Goal: Task Accomplishment & Management: Use online tool/utility

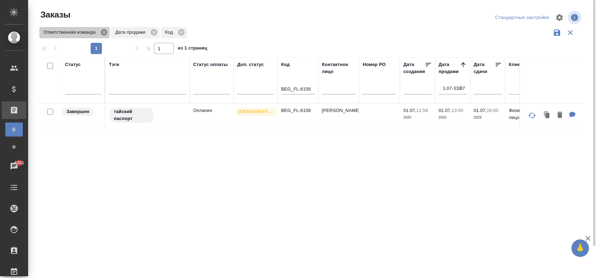
click at [105, 34] on icon at bounding box center [104, 32] width 6 height 6
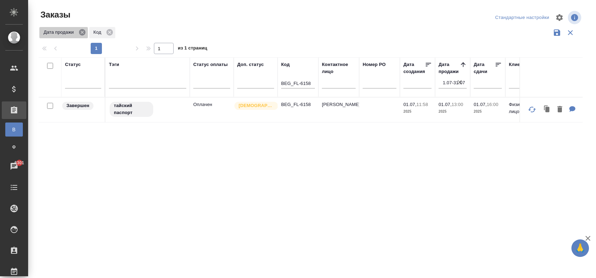
click at [82, 33] on icon at bounding box center [82, 32] width 8 height 8
click at [59, 32] on icon at bounding box center [60, 32] width 8 height 8
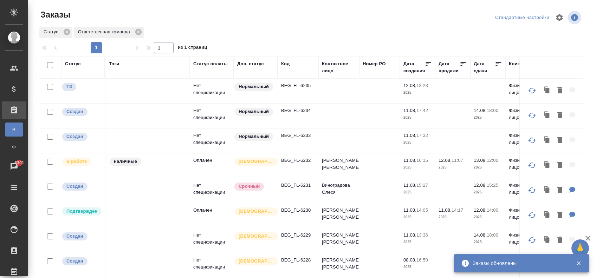
click at [291, 84] on p "BEG_FL-6235" at bounding box center [298, 85] width 34 height 7
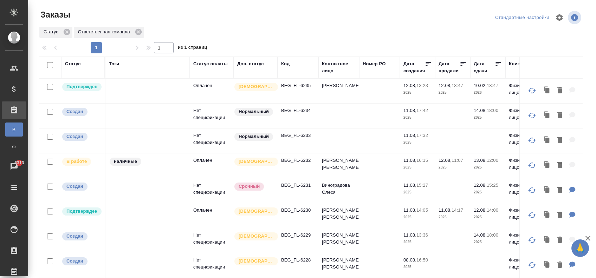
click at [286, 63] on div "Код" at bounding box center [285, 63] width 8 height 7
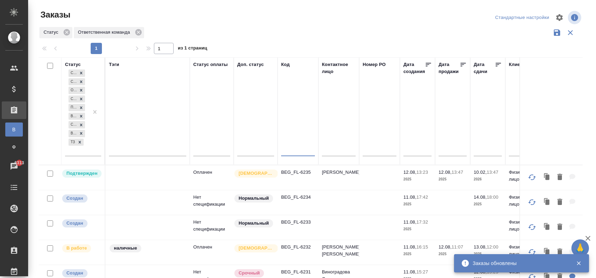
click at [290, 152] on input "text" at bounding box center [298, 152] width 34 height 9
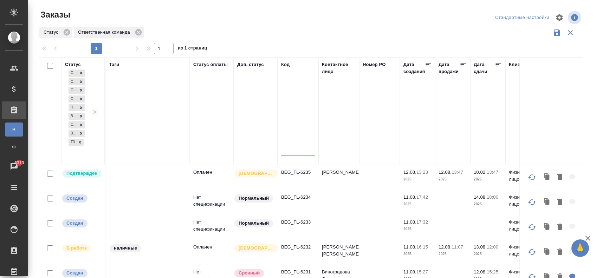
paste input "BEG_FL-6158"
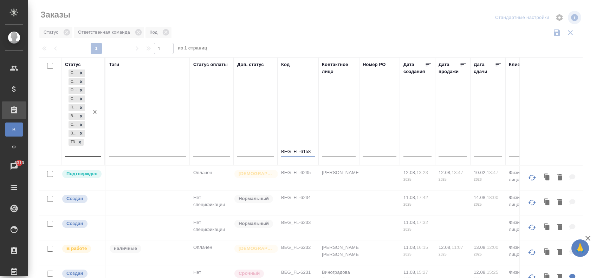
type input "BEG_FL-6158"
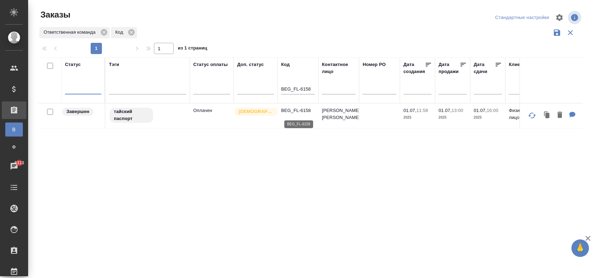
click at [286, 111] on p "BEG_FL-6158" at bounding box center [298, 110] width 34 height 7
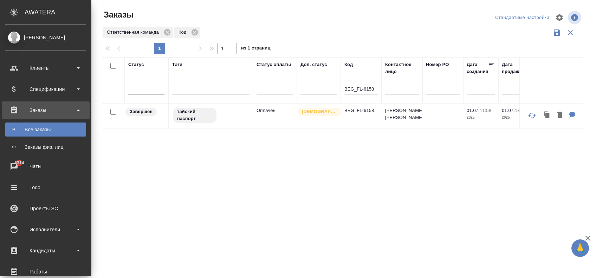
click at [54, 132] on div "Все заказы" at bounding box center [46, 129] width 74 height 7
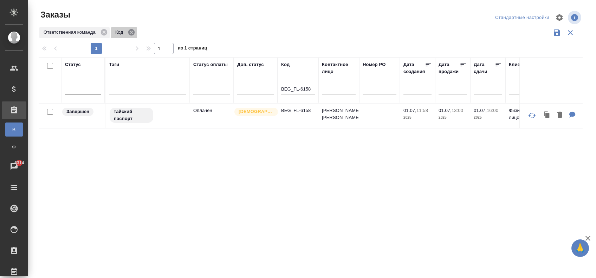
click at [131, 34] on icon at bounding box center [131, 32] width 6 height 6
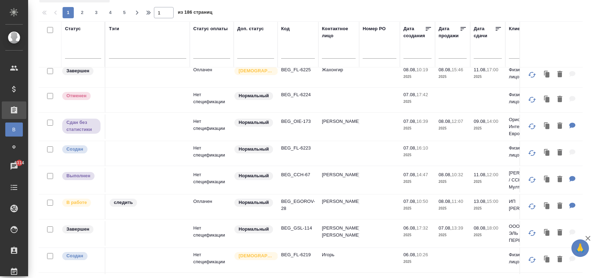
scroll to position [422, 0]
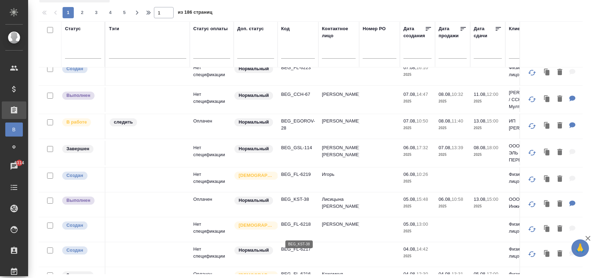
click at [298, 203] on p "BEG_KST-38" at bounding box center [298, 199] width 34 height 7
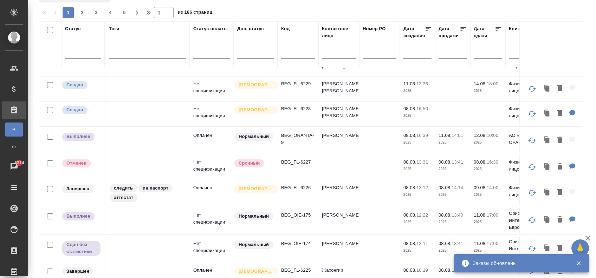
scroll to position [0, 0]
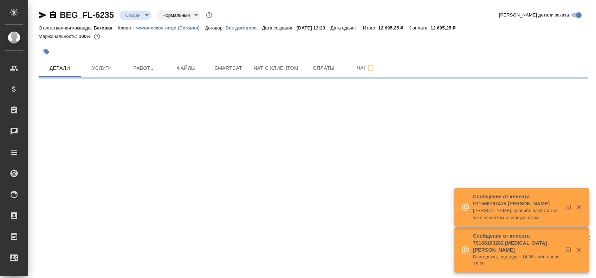
select select "RU"
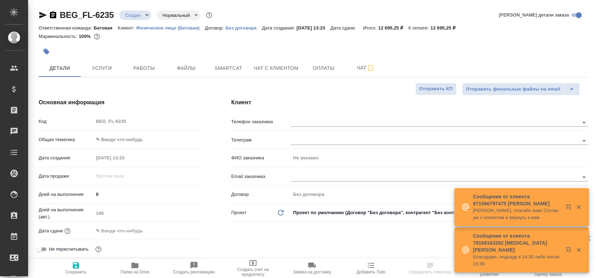
type textarea "x"
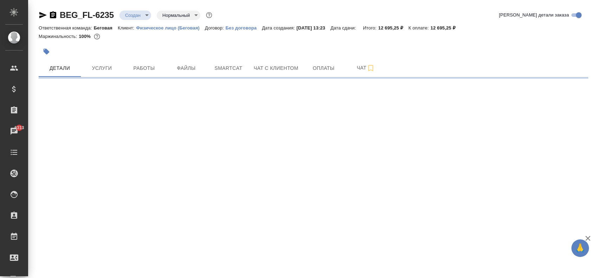
select select "RU"
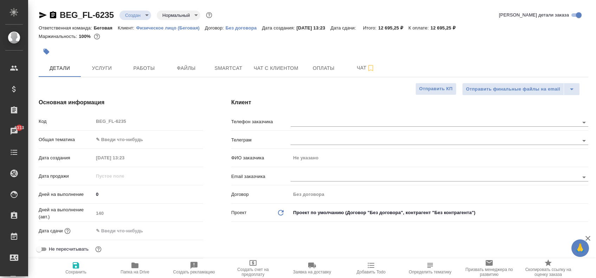
type textarea "x"
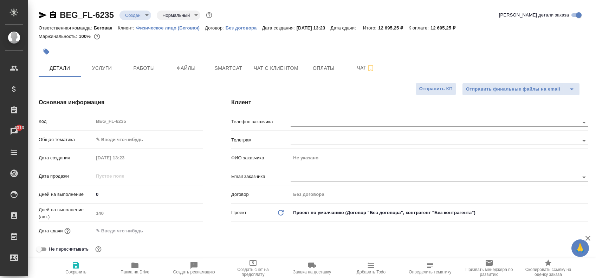
type textarea "x"
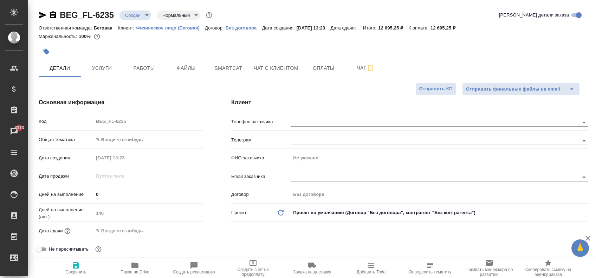
type textarea "x"
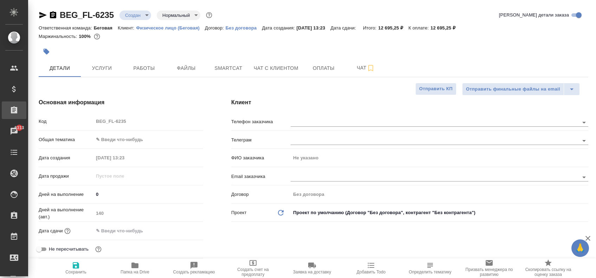
type textarea "x"
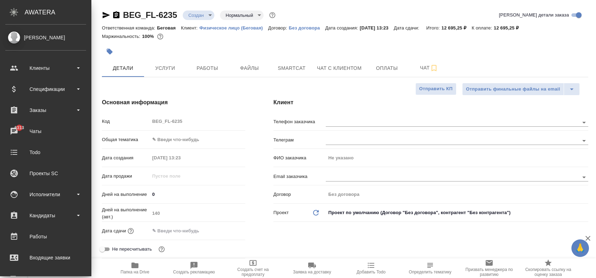
type textarea "x"
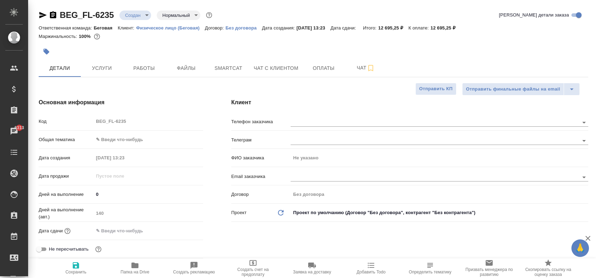
type textarea "x"
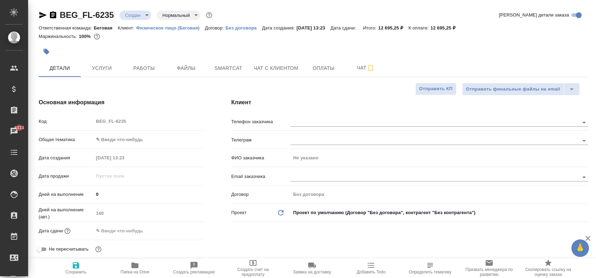
type textarea "x"
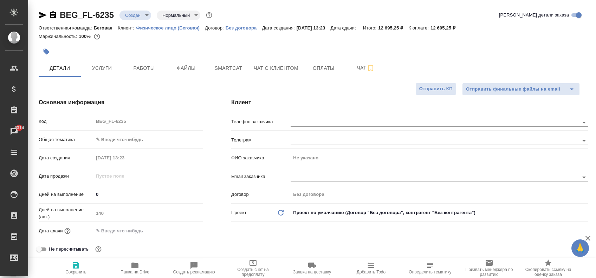
type textarea "x"
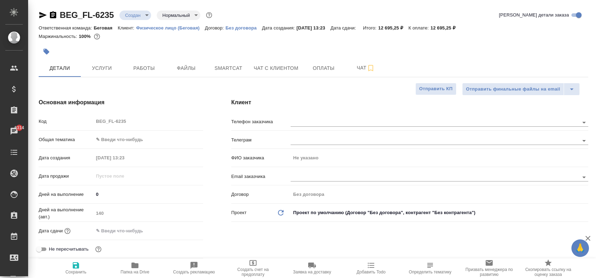
type textarea "x"
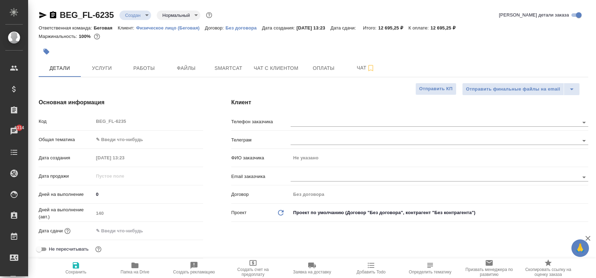
type textarea "x"
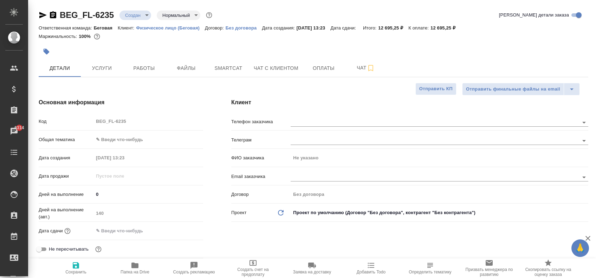
type textarea "x"
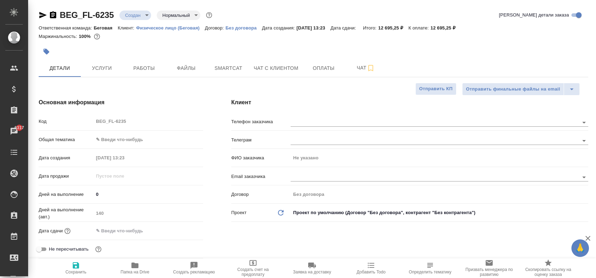
type textarea "x"
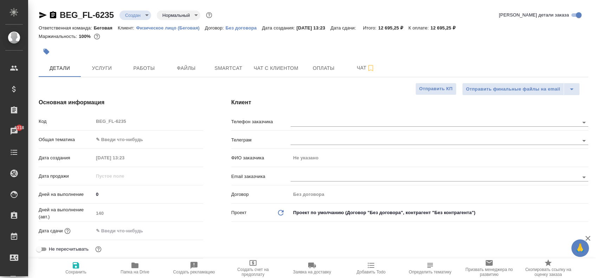
type textarea "x"
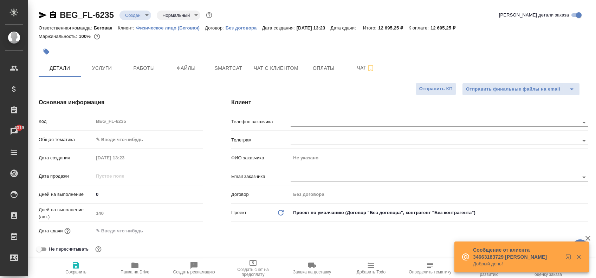
type textarea "x"
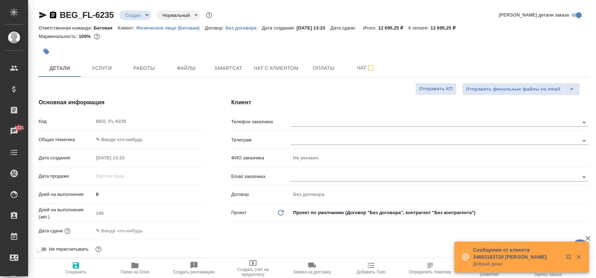
type textarea "x"
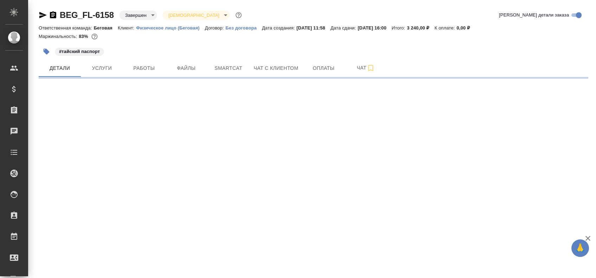
select select "RU"
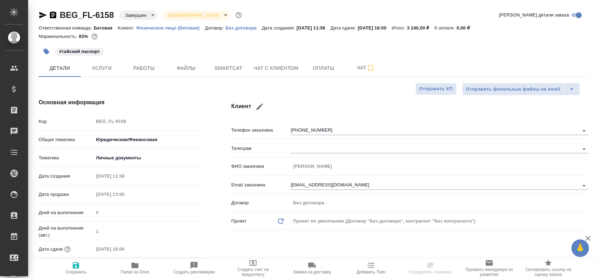
type textarea "x"
click at [321, 70] on span "Оплаты" at bounding box center [324, 68] width 34 height 9
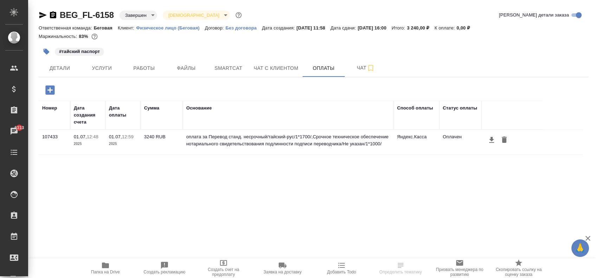
click at [194, 138] on td "оплата за Перевод станд. несрочный/тайский-рус/1*1700/,Срочное техническое обес…" at bounding box center [288, 142] width 211 height 25
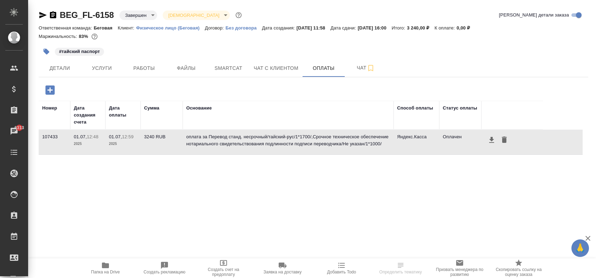
click at [194, 138] on td "оплата за Перевод станд. несрочный/тайский-рус/1*1700/,Срочное техническое обес…" at bounding box center [288, 142] width 211 height 25
click at [304, 142] on td "оплата за Перевод станд. несрочный/тайский-рус/1*1700/,Срочное техническое обес…" at bounding box center [288, 142] width 211 height 25
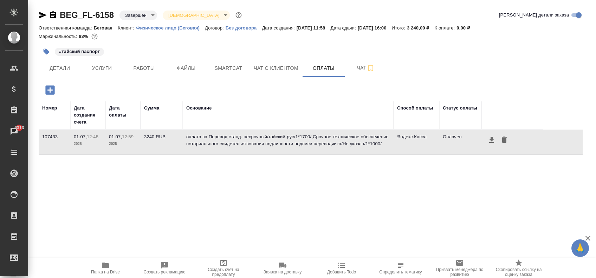
click at [304, 142] on td "оплата за Перевод станд. несрочный/тайский-рус/1*1700/,Срочное техническое обес…" at bounding box center [288, 142] width 211 height 25
click at [493, 139] on icon "button" at bounding box center [491, 140] width 5 height 6
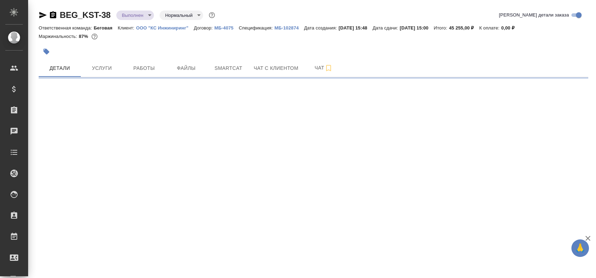
select select "RU"
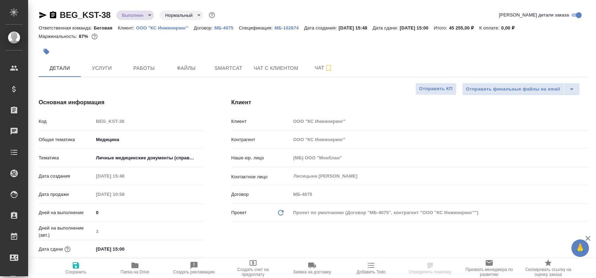
type textarea "x"
type input "Газизов Ринат"
click at [311, 267] on icon "button" at bounding box center [312, 266] width 8 height 6
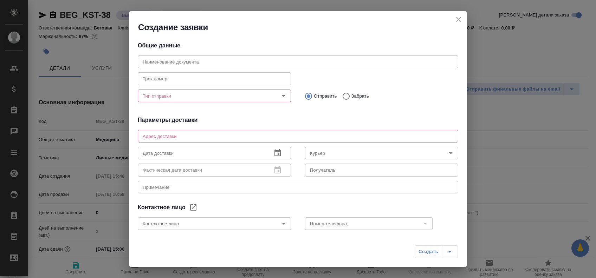
type input "[PERSON_NAME] [PERSON_NAME]"
type input "Лисицына [PERSON_NAME]"
click at [201, 98] on input "Тип отправки" at bounding box center [203, 96] width 126 height 8
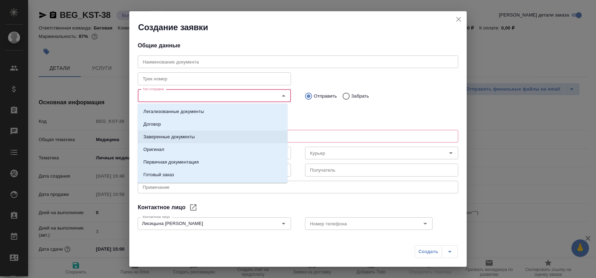
click at [192, 138] on p "Заверенные документы" at bounding box center [168, 137] width 51 height 7
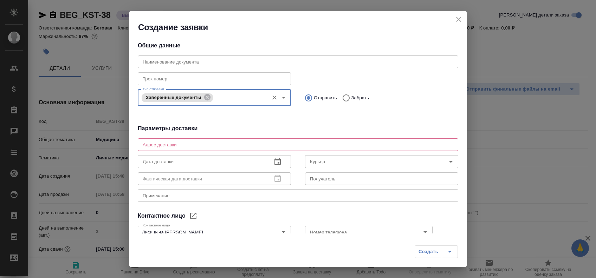
click at [355, 96] on p "Забрать" at bounding box center [361, 98] width 18 height 7
click at [352, 96] on input "Забрать" at bounding box center [345, 98] width 13 height 15
radio input "true"
click at [175, 148] on div "x Адрес доставки" at bounding box center [298, 145] width 321 height 13
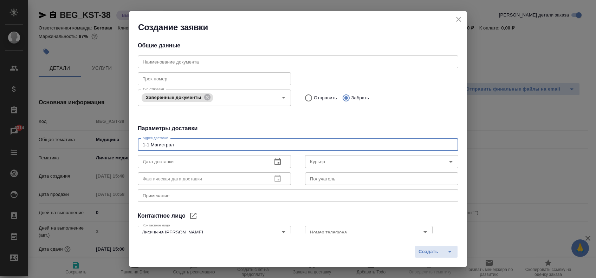
type textarea "1-1 Магистраль"
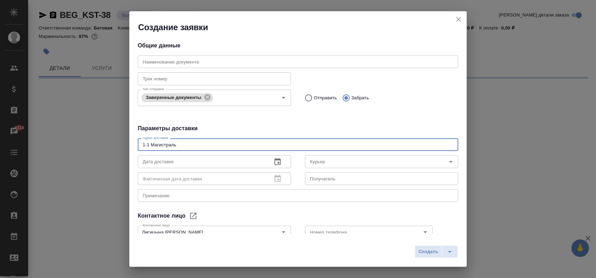
select select "RU"
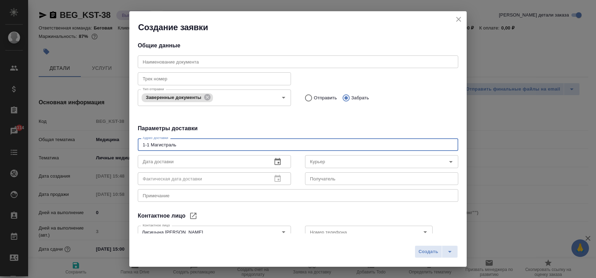
type textarea "1-1 Магистральн"
type textarea "x"
type textarea "1-1 Магистральный тупик, 5"
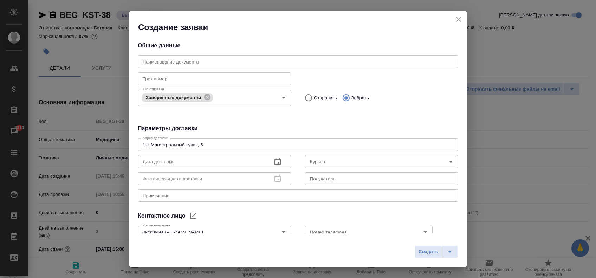
click at [385, 170] on div "Получатель Получатель" at bounding box center [381, 178] width 153 height 17
click at [383, 165] on input "Курьер" at bounding box center [370, 162] width 126 height 8
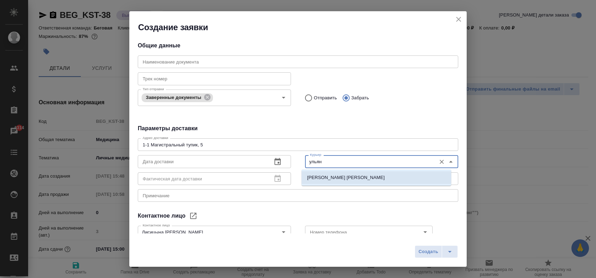
click at [348, 175] on li "[PERSON_NAME]" at bounding box center [377, 178] width 150 height 13
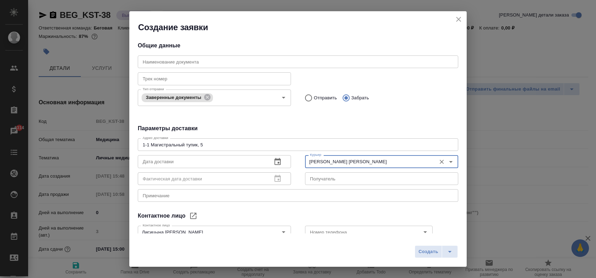
type input "[PERSON_NAME]"
click at [207, 143] on textarea "1-1 Магистральный тупик, 5" at bounding box center [298, 144] width 311 height 5
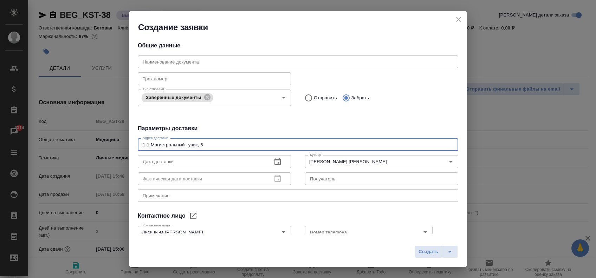
click at [207, 143] on textarea "1-1 Магистральный тупик, 5" at bounding box center [298, 144] width 311 height 5
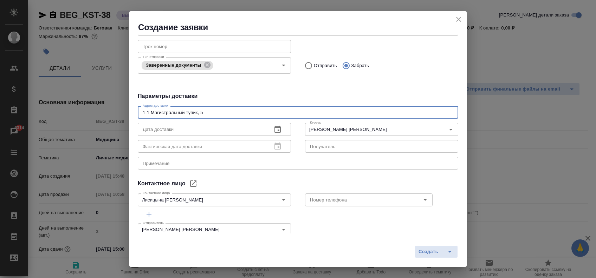
scroll to position [43, 0]
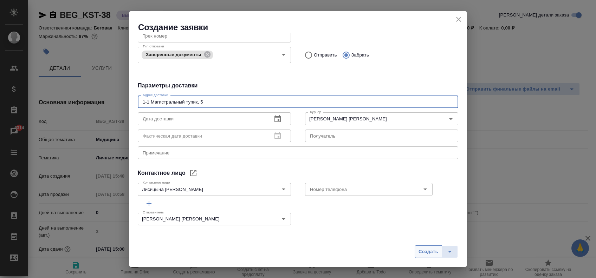
click at [428, 253] on span "Создать" at bounding box center [429, 252] width 20 height 8
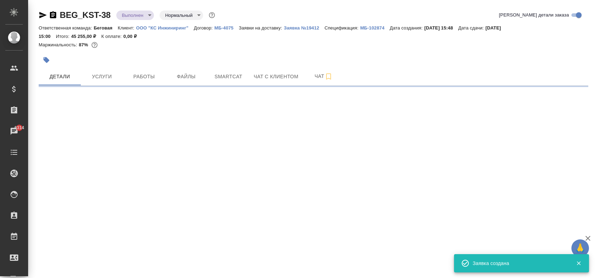
select select "RU"
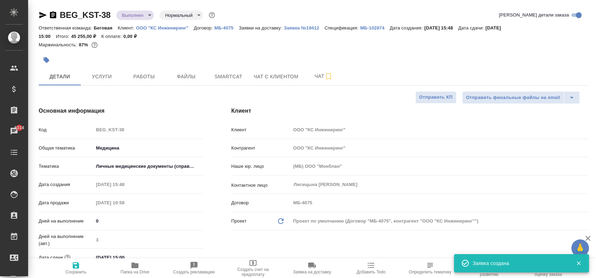
type textarea "x"
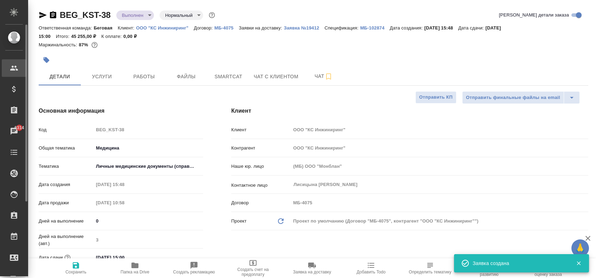
type textarea "x"
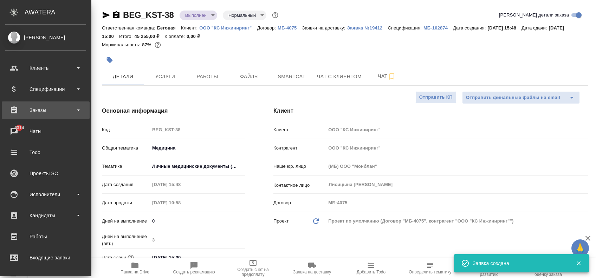
drag, startPoint x: 41, startPoint y: 111, endPoint x: 43, endPoint y: 115, distance: 4.9
click at [41, 111] on div "Заказы" at bounding box center [45, 110] width 81 height 11
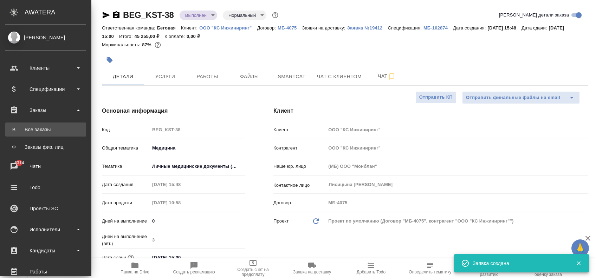
type textarea "x"
click at [41, 134] on link "В Все заказы" at bounding box center [45, 130] width 81 height 14
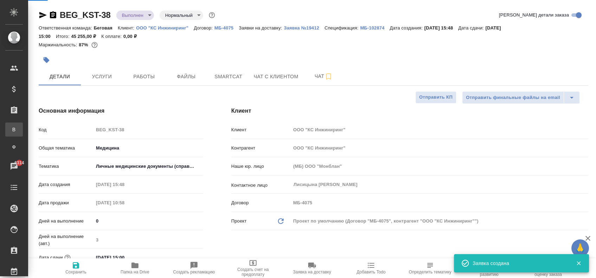
type textarea "x"
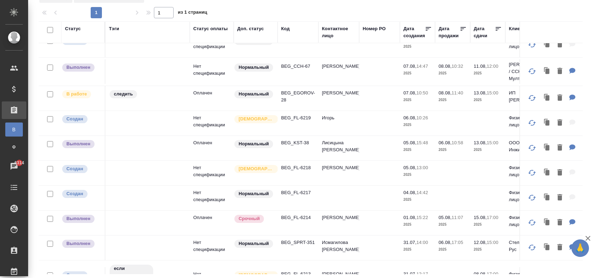
scroll to position [328, 0]
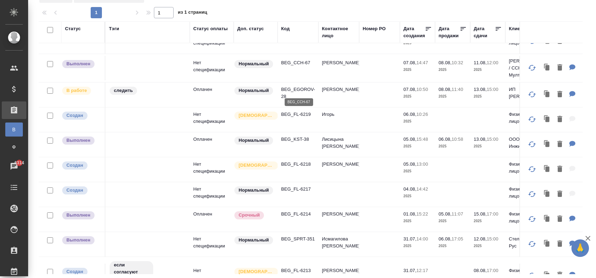
click at [310, 66] on p "BEG_CCH-67" at bounding box center [298, 62] width 34 height 7
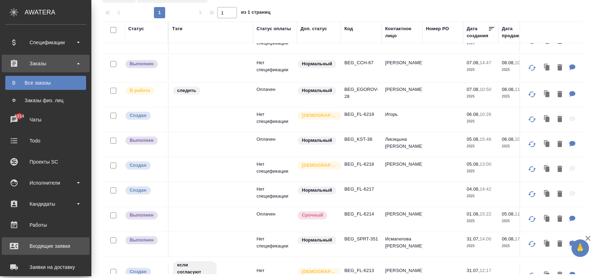
scroll to position [94, 0]
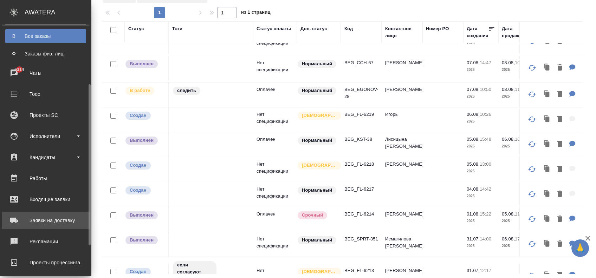
click at [56, 224] on div "Заявки на доставку" at bounding box center [45, 221] width 81 height 11
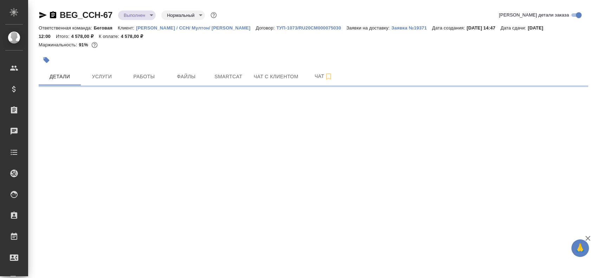
select select "RU"
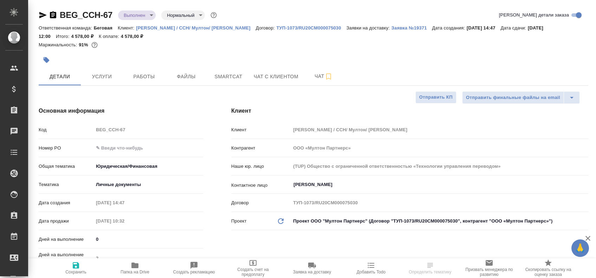
type textarea "x"
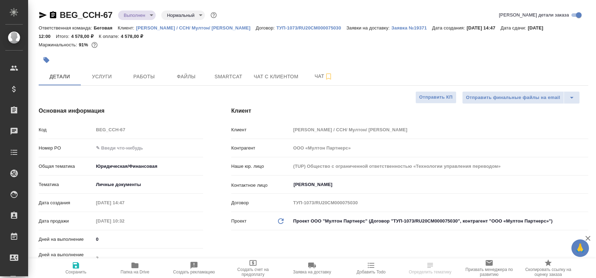
type textarea "x"
click at [311, 267] on icon "button" at bounding box center [312, 266] width 8 height 6
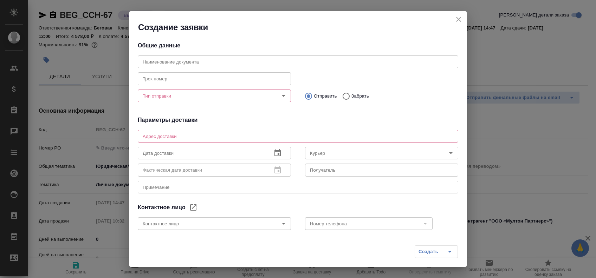
type input "[PERSON_NAME]"
click at [226, 52] on div "Наименование документа Наименование документа" at bounding box center [298, 61] width 335 height 31
click at [233, 56] on input "text" at bounding box center [298, 62] width 321 height 13
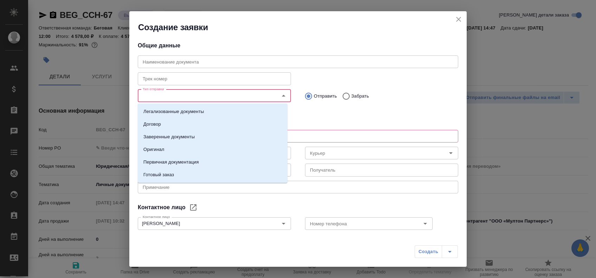
click at [203, 97] on input "Тип отправки" at bounding box center [203, 96] width 126 height 8
click at [194, 135] on p "Заверенные документы" at bounding box center [168, 137] width 51 height 7
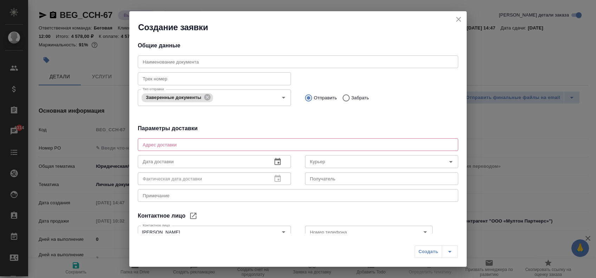
click at [352, 96] on p "Забрать" at bounding box center [361, 98] width 18 height 7
click at [352, 96] on input "Забрать" at bounding box center [345, 98] width 13 height 15
radio input "true"
click at [200, 146] on textarea at bounding box center [298, 144] width 311 height 5
paste textarea "1-1 Магистральный тупик, 5"
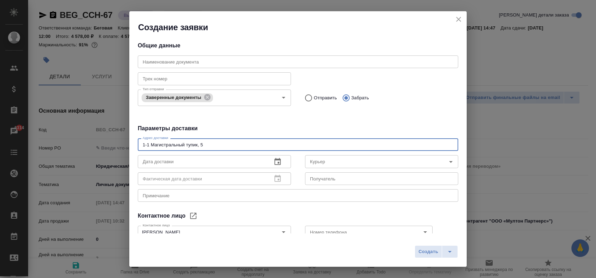
type textarea "1-1 Магистральный тупик, 5"
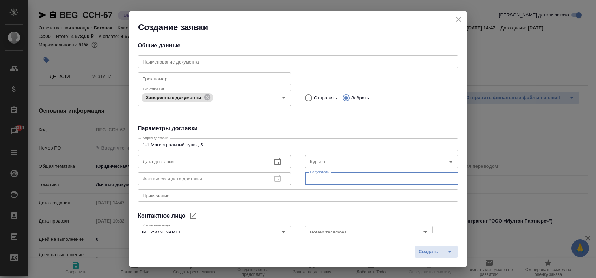
click at [366, 181] on input "text" at bounding box center [381, 179] width 153 height 13
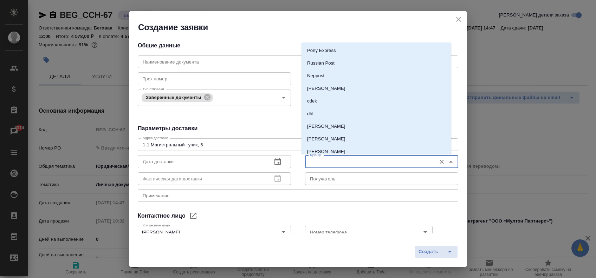
drag, startPoint x: 352, startPoint y: 161, endPoint x: 343, endPoint y: 155, distance: 10.4
click at [352, 160] on input "Курьер" at bounding box center [370, 162] width 126 height 8
type input "Ол"
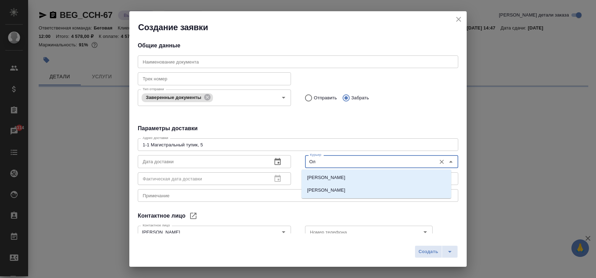
select select "RU"
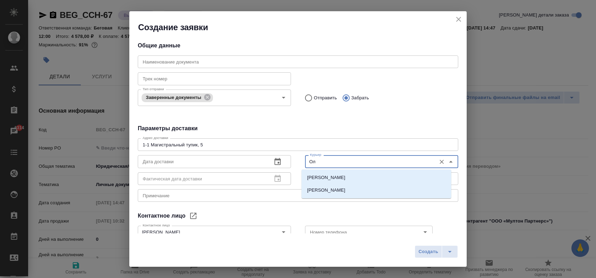
type textarea "x"
click at [337, 179] on p "[PERSON_NAME]" at bounding box center [326, 177] width 38 height 7
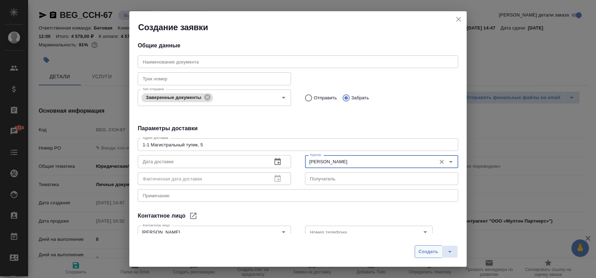
type input "[PERSON_NAME]"
click at [436, 250] on span "Создать" at bounding box center [429, 252] width 20 height 8
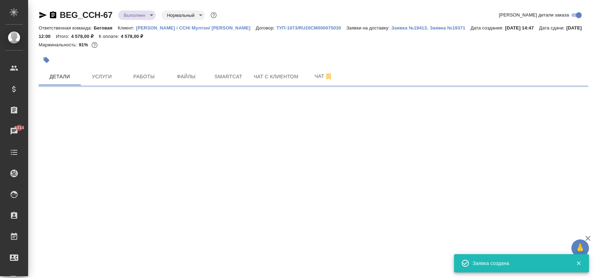
select select "RU"
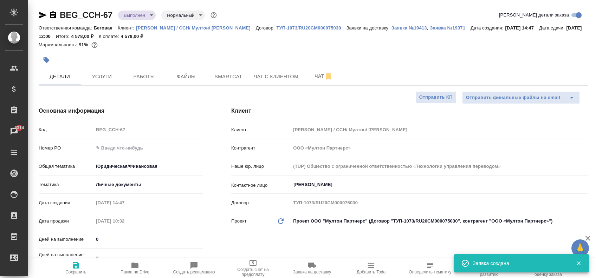
type textarea "x"
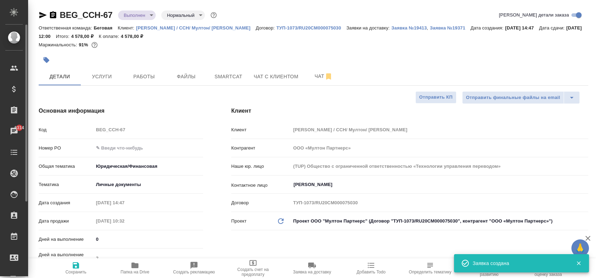
type textarea "x"
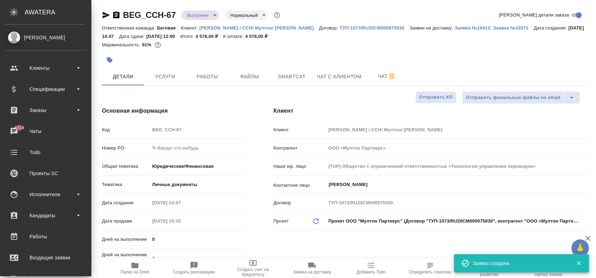
type textarea "x"
drag, startPoint x: 50, startPoint y: 106, endPoint x: 53, endPoint y: 113, distance: 8.2
click at [50, 107] on div "Заказы" at bounding box center [45, 110] width 81 height 11
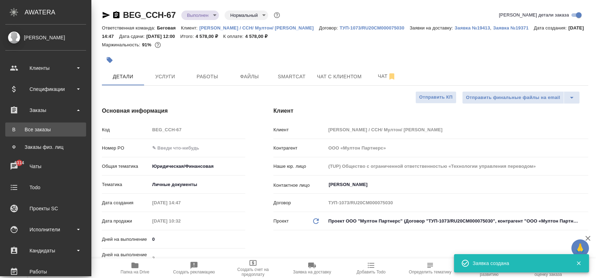
click at [52, 130] on div "Все заказы" at bounding box center [46, 129] width 74 height 7
type textarea "x"
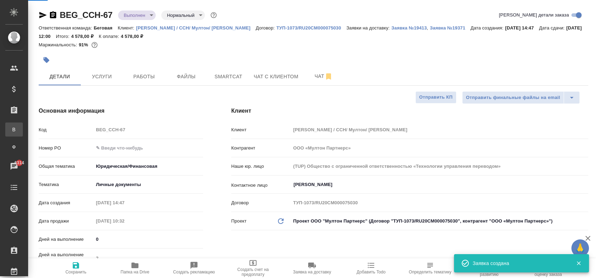
type textarea "x"
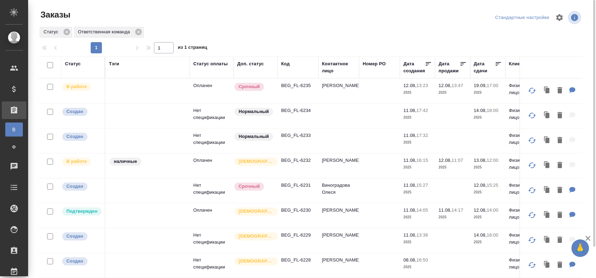
click at [293, 211] on p "BEG_FL-6230" at bounding box center [298, 210] width 34 height 7
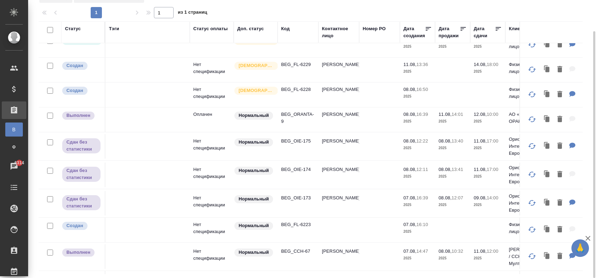
scroll to position [141, 0]
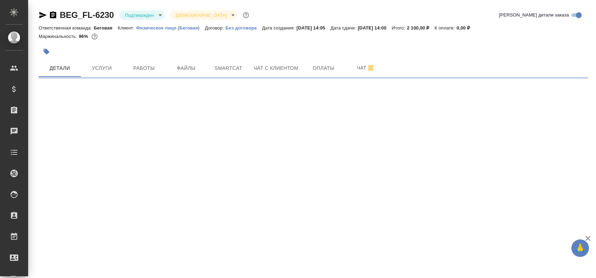
select select "RU"
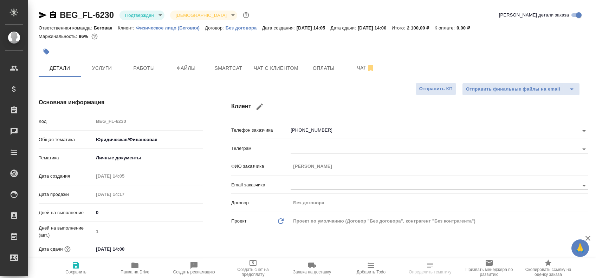
type textarea "x"
click at [314, 269] on icon "button" at bounding box center [312, 266] width 8 height 8
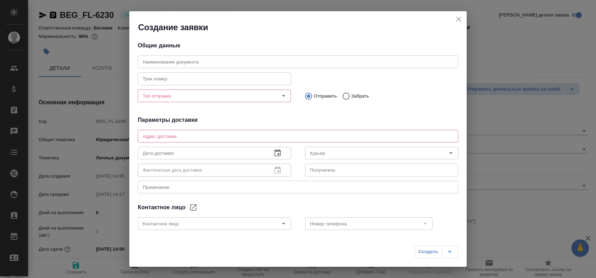
click at [232, 97] on input "Тип отправки" at bounding box center [203, 96] width 126 height 8
type input "[PERSON_NAME]"
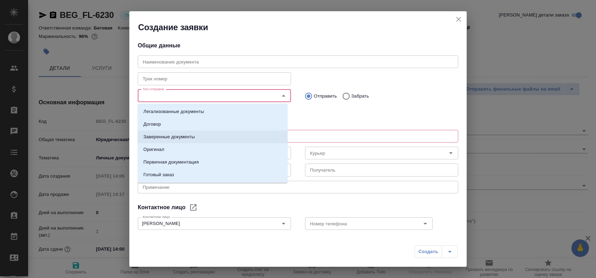
click at [198, 137] on li "Заверенные документы" at bounding box center [213, 137] width 150 height 13
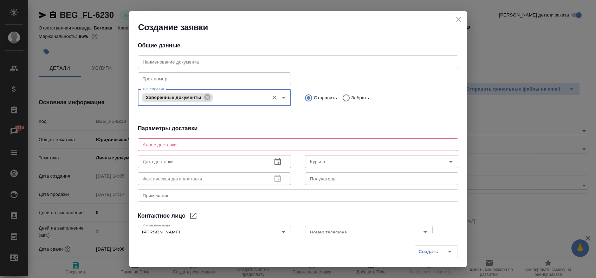
click at [168, 141] on div "x Адрес доставки" at bounding box center [298, 145] width 321 height 13
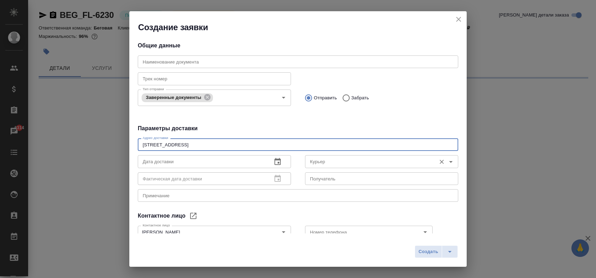
type textarea "[STREET_ADDRESS]"
click at [329, 158] on input "Курьер" at bounding box center [370, 162] width 126 height 8
select select "RU"
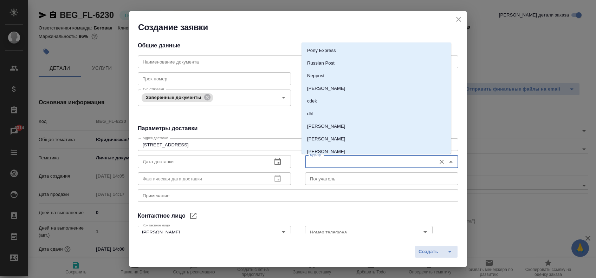
type textarea "x"
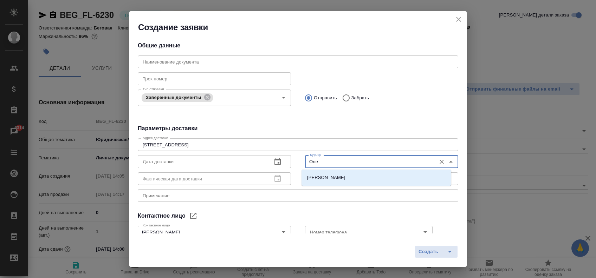
click at [333, 171] on div "[PERSON_NAME]" at bounding box center [377, 178] width 150 height 16
click at [335, 174] on li "[PERSON_NAME]" at bounding box center [377, 178] width 150 height 13
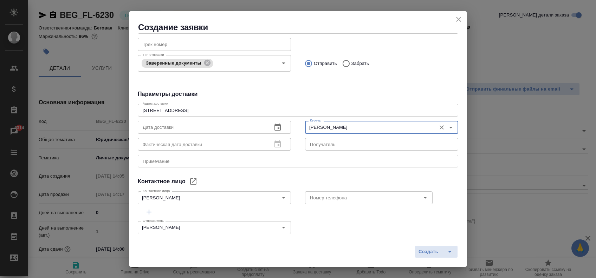
scroll to position [43, 0]
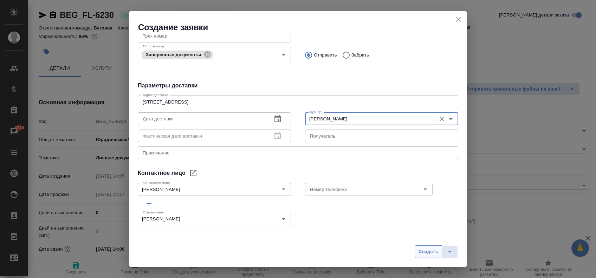
type input "[PERSON_NAME]"
click at [433, 252] on span "Создать" at bounding box center [429, 252] width 20 height 8
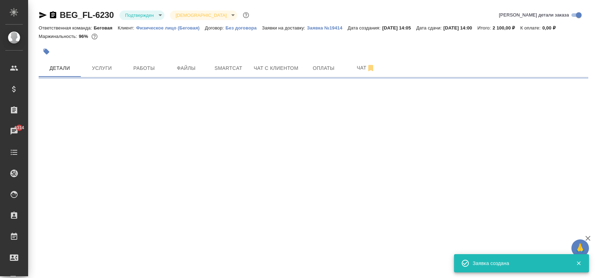
select select "RU"
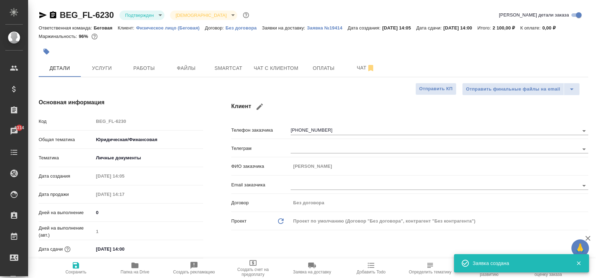
type textarea "x"
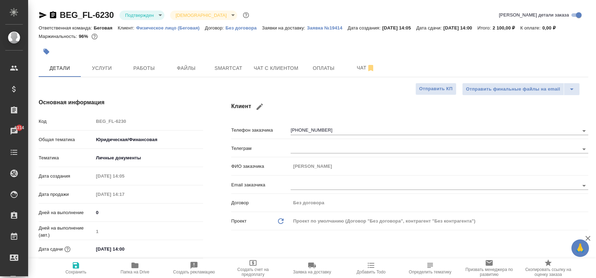
type textarea "x"
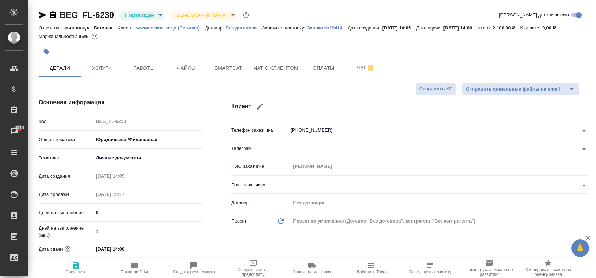
type textarea "x"
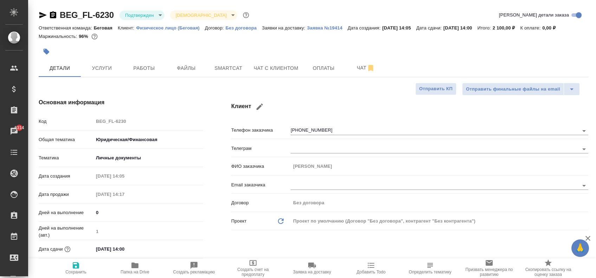
type textarea "x"
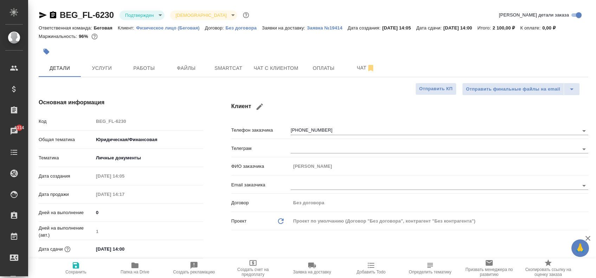
type textarea "x"
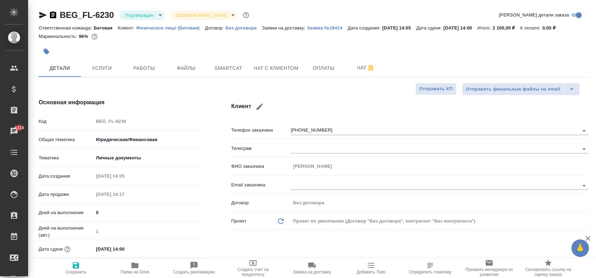
type textarea "x"
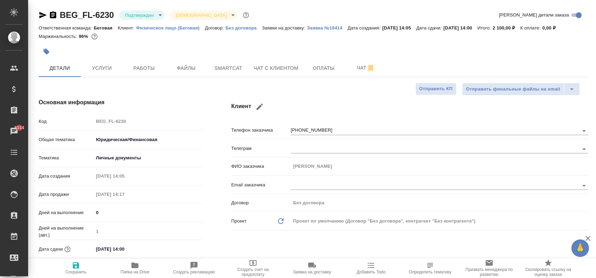
type textarea "x"
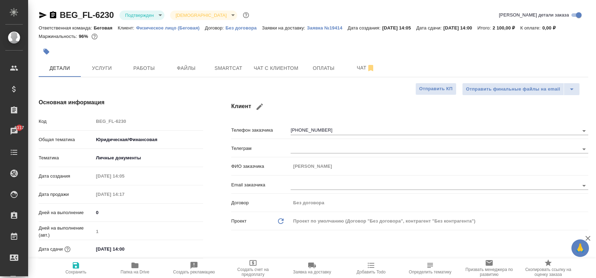
type textarea "x"
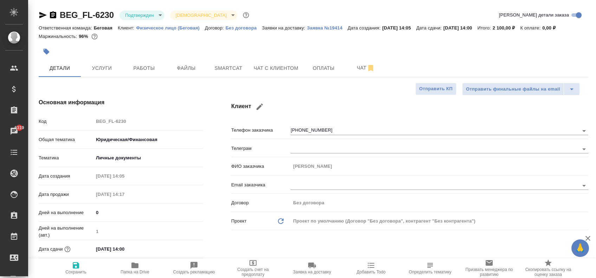
type textarea "x"
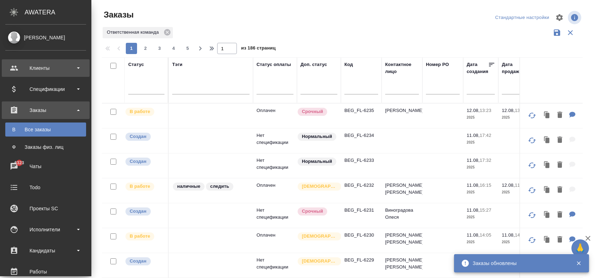
click at [27, 68] on div "Клиенты" at bounding box center [45, 68] width 81 height 11
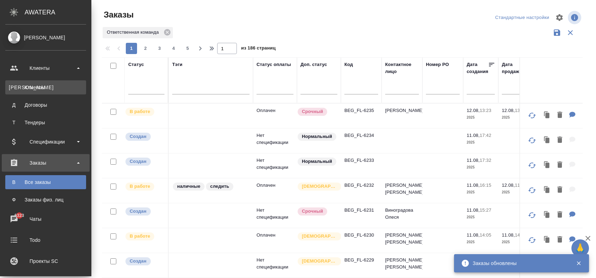
click at [43, 87] on div "Клиенты" at bounding box center [46, 87] width 74 height 7
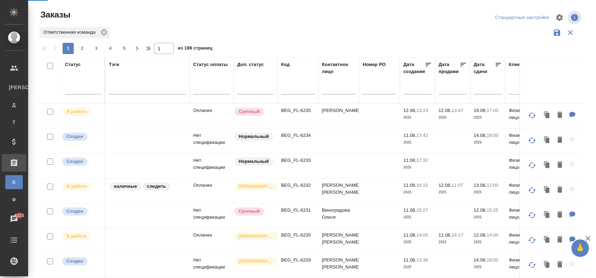
select select "RU"
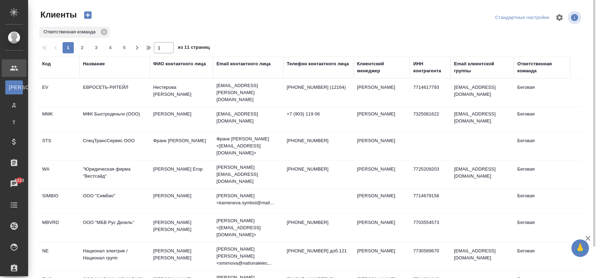
click at [257, 64] on div "Email контактного лица" at bounding box center [244, 63] width 54 height 7
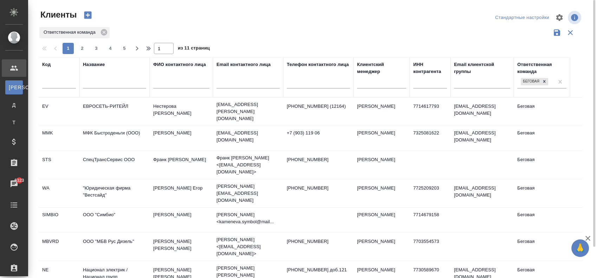
click at [229, 82] on input "text" at bounding box center [248, 84] width 63 height 9
paste input "Elena.Eremina@multonpartners.com"
type input "Elena.Eremina@multonpartners.com"
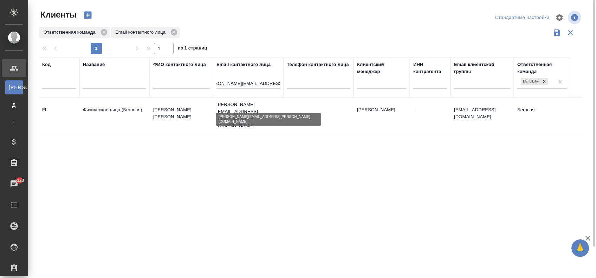
click at [237, 107] on p "elena.eremina@multonpartners.com" at bounding box center [248, 115] width 63 height 28
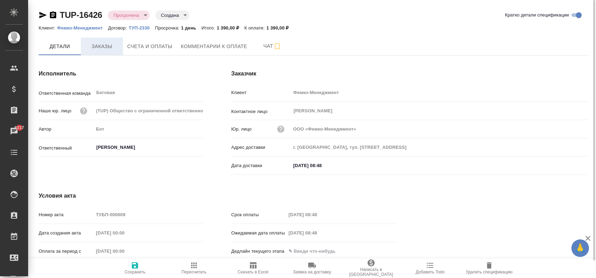
click at [111, 44] on span "Заказы" at bounding box center [102, 46] width 34 height 9
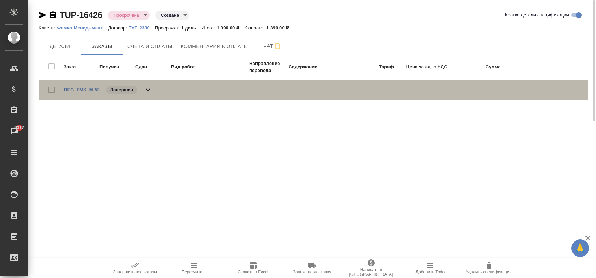
click at [86, 90] on link "BEG_FMK_M-53" at bounding box center [82, 89] width 36 height 5
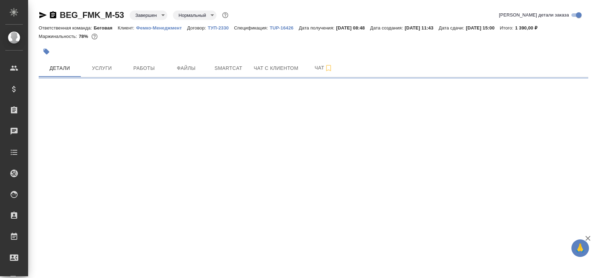
select select "RU"
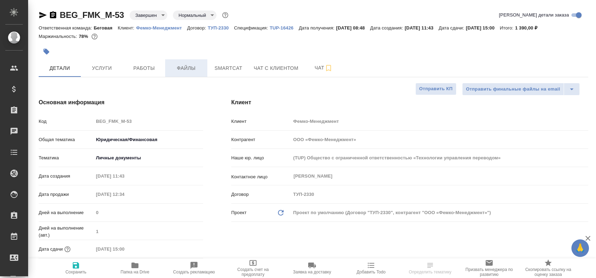
type textarea "x"
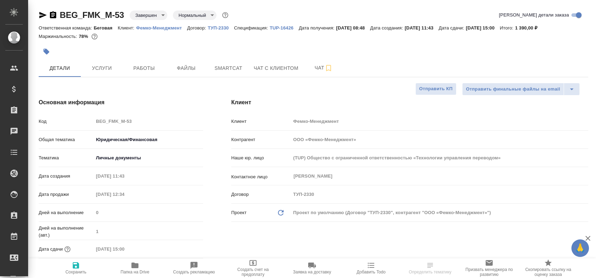
type textarea "x"
click at [288, 25] on p "TUP-16426" at bounding box center [284, 27] width 29 height 5
type textarea "x"
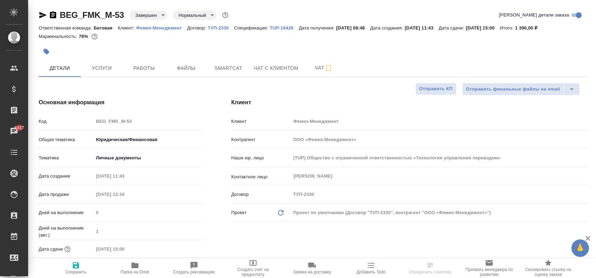
type textarea "x"
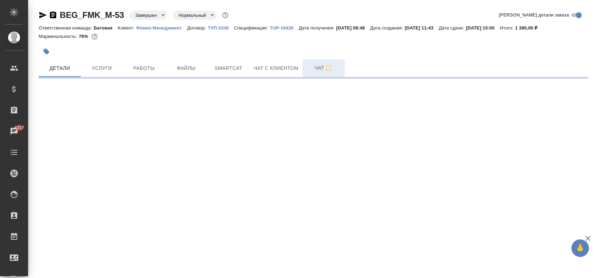
select select "RU"
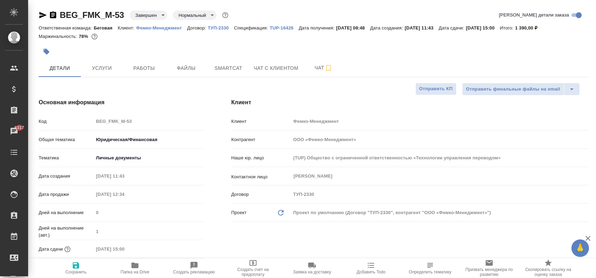
type textarea "x"
click at [190, 68] on span "Файлы" at bounding box center [186, 68] width 34 height 9
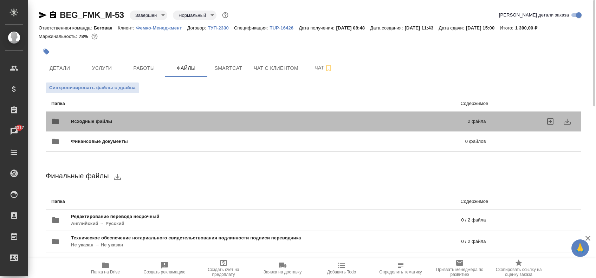
click at [200, 122] on span "Исходные файлы" at bounding box center [180, 121] width 219 height 7
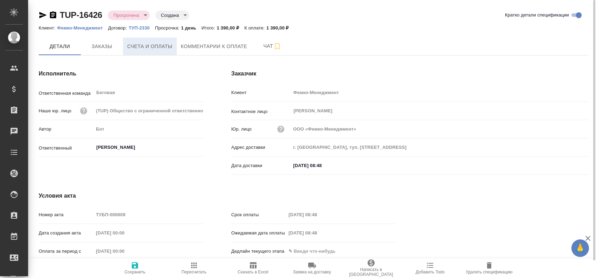
click at [136, 52] on button "Счета и оплаты" at bounding box center [150, 47] width 54 height 18
click at [157, 50] on span "Счета и оплаты" at bounding box center [149, 46] width 45 height 9
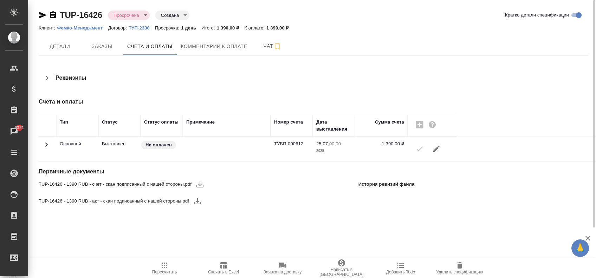
click at [202, 185] on icon "button" at bounding box center [200, 184] width 8 height 8
click at [110, 44] on span "Заказы" at bounding box center [102, 46] width 34 height 9
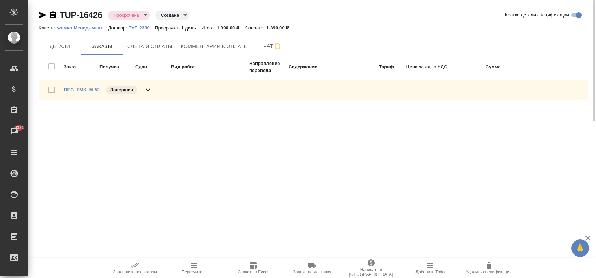
click at [85, 91] on link "BEG_FMK_M-53" at bounding box center [82, 89] width 36 height 5
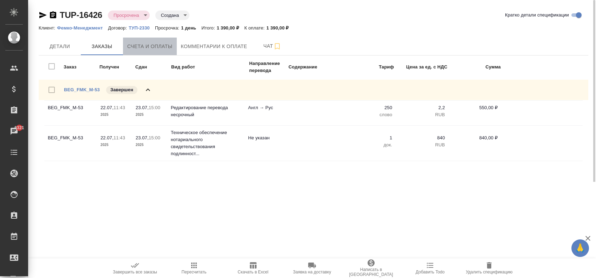
click at [173, 44] on button "Счета и оплаты" at bounding box center [150, 47] width 54 height 18
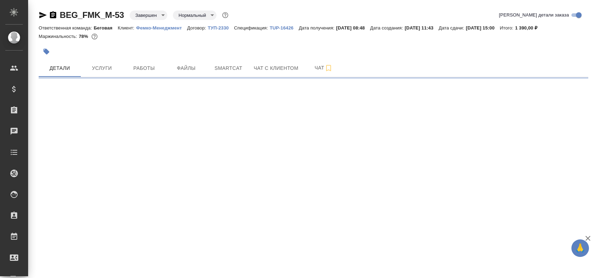
select select "RU"
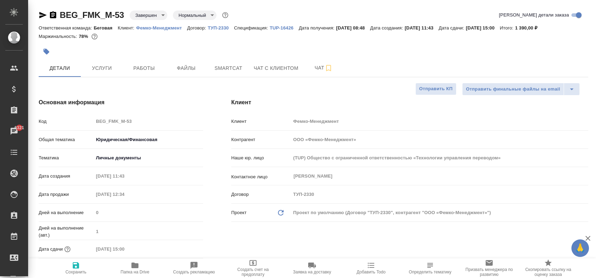
type textarea "x"
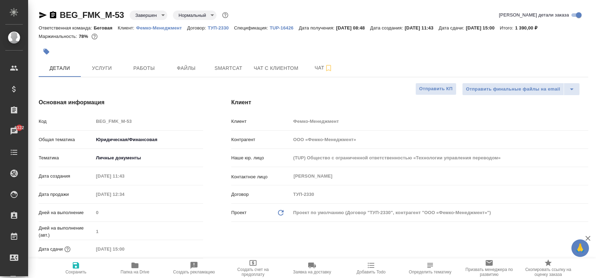
type textarea "x"
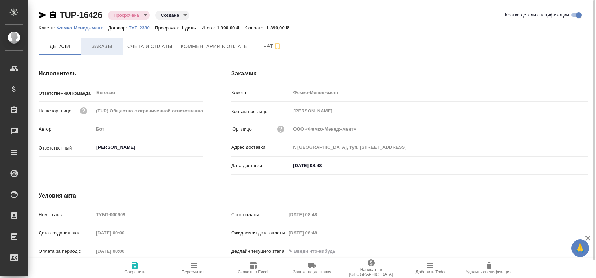
click at [95, 52] on button "Заказы" at bounding box center [102, 47] width 42 height 18
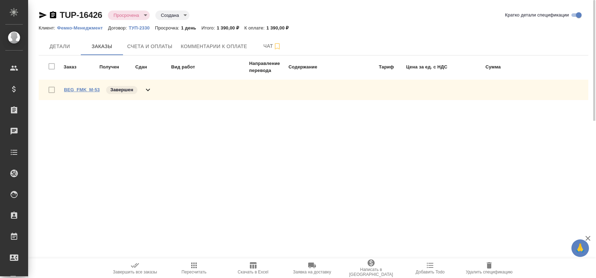
click at [77, 88] on link "BEG_FMK_M-53" at bounding box center [82, 89] width 36 height 5
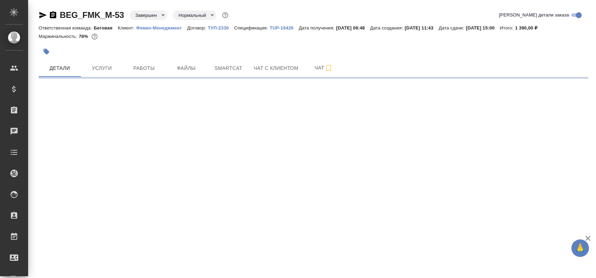
select select "RU"
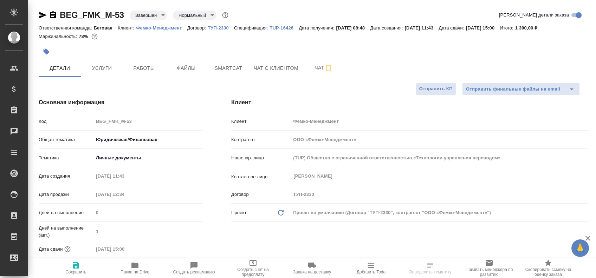
type textarea "x"
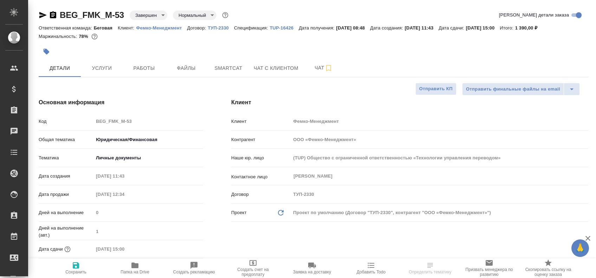
type textarea "x"
click at [188, 73] on button "Файлы" at bounding box center [186, 68] width 42 height 18
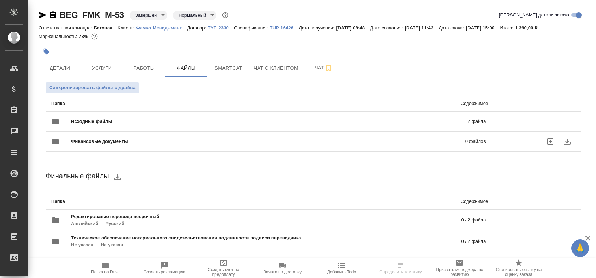
click at [128, 126] on div "Исходные файлы 2 файла" at bounding box center [268, 121] width 435 height 17
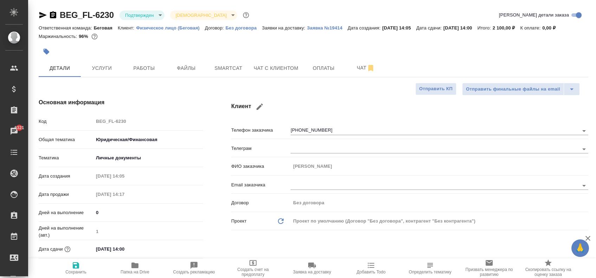
select select "RU"
click at [156, 15] on body "🙏 .cls-1 fill:#fff; AWATERA [PERSON_NAME] Спецификации Заказы 6321 Чаты Todo Пр…" at bounding box center [298, 139] width 596 height 278
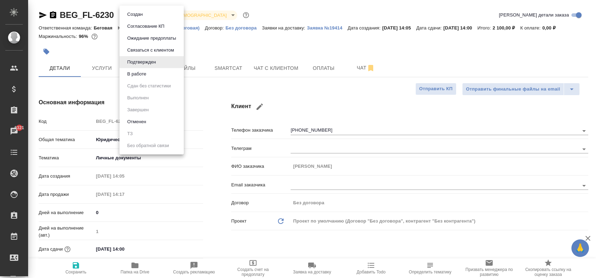
click at [142, 18] on button "В работе" at bounding box center [135, 15] width 20 height 8
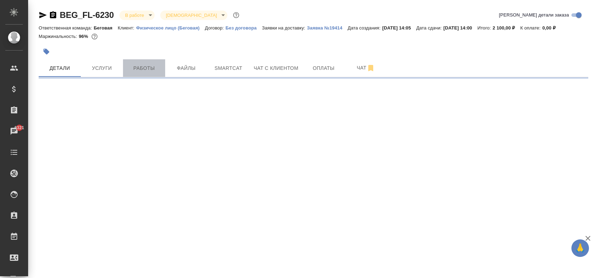
click at [150, 65] on span "Работы" at bounding box center [144, 68] width 34 height 9
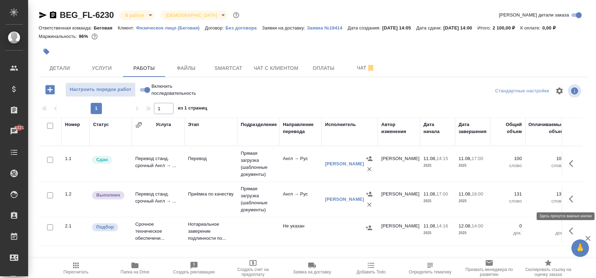
click at [570, 194] on button "button" at bounding box center [573, 199] width 17 height 17
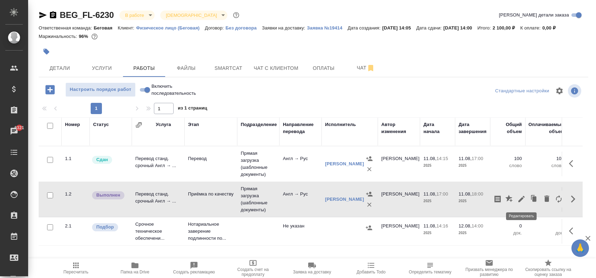
click at [521, 197] on icon "button" at bounding box center [522, 199] width 8 height 8
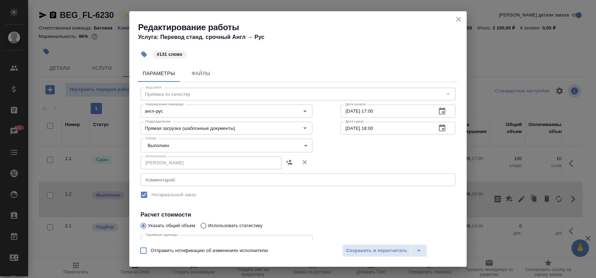
click at [192, 149] on body "🙏 .cls-1 fill:#fff; AWATERA [PERSON_NAME] Спецификации Заказы 6321 Чаты Todo Пр…" at bounding box center [298, 139] width 596 height 278
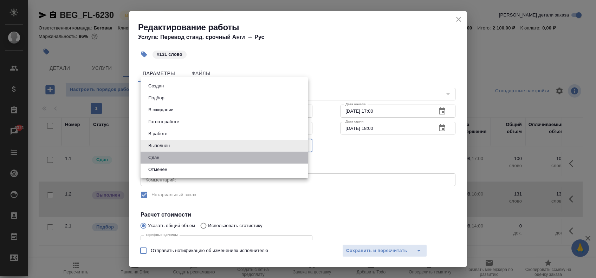
click at [176, 153] on li "Сдан" at bounding box center [225, 158] width 168 height 12
type input "closed"
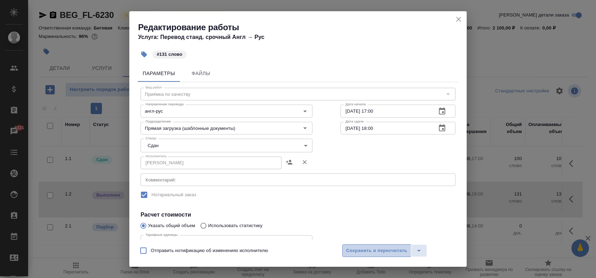
click at [394, 253] on span "Сохранить и пересчитать" at bounding box center [376, 251] width 61 height 8
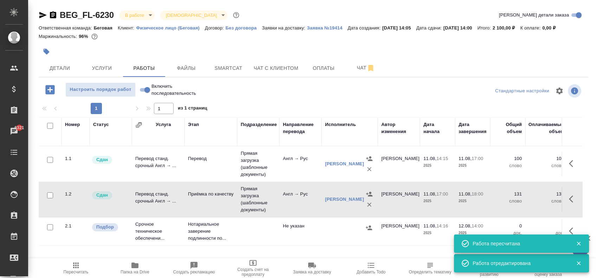
scroll to position [15, 0]
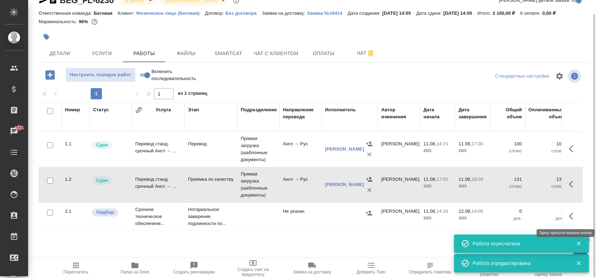
click at [574, 217] on icon "button" at bounding box center [573, 216] width 8 height 8
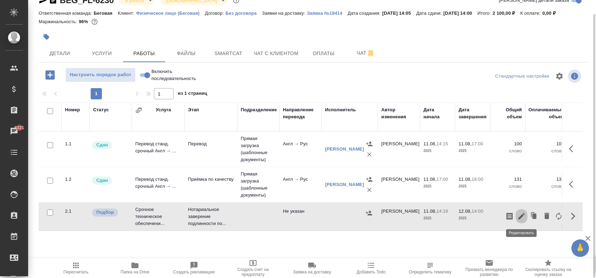
click at [523, 218] on icon "button" at bounding box center [522, 216] width 8 height 8
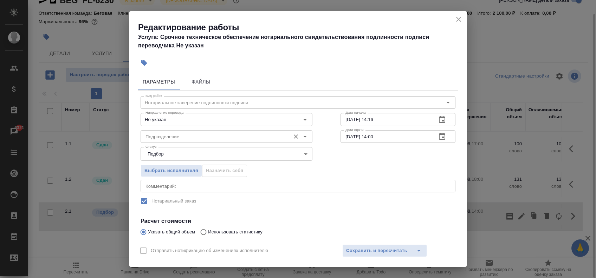
click at [181, 137] on input "Подразделение" at bounding box center [215, 137] width 144 height 8
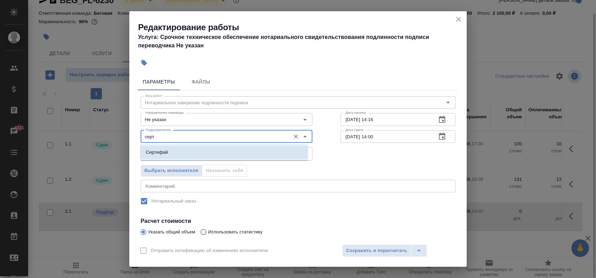
click at [179, 149] on li "Сертифай" at bounding box center [224, 152] width 168 height 13
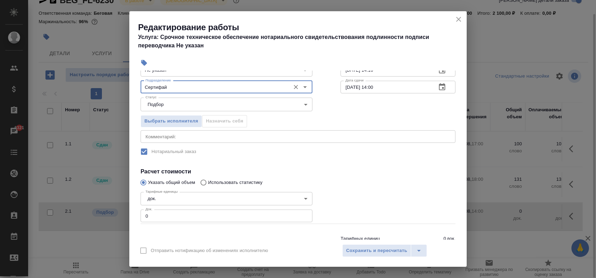
scroll to position [76, 0]
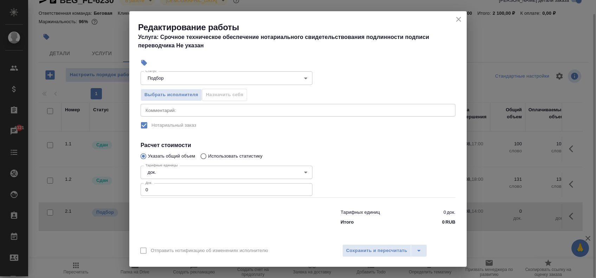
type input "Сертифай"
type input "1"
click at [301, 187] on input "1" at bounding box center [227, 190] width 172 height 13
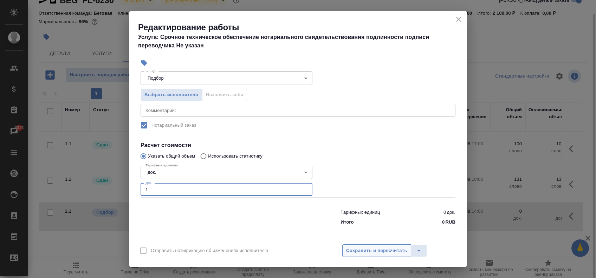
click at [363, 248] on span "Сохранить и пересчитать" at bounding box center [376, 251] width 61 height 8
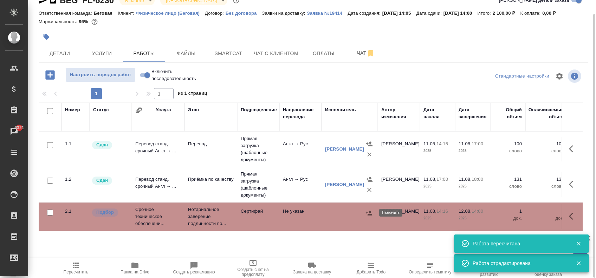
click at [367, 214] on icon "button" at bounding box center [369, 213] width 7 height 7
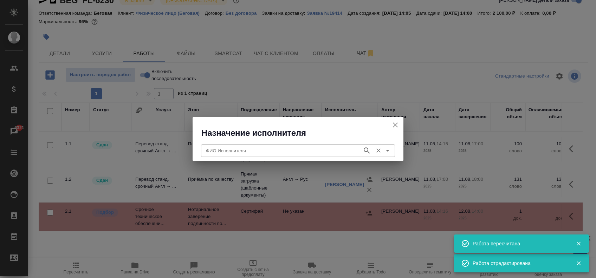
click at [233, 152] on input "ФИО Исполнителя" at bounding box center [281, 151] width 156 height 8
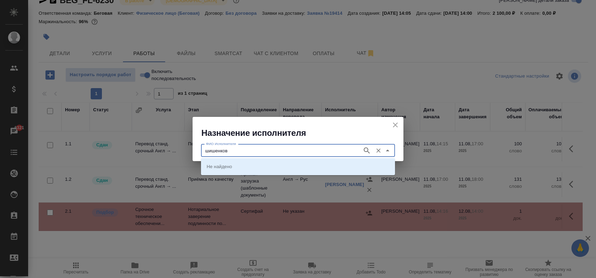
type input "шишенков"
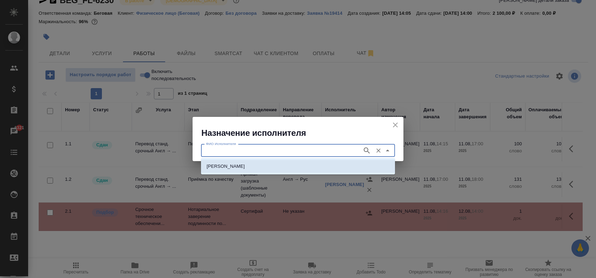
click at [234, 164] on p "[PERSON_NAME]" at bounding box center [226, 166] width 38 height 7
type input "[PERSON_NAME]"
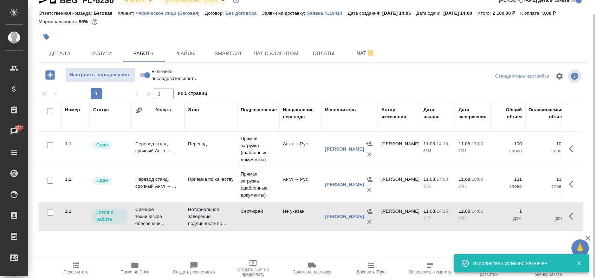
click at [148, 77] on input "Включить последовательность" at bounding box center [147, 75] width 25 height 8
checkbox input "true"
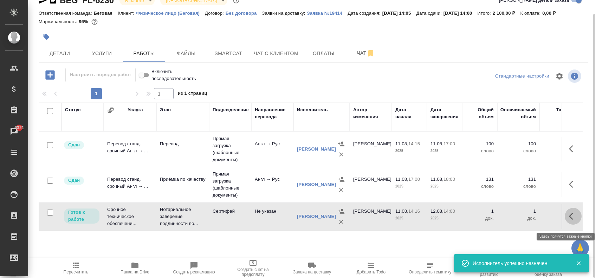
click at [574, 214] on button "button" at bounding box center [573, 216] width 17 height 17
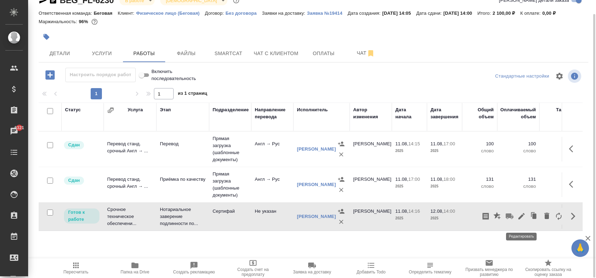
click at [524, 219] on icon "button" at bounding box center [522, 216] width 8 height 8
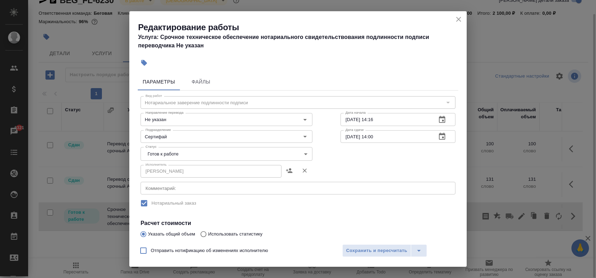
click at [231, 148] on body "🙏 .cls-1 fill:#fff; AWATERA [PERSON_NAME] Спецификации Заказы 6321 Чаты Todo Пр…" at bounding box center [298, 139] width 596 height 278
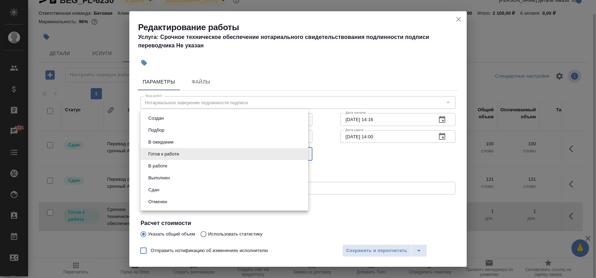
click at [187, 186] on li "Сдан" at bounding box center [225, 190] width 168 height 12
type input "closed"
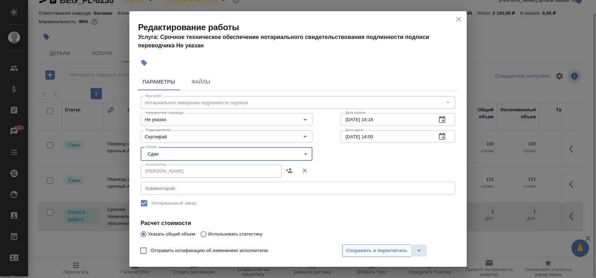
click at [382, 248] on span "Сохранить и пересчитать" at bounding box center [376, 251] width 61 height 8
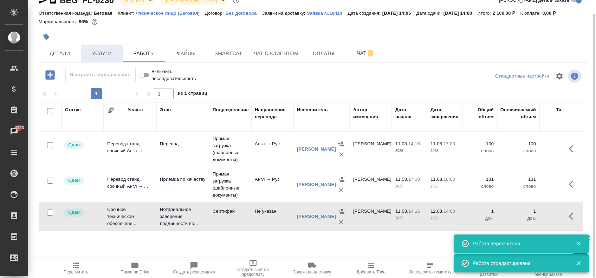
scroll to position [0, 0]
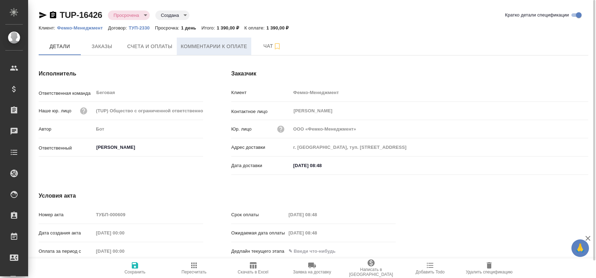
click at [202, 39] on button "Комментарии к оплате" at bounding box center [214, 47] width 75 height 18
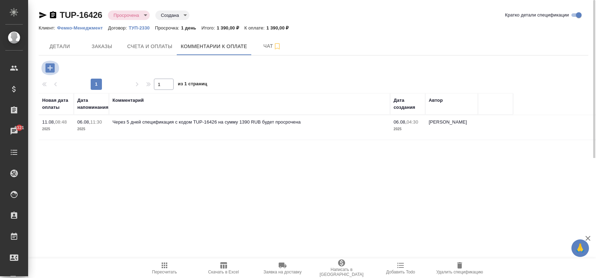
click at [53, 67] on icon "button" at bounding box center [49, 67] width 9 height 9
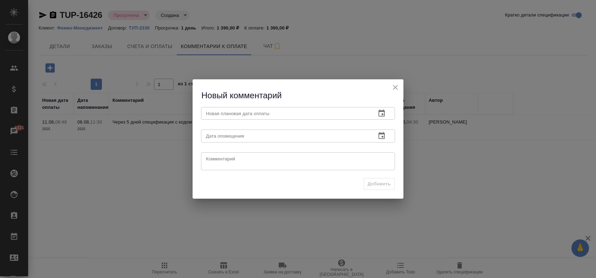
click at [249, 112] on input "text" at bounding box center [285, 113] width 169 height 13
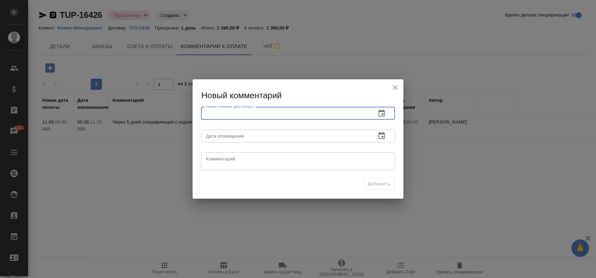
click at [380, 112] on icon "button" at bounding box center [382, 113] width 6 height 7
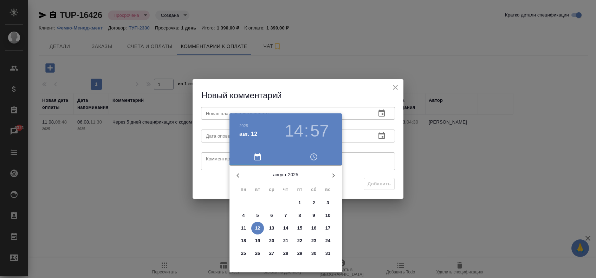
click at [302, 226] on span "15" at bounding box center [300, 228] width 13 height 7
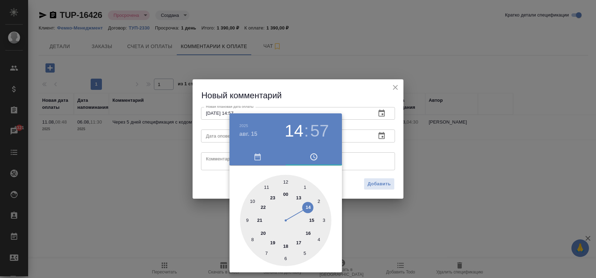
click at [287, 245] on div at bounding box center [285, 220] width 91 height 91
click at [284, 180] on div at bounding box center [285, 220] width 91 height 91
type input "[DATE] 18:00"
click at [218, 178] on div at bounding box center [298, 139] width 596 height 278
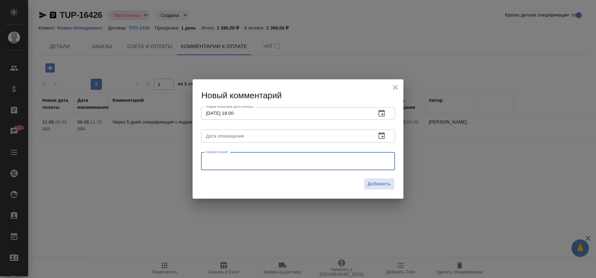
click at [235, 162] on textarea at bounding box center [298, 161] width 184 height 11
paste textarea "Передали в оплату в конце той недели.На неделе должен быть оплачен"
click at [332, 160] on textarea "Передали в оплату в конце той недели. На неделе должен быть оплачен" at bounding box center [298, 161] width 184 height 11
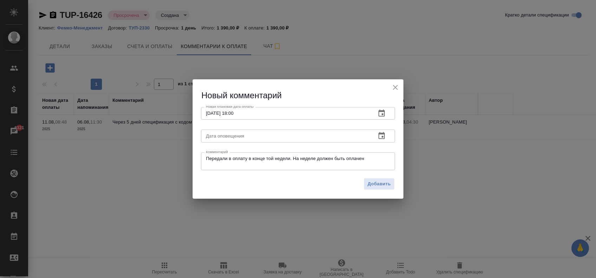
click at [203, 159] on div "Передали в оплату в конце той недели. На неделе должен быть оплачен x Комментар…" at bounding box center [298, 162] width 194 height 18
click at [206, 160] on textarea "Передали в оплату в конце той недели. На неделе должен быть оплачен" at bounding box center [298, 161] width 184 height 11
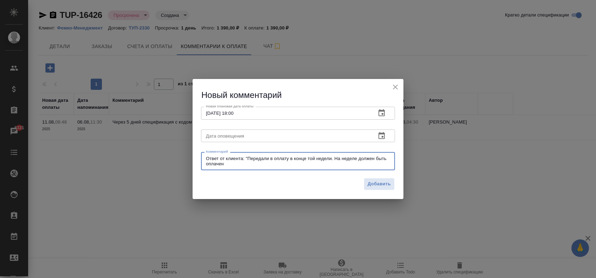
click at [238, 162] on textarea "Ответ от клиента: "Передали в оплату в конце той недели. На неделе должен быть …" at bounding box center [298, 161] width 184 height 11
type textarea "Ответ от клиента: "Передали в оплату в конце той недели. На неделе должен быть …"
click at [379, 181] on span "Добавить" at bounding box center [379, 184] width 23 height 8
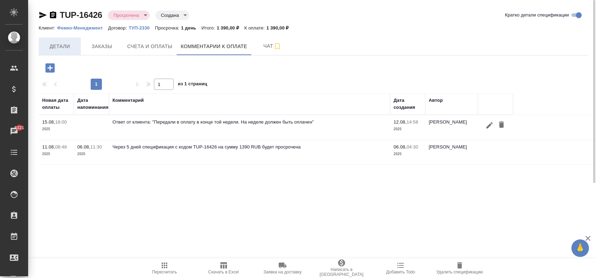
click at [60, 42] on span "Детали" at bounding box center [60, 46] width 34 height 9
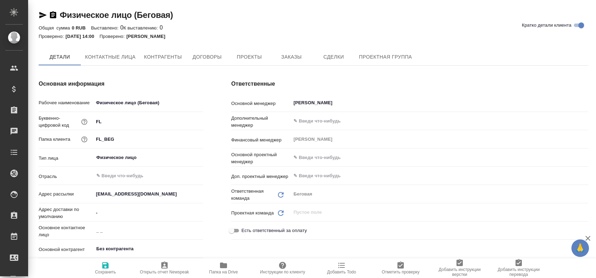
type textarea "x"
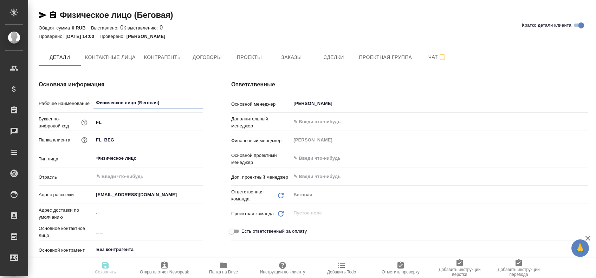
type textarea "x"
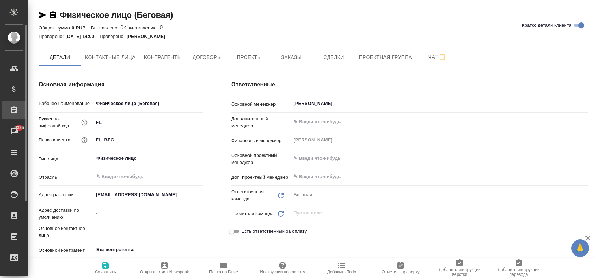
type textarea "x"
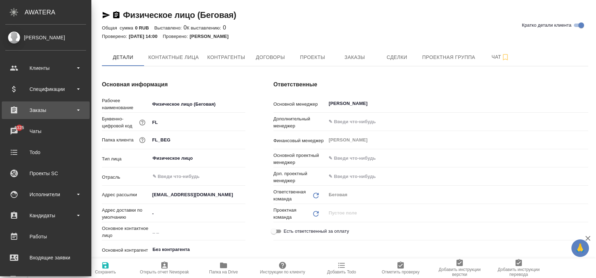
click at [43, 114] on div "Заказы" at bounding box center [45, 110] width 81 height 11
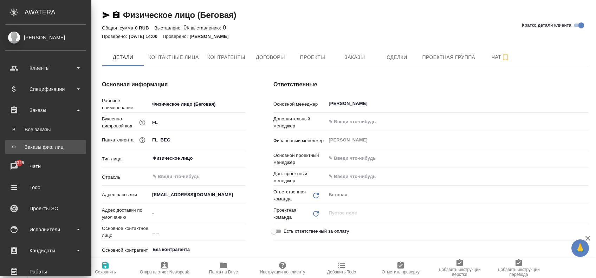
click at [48, 146] on div "Заказы физ. лиц" at bounding box center [46, 147] width 74 height 7
type textarea "x"
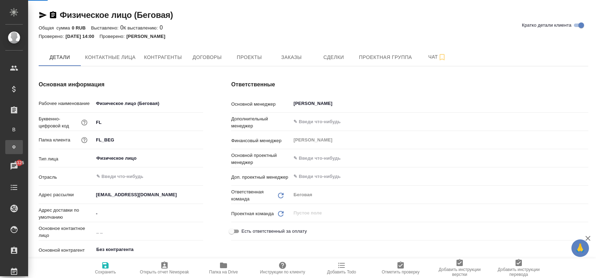
type textarea "x"
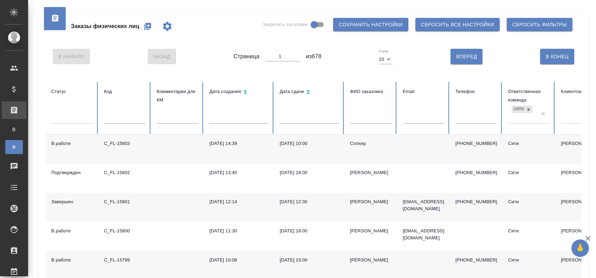
click at [149, 26] on icon "button" at bounding box center [147, 26] width 8 height 8
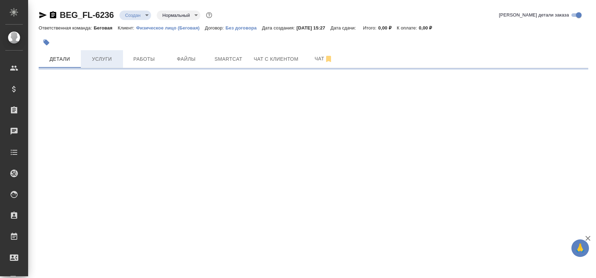
select select "RU"
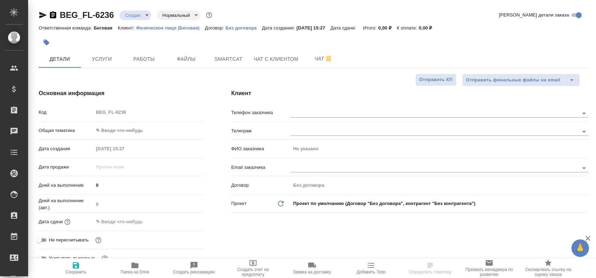
type textarea "x"
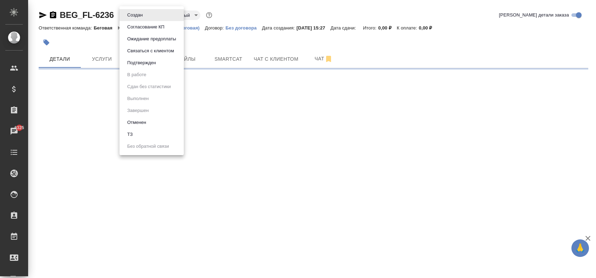
click at [145, 13] on body "🙏 .cls-1 fill:#fff; AWATERA [PERSON_NAME] Спецификации Заказы 6325 Чаты Todo Пр…" at bounding box center [298, 139] width 596 height 278
select select "RU"
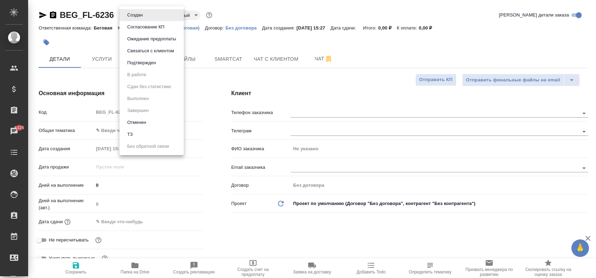
type textarea "x"
click at [220, 71] on div at bounding box center [298, 139] width 596 height 278
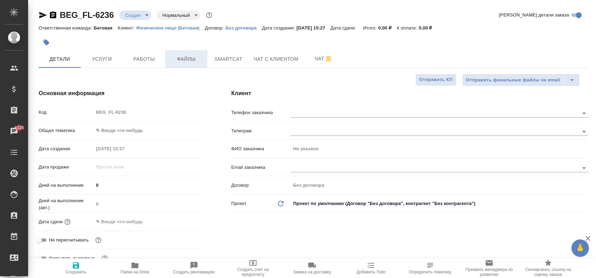
click at [195, 62] on span "Файлы" at bounding box center [186, 59] width 34 height 9
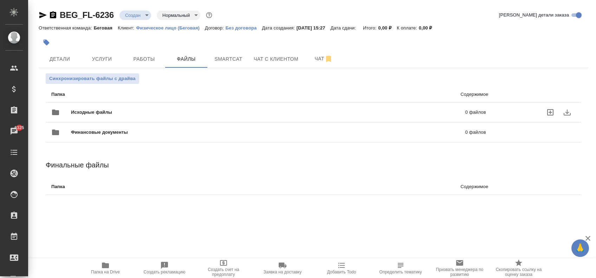
click at [551, 112] on icon "uploadFiles" at bounding box center [550, 112] width 6 height 6
click at [0, 0] on input "uploadFiles" at bounding box center [0, 0] width 0 height 0
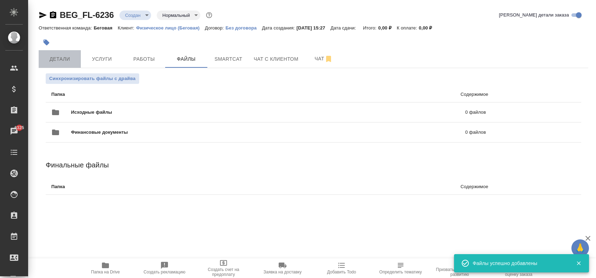
click at [69, 63] on span "Детали" at bounding box center [60, 59] width 34 height 9
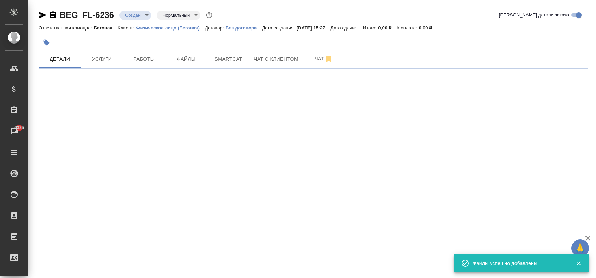
select select "RU"
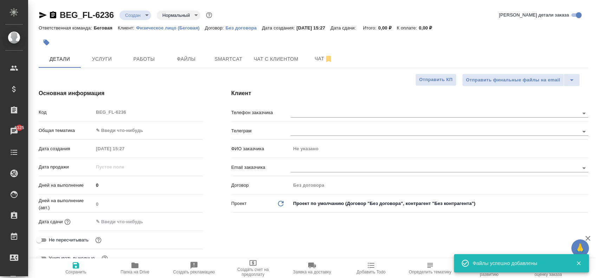
type textarea "x"
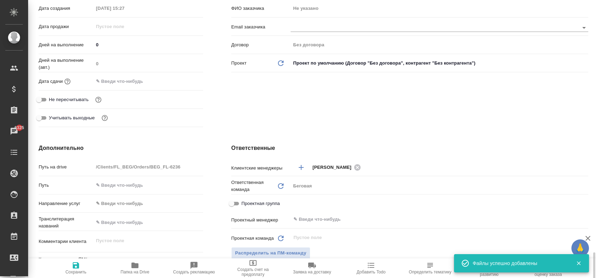
scroll to position [281, 0]
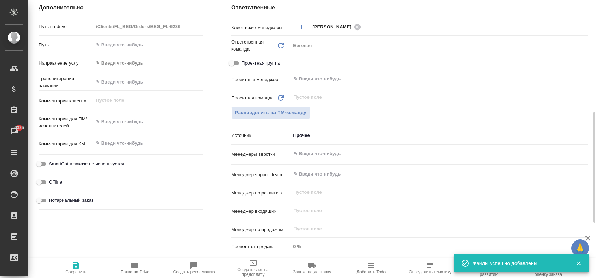
type textarea "x"
click at [121, 119] on textarea at bounding box center [148, 122] width 109 height 12
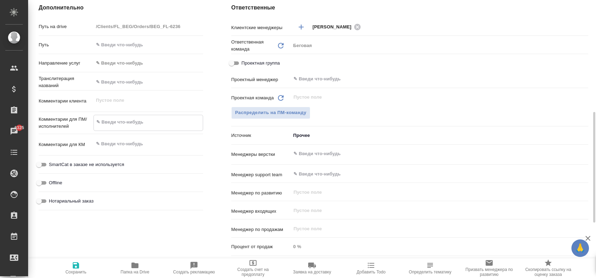
type textarea "с"
type textarea "x"
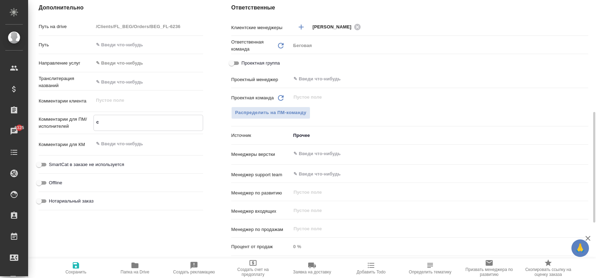
type textarea "сд"
type textarea "x"
type textarea "сде"
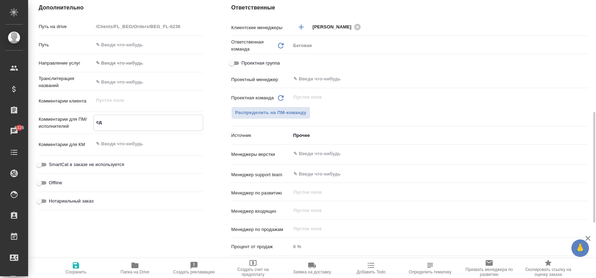
type textarea "x"
type textarea "сдел"
type textarea "x"
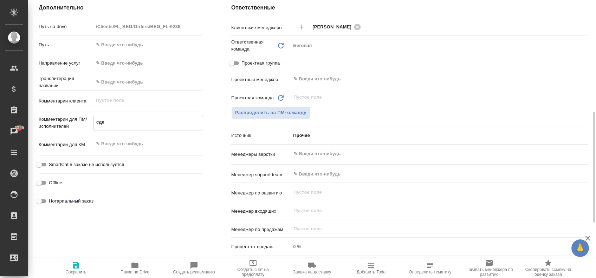
type textarea "x"
type textarea "сдела"
type textarea "x"
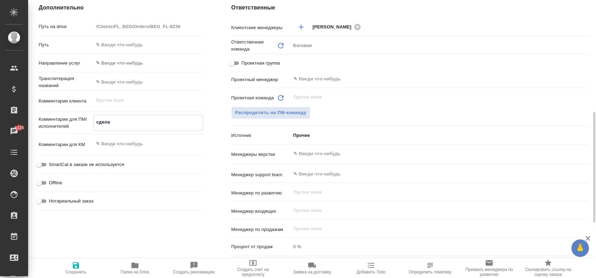
type textarea "сделай"
type textarea "x"
type textarea "сделайт"
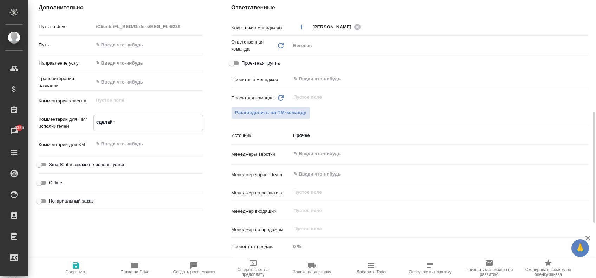
type textarea "x"
type textarea "сделайте"
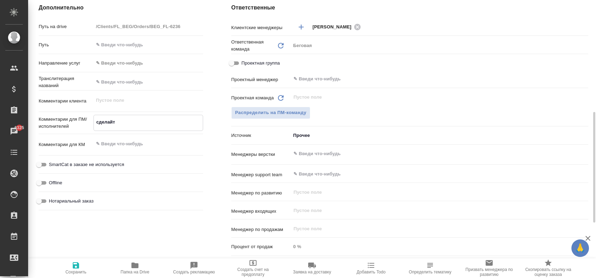
type textarea "x"
type textarea "сделайте"
type textarea "x"
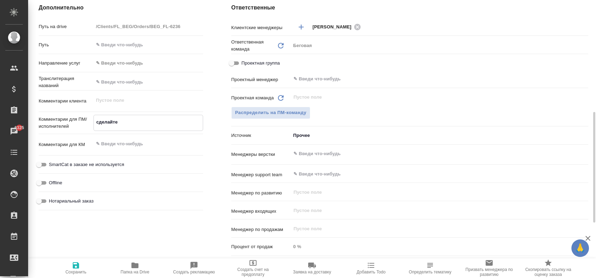
type textarea "x"
type textarea "сделайте т"
type textarea "x"
type textarea "сделайте ти"
type textarea "x"
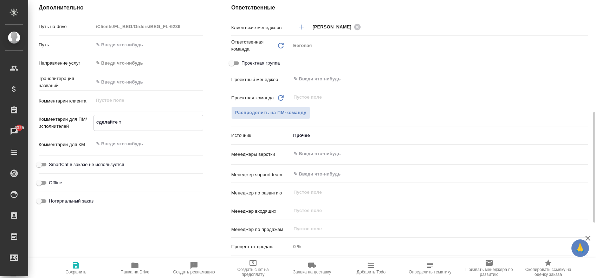
type textarea "x"
type textarea "сделайте тик"
type textarea "x"
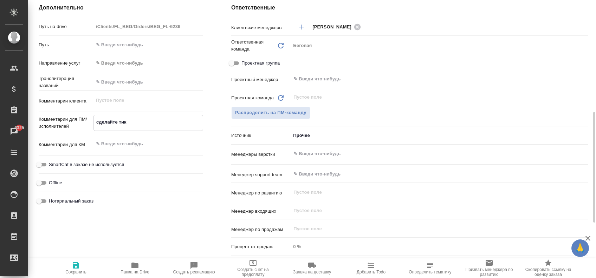
type textarea "сделайте тике"
type textarea "x"
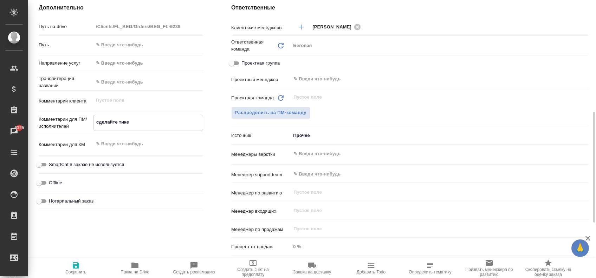
type textarea "сделайте тикет"
type textarea "x"
type textarea "сделайте тикет,"
type textarea "x"
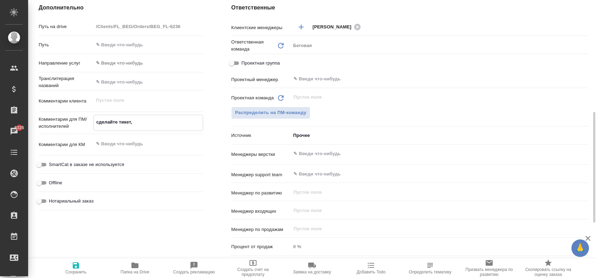
type textarea "x"
type textarea "сделайте тикет,"
type textarea "x"
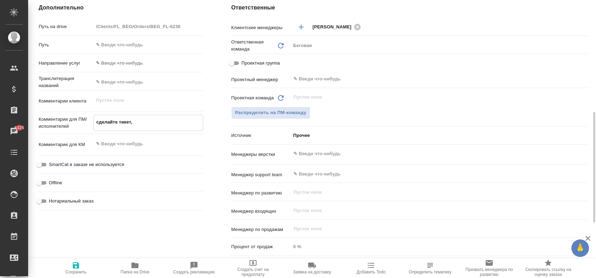
type textarea "x"
type textarea "сделайте тикет, п"
type textarea "x"
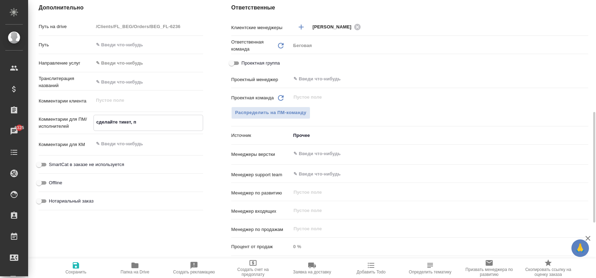
type textarea "сделайте тикет, пл"
type textarea "x"
type textarea "сделайте тикет, пли"
type textarea "x"
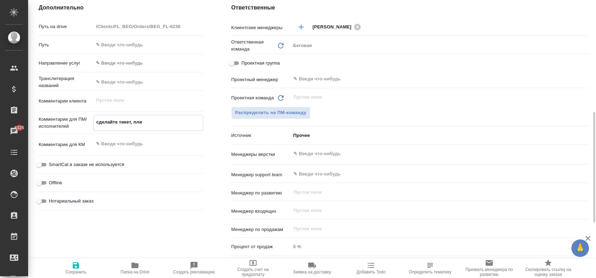
type textarea "сделайте тикет, плиз"
type textarea "x"
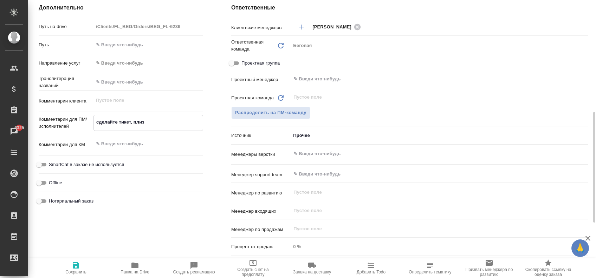
type textarea "x"
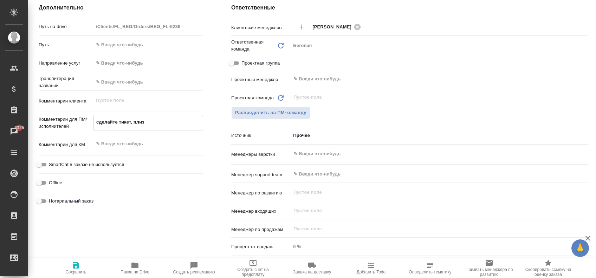
type textarea "сделайте тикет, плиз"
click at [309, 158] on input "text" at bounding box center [428, 154] width 270 height 8
type textarea "x"
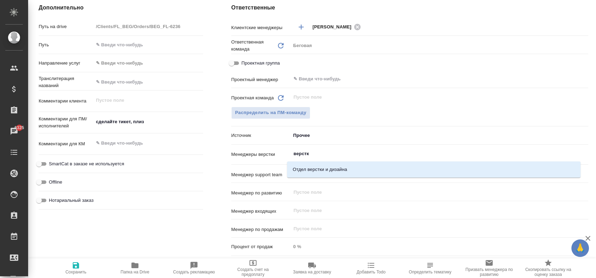
type input "верстки"
click at [347, 167] on li "Отдел верстки и дизайна" at bounding box center [434, 169] width 294 height 13
type textarea "x"
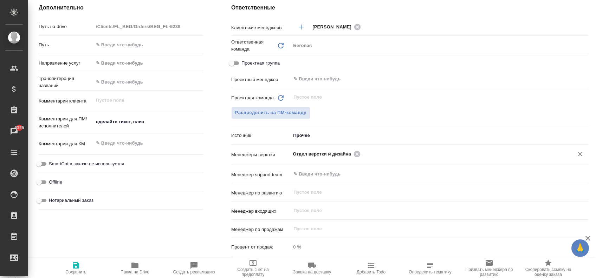
click at [73, 268] on icon "button" at bounding box center [76, 266] width 8 height 8
type textarea "x"
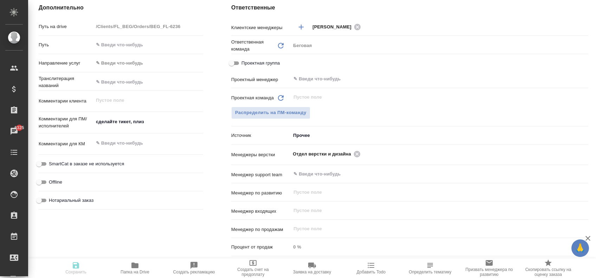
type textarea "x"
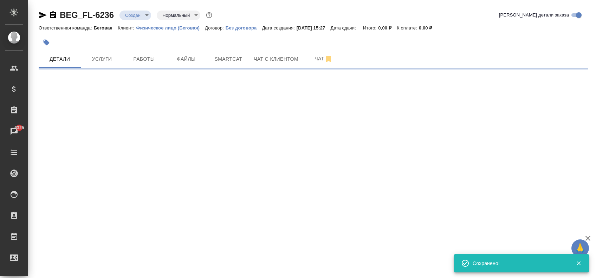
scroll to position [0, 0]
select select "RU"
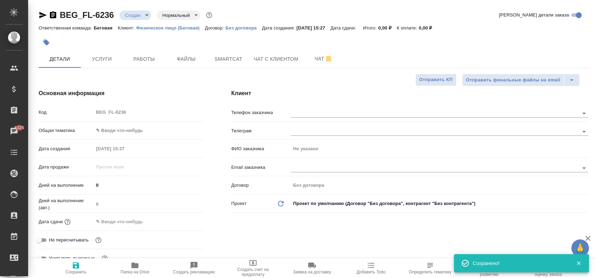
type textarea "x"
click at [128, 220] on input "text" at bounding box center [125, 222] width 62 height 10
click at [185, 217] on div at bounding box center [149, 222] width 110 height 10
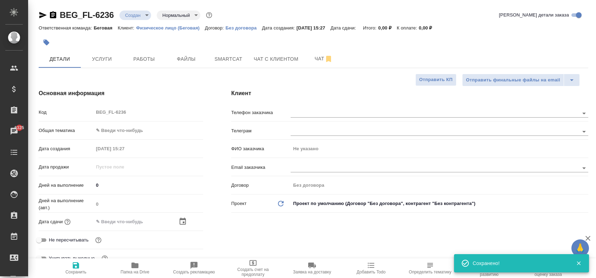
click at [181, 218] on icon "button" at bounding box center [183, 222] width 8 height 8
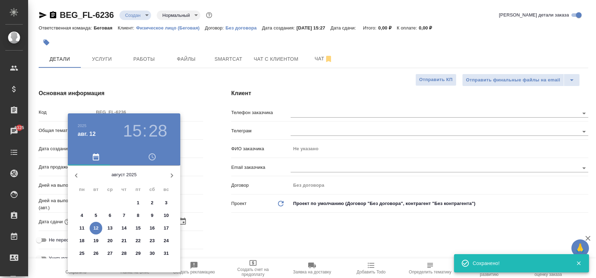
click at [161, 129] on h3 "28" at bounding box center [158, 131] width 19 height 20
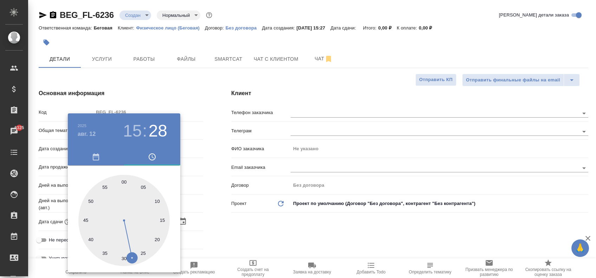
click at [91, 237] on div at bounding box center [123, 220] width 91 height 91
type input "12.08.2025 15:41"
type textarea "x"
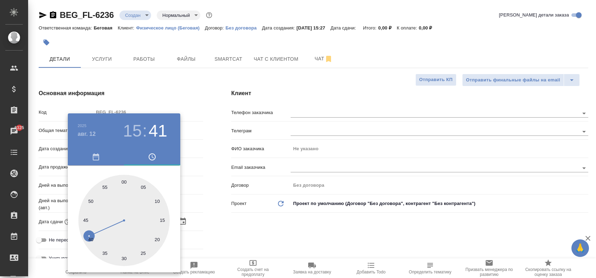
click at [84, 219] on div at bounding box center [123, 220] width 91 height 91
type input "[DATE] 15:45"
type textarea "x"
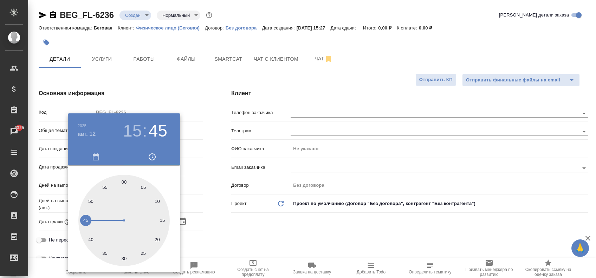
click at [275, 239] on div at bounding box center [298, 139] width 596 height 278
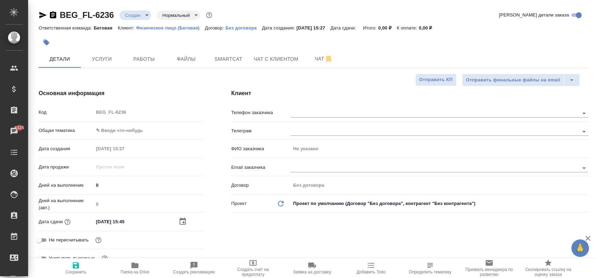
click at [67, 269] on span "Сохранить" at bounding box center [76, 268] width 51 height 13
type textarea "x"
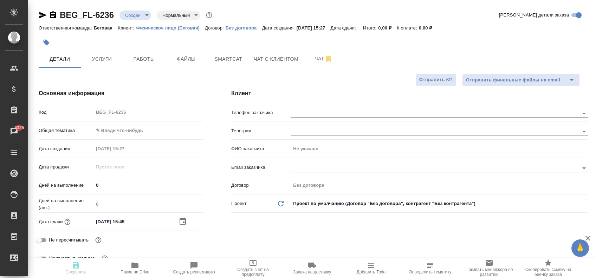
type textarea "x"
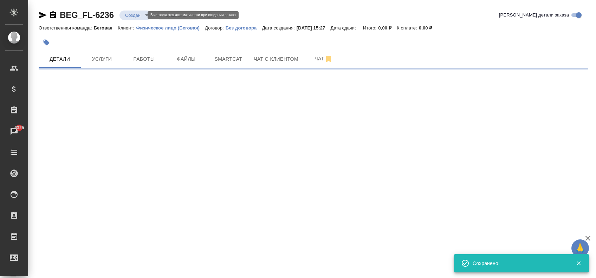
click at [135, 15] on body "🙏 .cls-1 fill:#fff; AWATERA Zaytseva Svetlana Клиенты Спецификации Заказы 6325 …" at bounding box center [298, 139] width 596 height 278
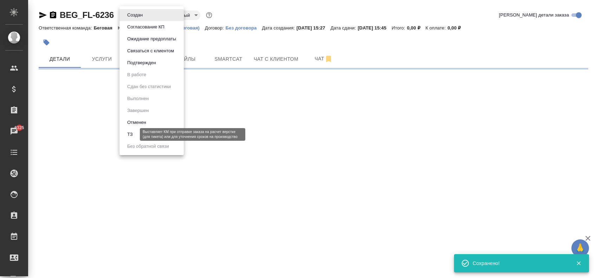
click at [129, 131] on button "ТЗ" at bounding box center [130, 135] width 10 height 8
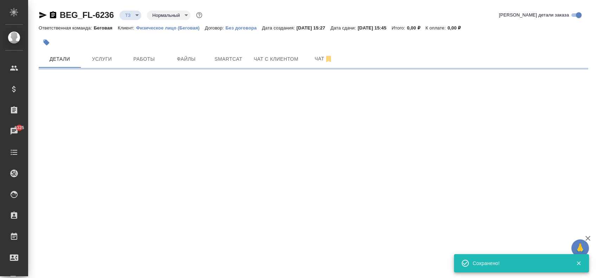
select select "RU"
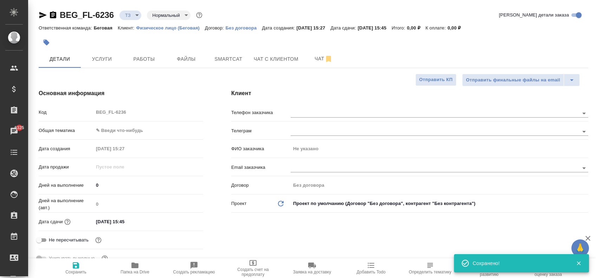
type textarea "x"
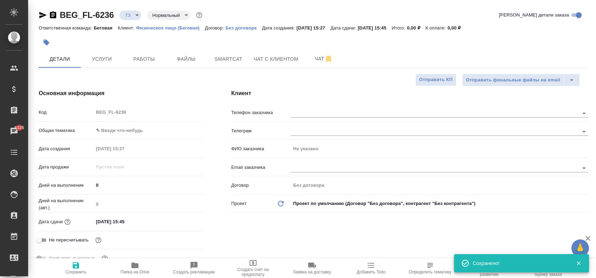
type textarea "x"
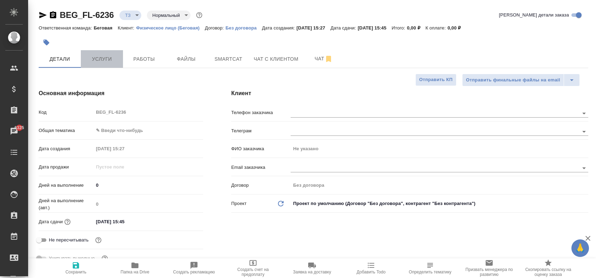
click at [92, 56] on span "Услуги" at bounding box center [102, 59] width 34 height 9
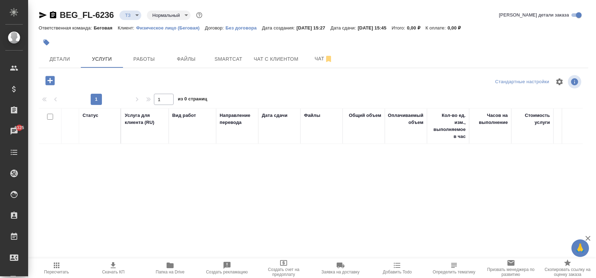
click at [53, 82] on icon "button" at bounding box center [49, 80] width 9 height 9
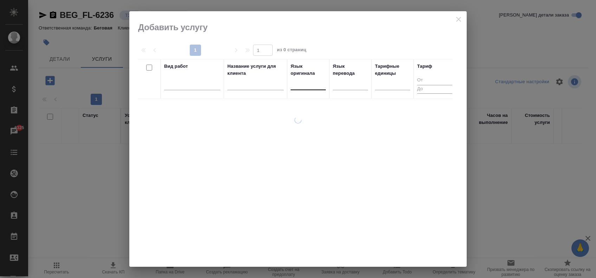
click at [300, 86] on div at bounding box center [308, 83] width 35 height 10
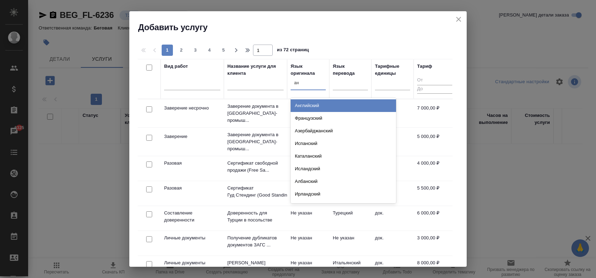
type input "анг"
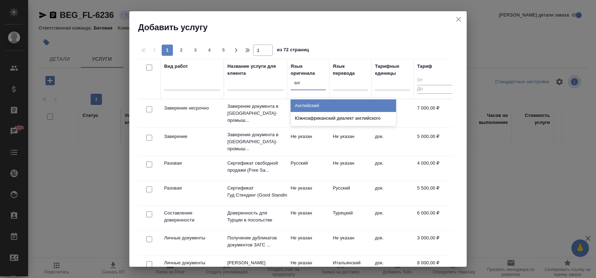
click at [302, 100] on div "Английский" at bounding box center [343, 106] width 105 height 13
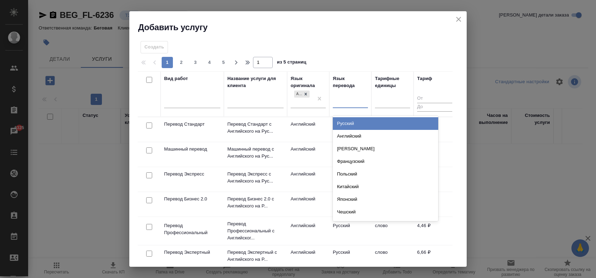
click at [354, 101] on div at bounding box center [350, 101] width 35 height 10
click at [352, 120] on div "Русский" at bounding box center [385, 123] width 105 height 13
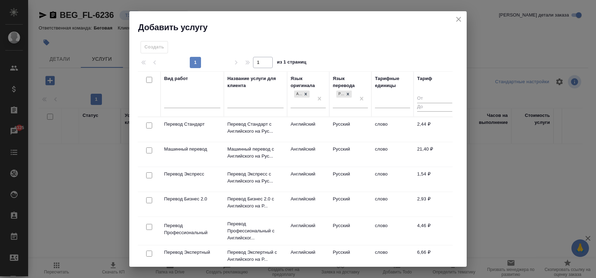
click at [152, 126] on input "checkbox" at bounding box center [149, 126] width 6 height 6
checkbox input "true"
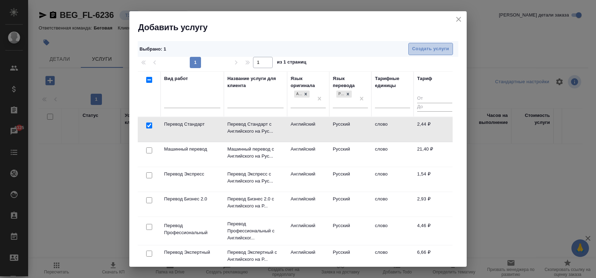
click at [426, 50] on span "Создать услуги" at bounding box center [430, 49] width 37 height 8
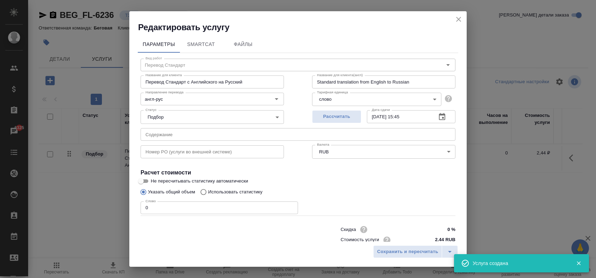
click at [220, 206] on input "0" at bounding box center [220, 208] width 158 height 13
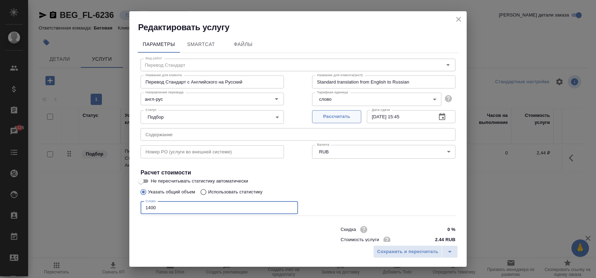
type input "1400"
click at [326, 120] on span "Рассчитать" at bounding box center [336, 117] width 41 height 8
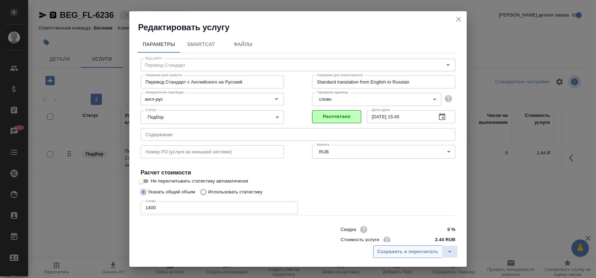
click at [387, 250] on span "Сохранить и пересчитать" at bounding box center [407, 252] width 61 height 8
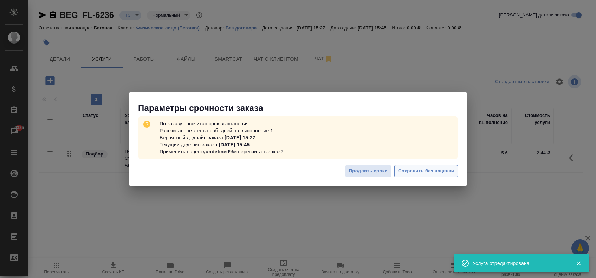
click at [401, 169] on span "Сохранить без наценки" at bounding box center [426, 171] width 56 height 8
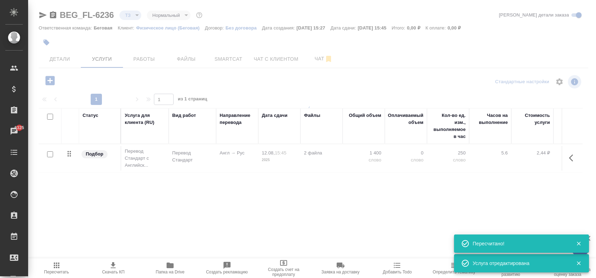
type input "urgent"
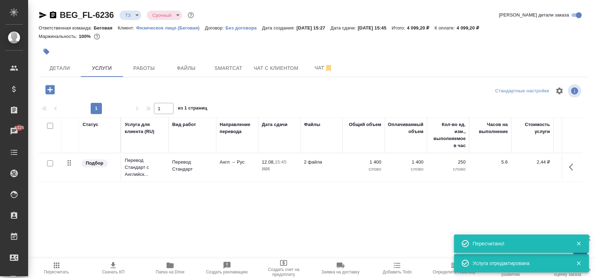
click at [45, 89] on icon "button" at bounding box center [50, 90] width 12 height 12
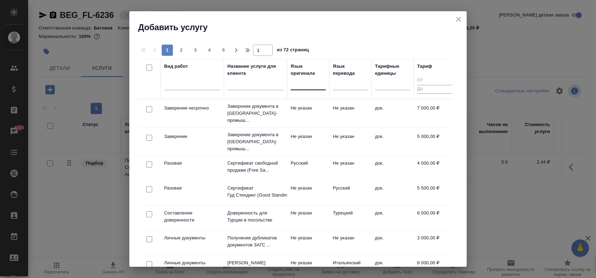
click at [309, 86] on div at bounding box center [308, 83] width 35 height 10
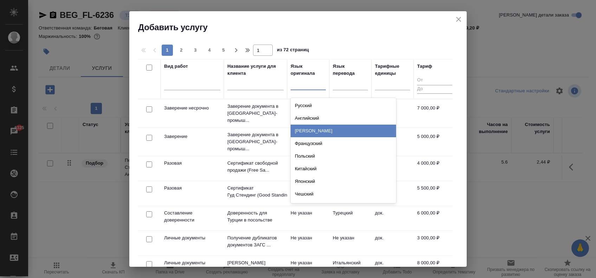
click at [317, 128] on div "[PERSON_NAME]" at bounding box center [343, 131] width 105 height 13
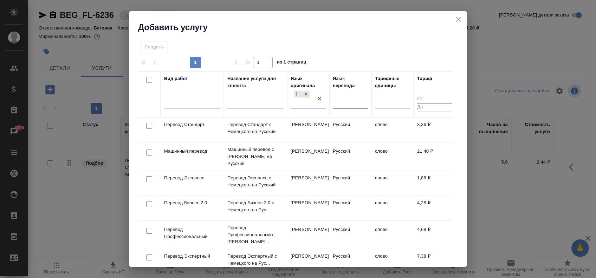
click at [346, 97] on div at bounding box center [350, 102] width 35 height 10
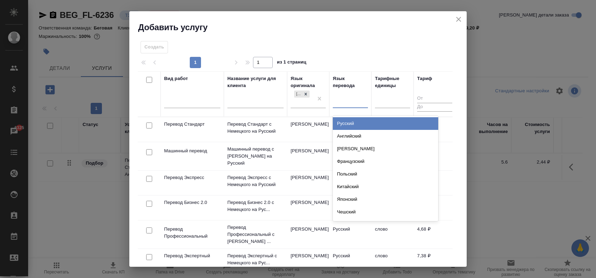
click at [353, 121] on div "Русский" at bounding box center [385, 123] width 105 height 13
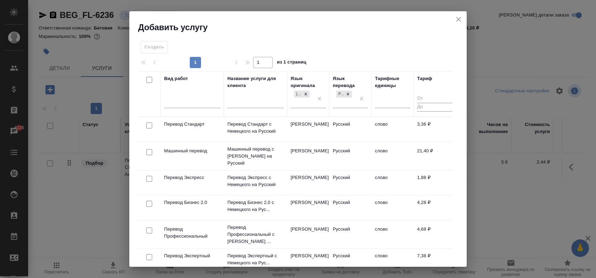
click at [149, 128] on input "checkbox" at bounding box center [149, 126] width 6 height 6
checkbox input "true"
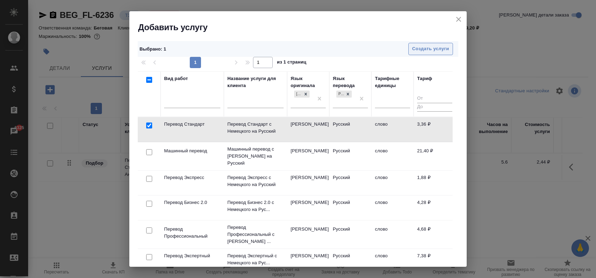
click at [432, 48] on span "Создать услуги" at bounding box center [430, 49] width 37 height 8
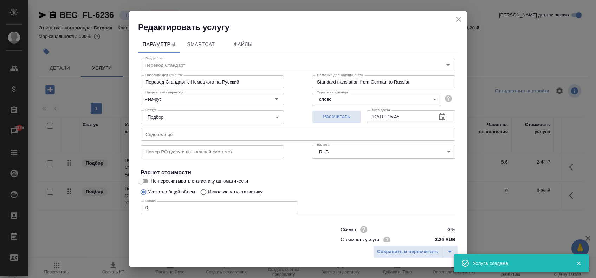
click at [194, 204] on input "0" at bounding box center [220, 208] width 158 height 13
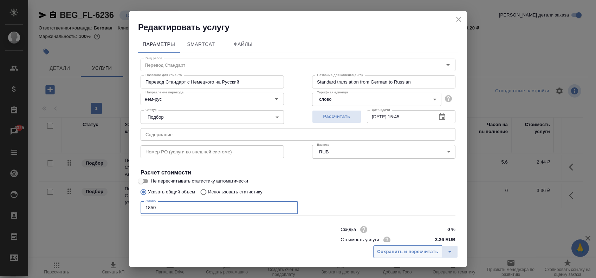
type input "1850"
click at [411, 251] on span "Сохранить и пересчитать" at bounding box center [407, 252] width 61 height 8
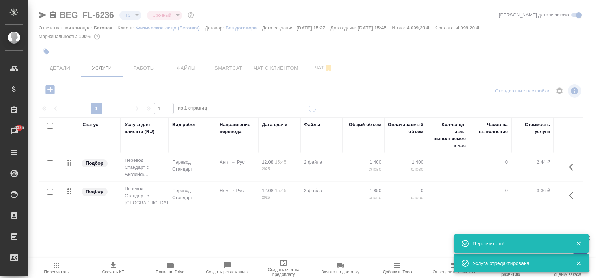
type input "normal"
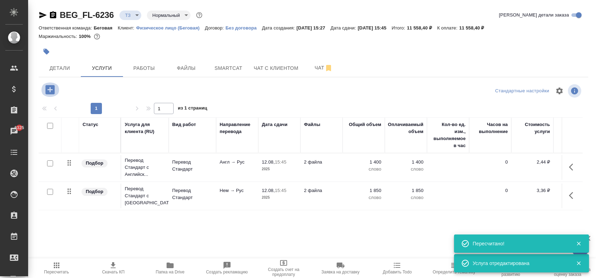
click at [44, 87] on icon "button" at bounding box center [50, 90] width 12 height 12
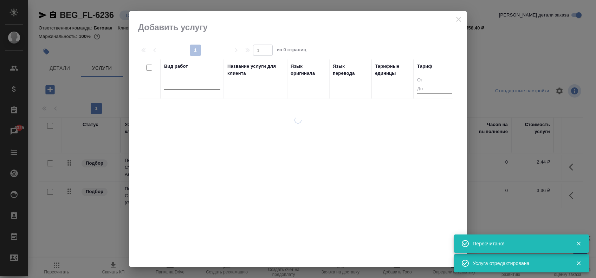
click at [190, 81] on div at bounding box center [192, 83] width 56 height 10
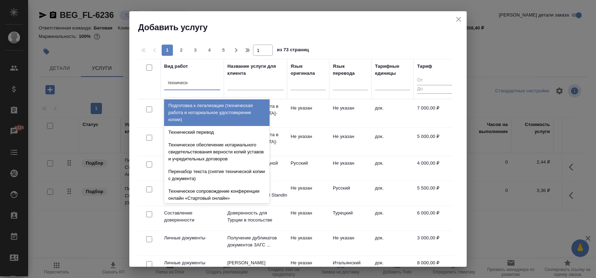
type input "техническое"
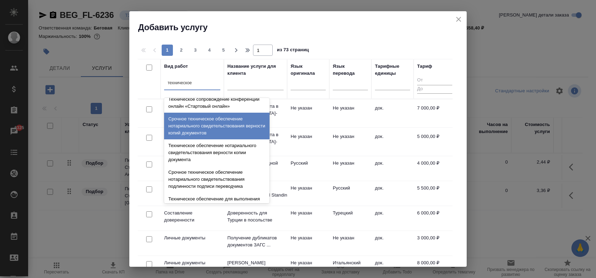
scroll to position [47, 0]
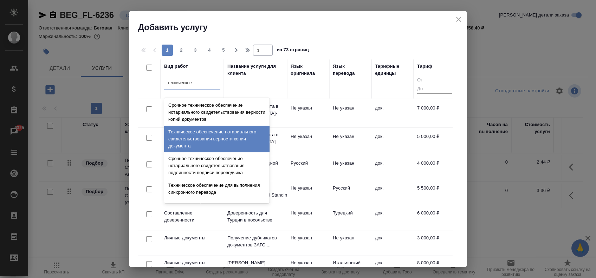
click at [227, 149] on div "Техническое обеспечение нотариального свидетельствования верности копии докумен…" at bounding box center [216, 139] width 105 height 27
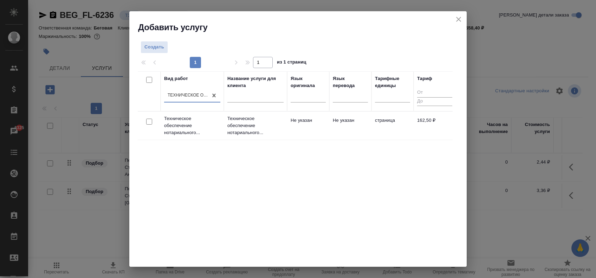
click at [148, 120] on input "checkbox" at bounding box center [149, 122] width 6 height 6
checkbox input "true"
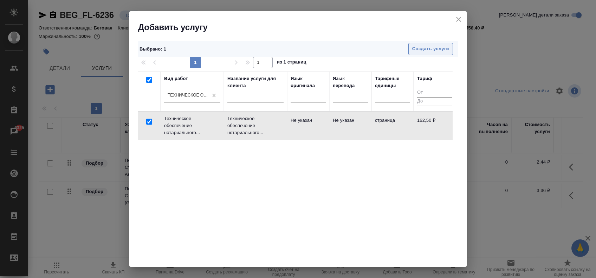
click at [422, 51] on span "Создать услуги" at bounding box center [430, 49] width 37 height 8
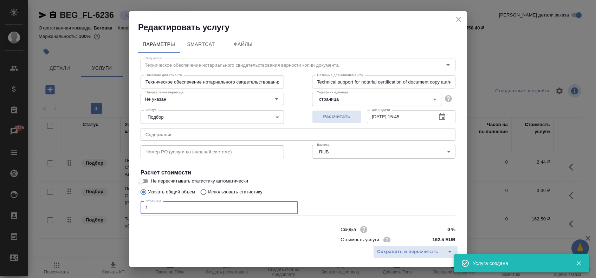
click at [287, 205] on input "1" at bounding box center [220, 208] width 158 height 13
type input "2"
click at [287, 205] on input "2" at bounding box center [220, 208] width 158 height 13
click at [406, 250] on span "Сохранить и пересчитать" at bounding box center [407, 252] width 61 height 8
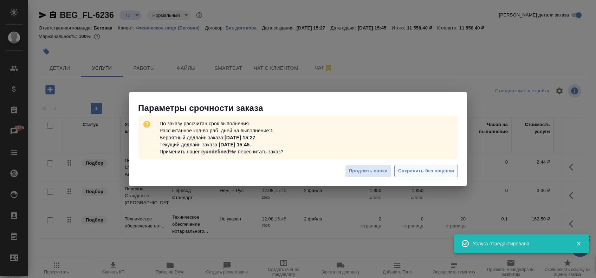
click at [408, 171] on span "Сохранить без наценки" at bounding box center [426, 171] width 56 height 8
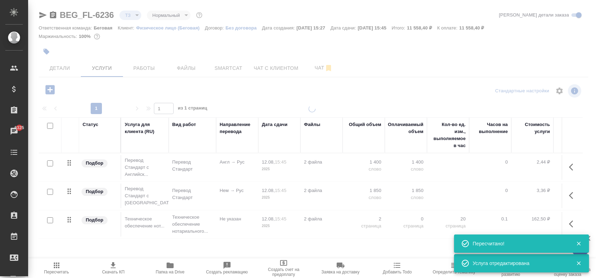
type input "urgent"
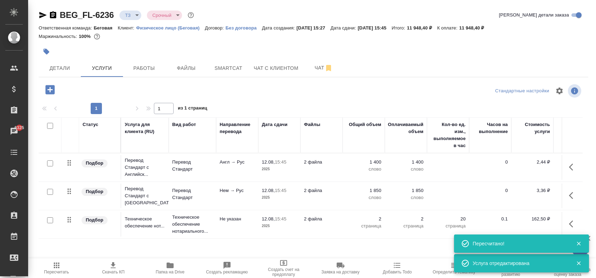
click at [48, 88] on icon "button" at bounding box center [49, 89] width 9 height 9
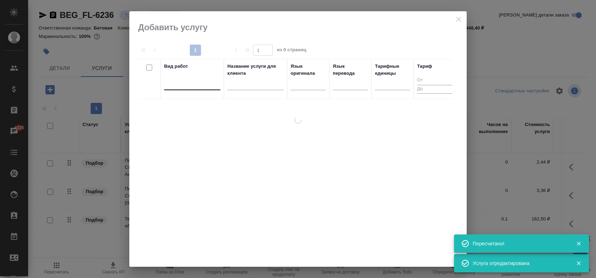
click at [198, 81] on div at bounding box center [192, 83] width 56 height 10
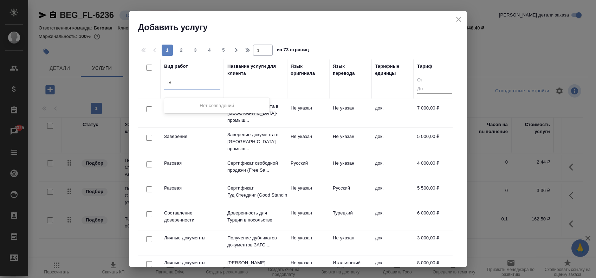
type input "е"
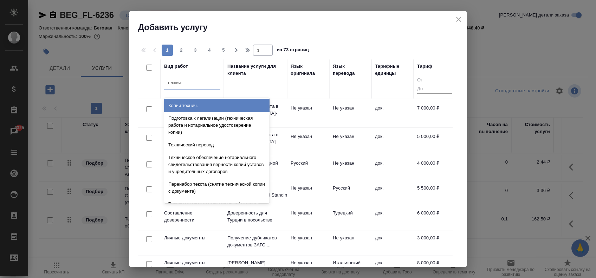
type input "техниче"
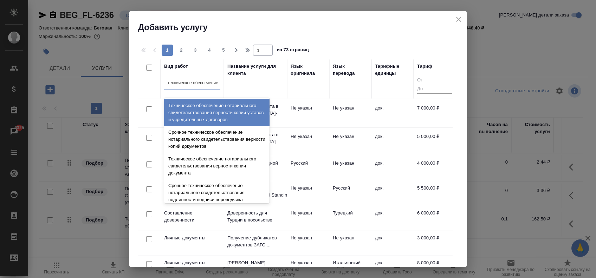
type input "техническое обеспечение н"
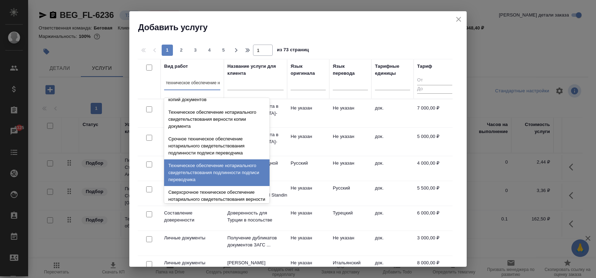
click at [201, 177] on div "Техническое обеспечение нотариального свидетельствования подлинности подписи пе…" at bounding box center [216, 173] width 105 height 27
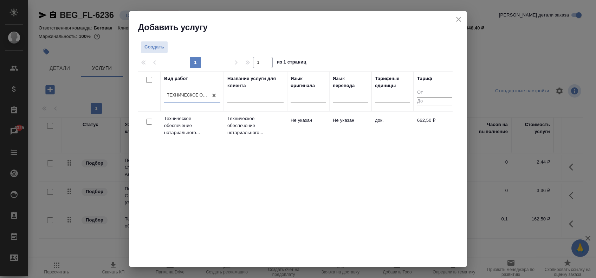
scroll to position [0, 0]
click at [149, 119] on input "checkbox" at bounding box center [149, 122] width 6 height 6
checkbox input "true"
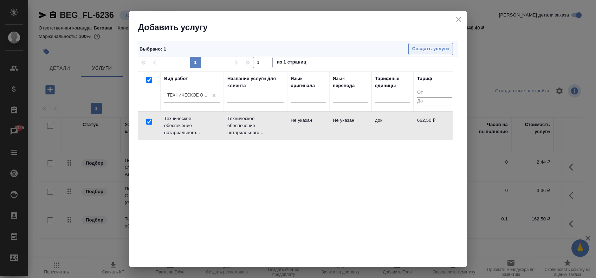
click at [419, 50] on span "Создать услуги" at bounding box center [430, 49] width 37 height 8
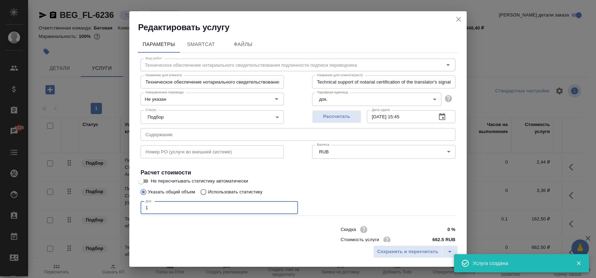
click at [287, 207] on input "1" at bounding box center [220, 208] width 158 height 13
type input "2"
click at [287, 207] on input "2" at bounding box center [220, 208] width 158 height 13
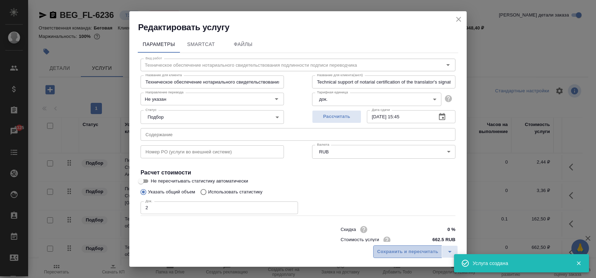
click at [388, 252] on span "Сохранить и пересчитать" at bounding box center [407, 252] width 61 height 8
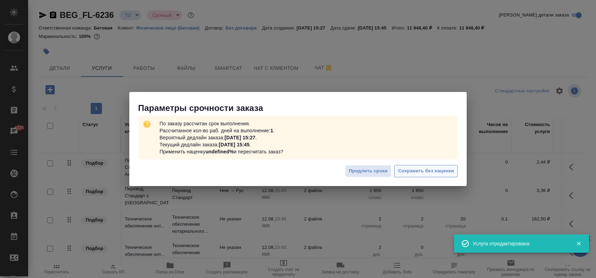
click at [402, 174] on span "Сохранить без наценки" at bounding box center [426, 171] width 56 height 8
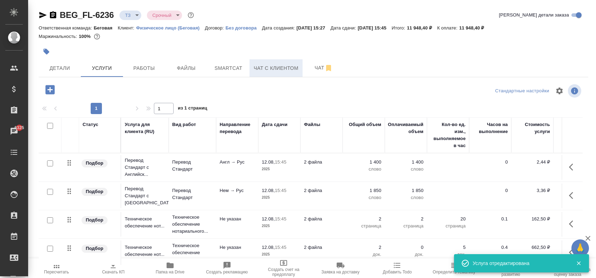
click at [259, 66] on span "Чат с клиентом" at bounding box center [276, 68] width 45 height 9
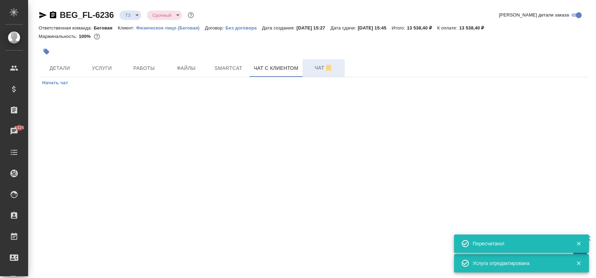
click at [310, 72] on button "Чат" at bounding box center [324, 68] width 42 height 18
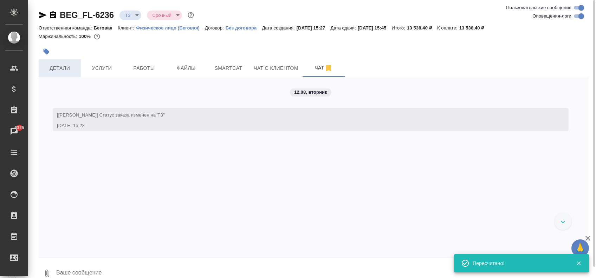
click at [66, 66] on span "Детали" at bounding box center [60, 68] width 34 height 9
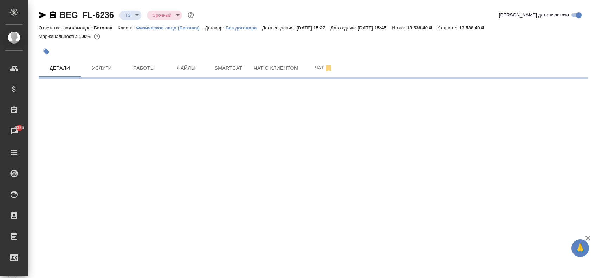
select select "RU"
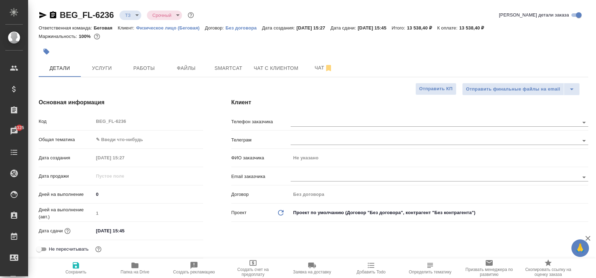
type textarea "x"
click at [319, 73] on button "Чат" at bounding box center [324, 68] width 42 height 18
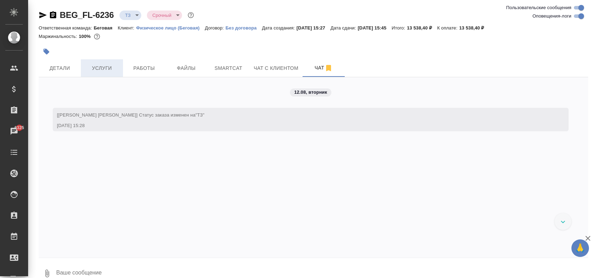
click at [94, 65] on span "Услуги" at bounding box center [102, 68] width 34 height 9
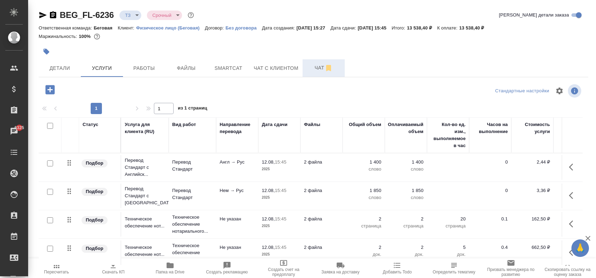
click at [307, 66] on span "Чат" at bounding box center [324, 68] width 34 height 9
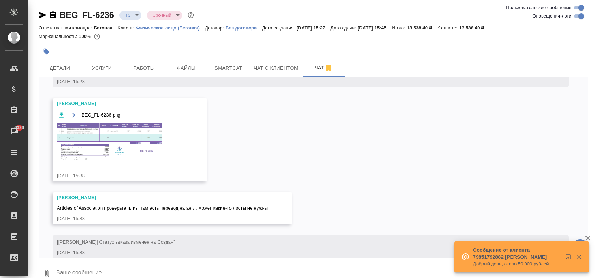
scroll to position [55, 0]
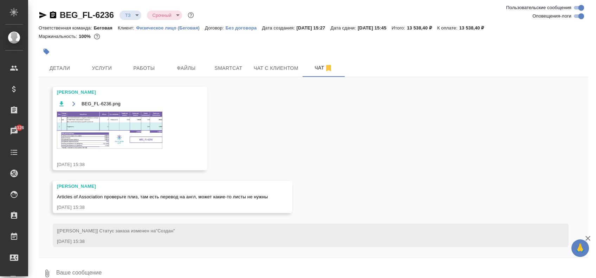
click at [127, 115] on img at bounding box center [109, 130] width 105 height 37
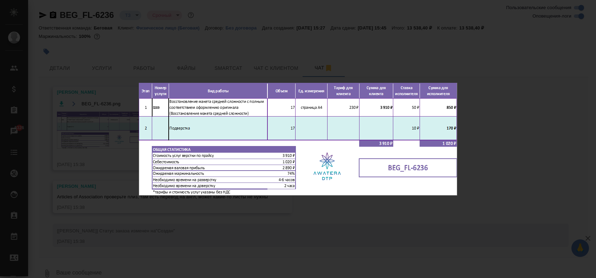
click at [181, 219] on div "BEG_FL-6236.png 1 of 1" at bounding box center [298, 139] width 596 height 278
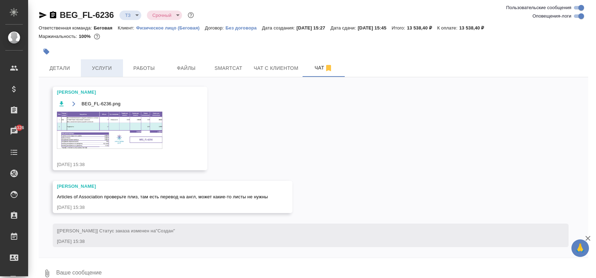
click at [95, 60] on button "Услуги" at bounding box center [102, 68] width 42 height 18
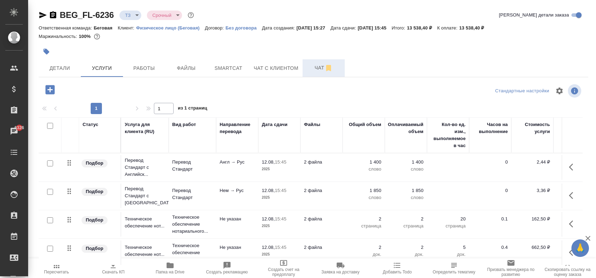
click at [314, 67] on span "Чат" at bounding box center [324, 68] width 34 height 9
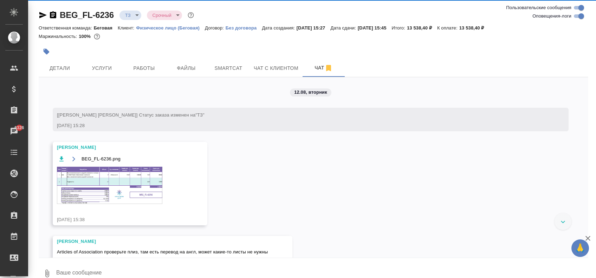
scroll to position [55, 0]
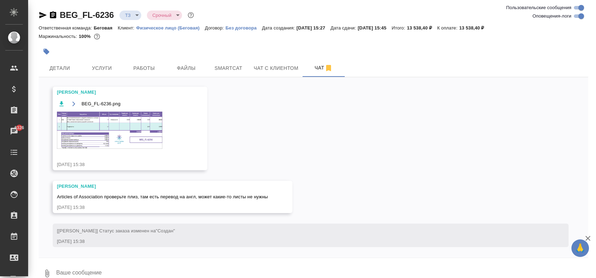
click at [77, 134] on img at bounding box center [109, 130] width 105 height 37
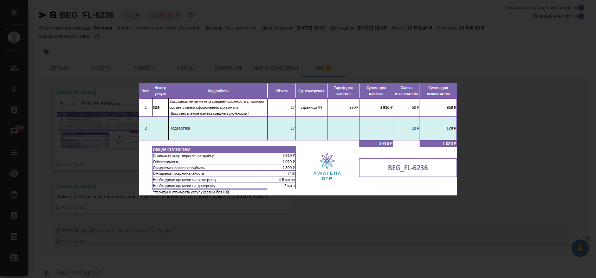
click at [89, 53] on div "BEG_FL-6236.png 1 of 1" at bounding box center [298, 139] width 596 height 278
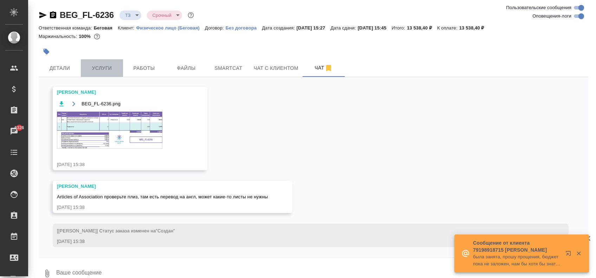
click at [98, 65] on span "Услуги" at bounding box center [102, 68] width 34 height 9
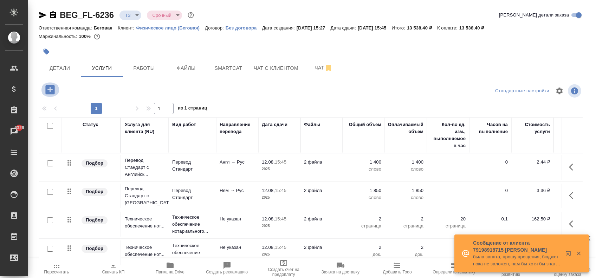
click at [51, 93] on icon "button" at bounding box center [49, 89] width 9 height 9
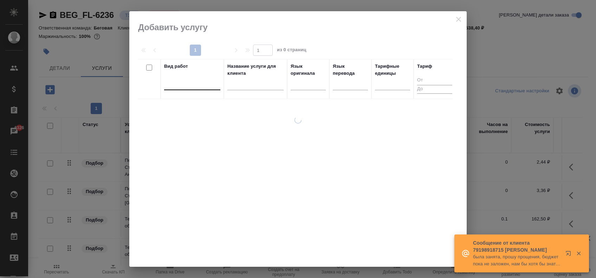
click at [191, 82] on div at bounding box center [192, 83] width 56 height 10
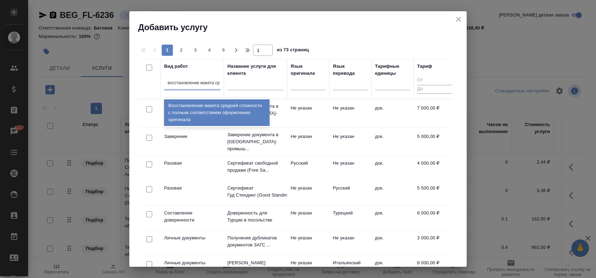
type input "восстановление макета сре"
click at [216, 114] on div "Восстановление макета средней сложности с полным соответствием оформлению ориги…" at bounding box center [216, 113] width 105 height 27
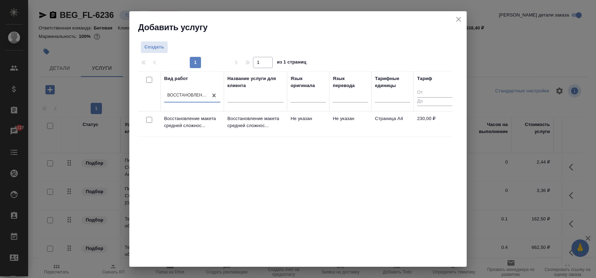
click at [149, 122] on input "checkbox" at bounding box center [149, 120] width 6 height 6
checkbox input "true"
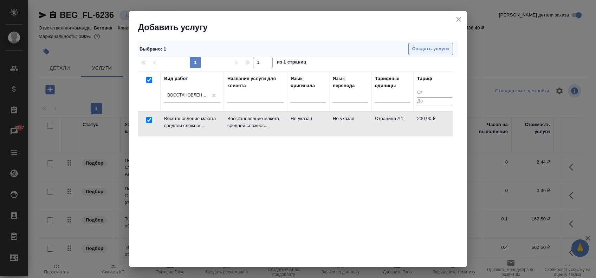
click at [417, 51] on span "Создать услуги" at bounding box center [430, 49] width 37 height 8
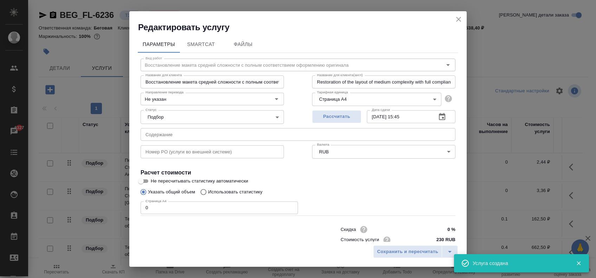
click at [168, 208] on input "0" at bounding box center [220, 208] width 158 height 13
type input "17"
click at [399, 249] on span "Сохранить и пересчитать" at bounding box center [407, 252] width 61 height 8
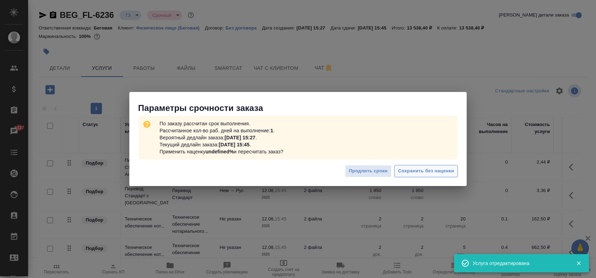
click at [445, 171] on span "Сохранить без наценки" at bounding box center [426, 171] width 56 height 8
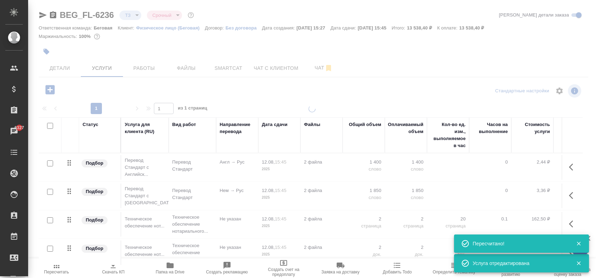
type input "new"
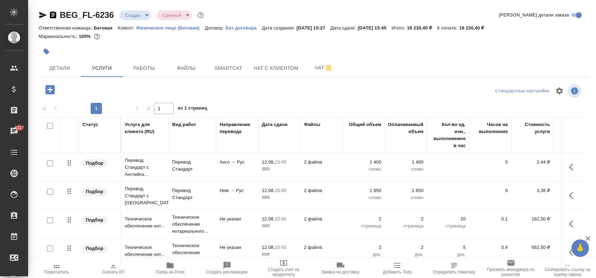
click at [114, 268] on icon "button" at bounding box center [113, 266] width 5 height 6
click at [569, 163] on icon "button" at bounding box center [573, 167] width 8 height 8
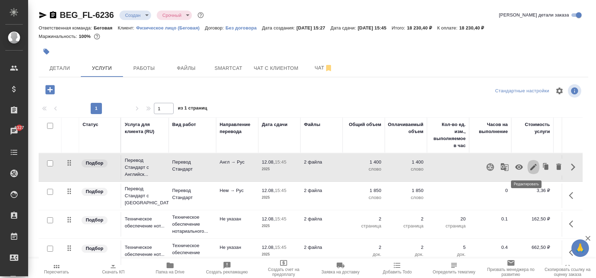
click at [530, 170] on icon "button" at bounding box center [534, 167] width 8 height 8
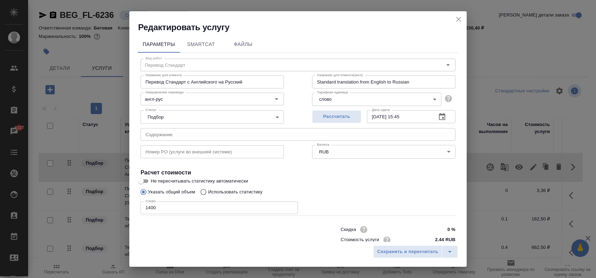
click at [148, 207] on input "1400" at bounding box center [220, 208] width 158 height 13
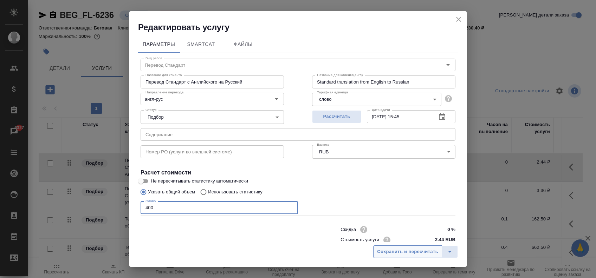
type input "400"
click at [399, 249] on span "Сохранить и пересчитать" at bounding box center [407, 252] width 61 height 8
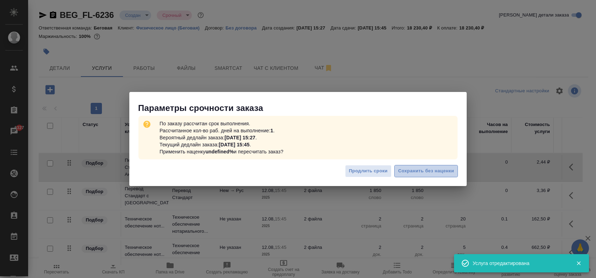
click at [419, 172] on span "Сохранить без наценки" at bounding box center [426, 171] width 56 height 8
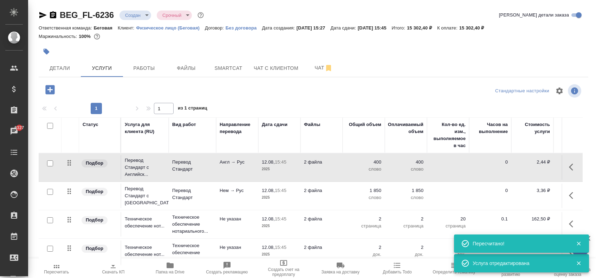
click at [366, 51] on div at bounding box center [222, 51] width 367 height 15
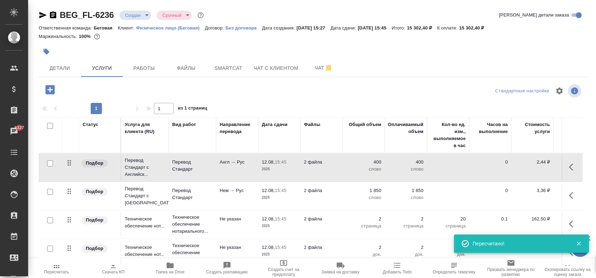
click at [112, 270] on span "Скачать КП" at bounding box center [113, 272] width 23 height 5
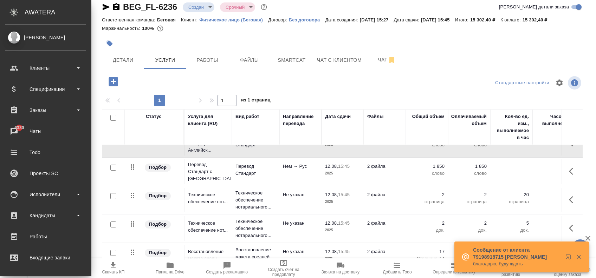
scroll to position [0, 0]
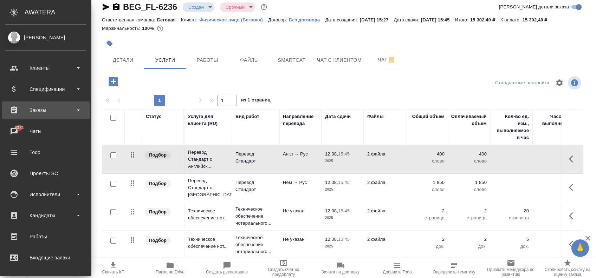
click at [69, 107] on div "Заказы" at bounding box center [45, 110] width 81 height 11
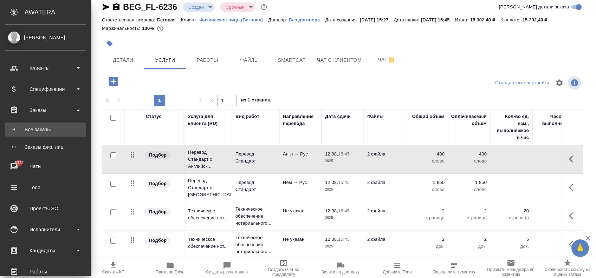
click at [49, 133] on div "Все заказы" at bounding box center [46, 129] width 74 height 7
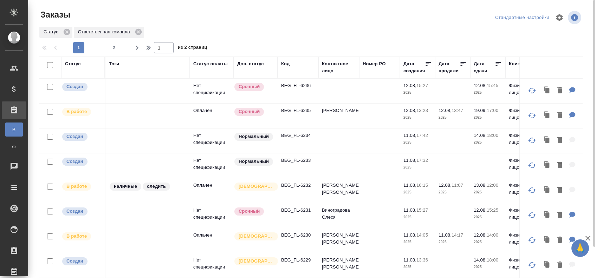
click at [290, 137] on p "BEG_FL-6234" at bounding box center [298, 135] width 34 height 7
click at [291, 85] on p "BEG_FL-6236" at bounding box center [298, 85] width 34 height 7
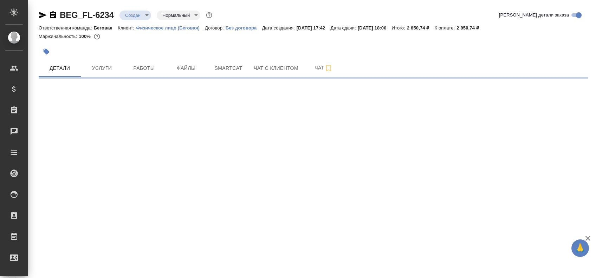
select select "RU"
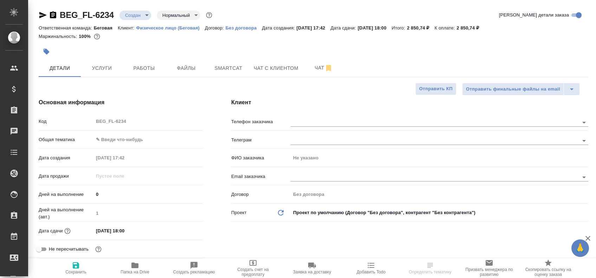
type textarea "x"
click at [307, 181] on div at bounding box center [440, 177] width 298 height 9
type textarea "x"
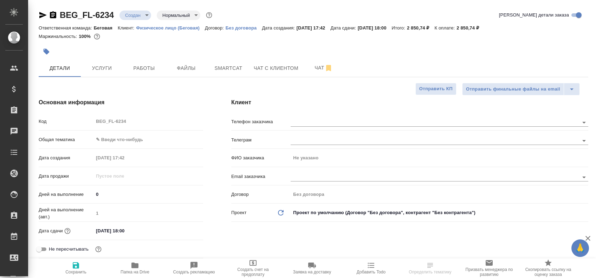
type textarea "x"
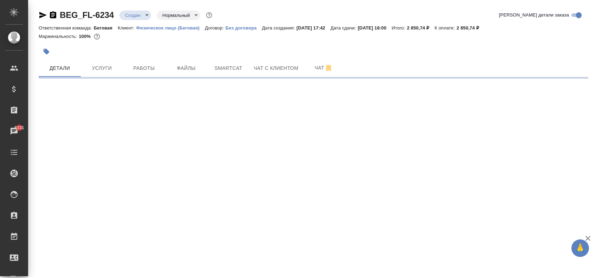
select select "RU"
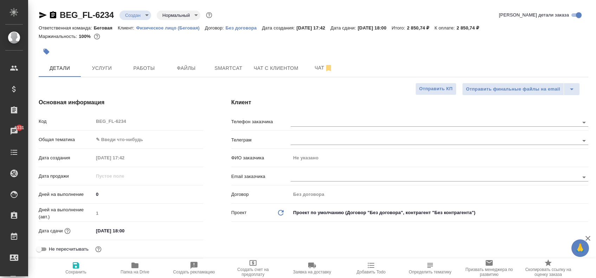
type textarea "x"
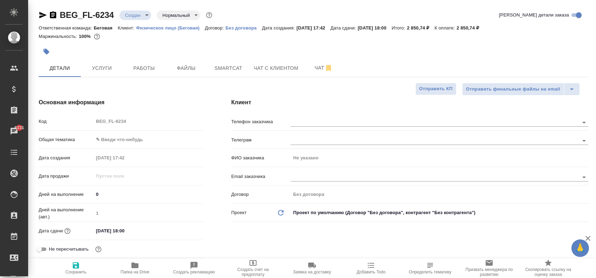
type textarea "x"
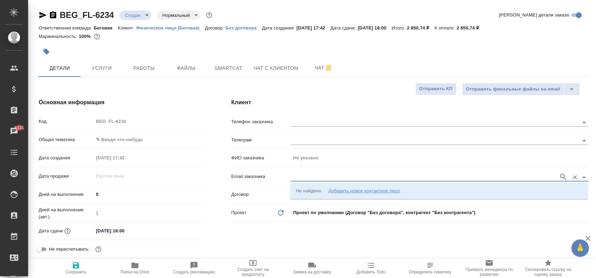
click at [298, 175] on input "text" at bounding box center [423, 177] width 265 height 8
paste input "[PERSON_NAME][EMAIL_ADDRESS][DOMAIN_NAME]"
type input "[PERSON_NAME][EMAIL_ADDRESS][DOMAIN_NAME]"
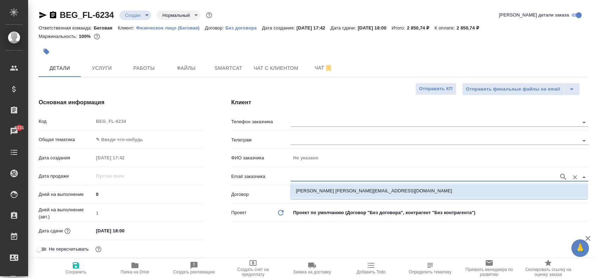
click at [340, 186] on li "[PERSON_NAME] [PERSON_NAME][EMAIL_ADDRESS][DOMAIN_NAME]" at bounding box center [439, 191] width 298 height 13
type input "[PERSON_NAME]"
type input "[PERSON_NAME] [PERSON_NAME][EMAIL_ADDRESS][DOMAIN_NAME]"
type textarea "x"
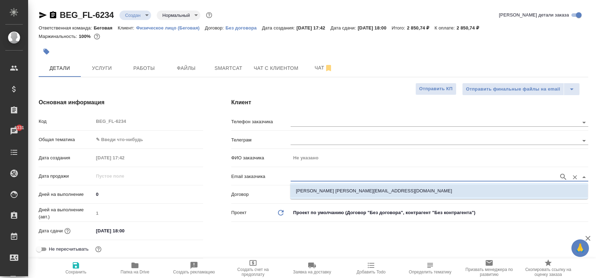
type textarea "x"
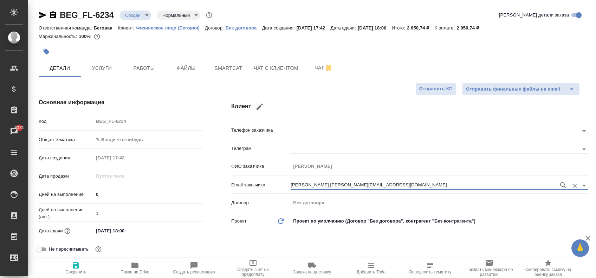
click at [81, 268] on span "Сохранить" at bounding box center [76, 268] width 51 height 13
type textarea "x"
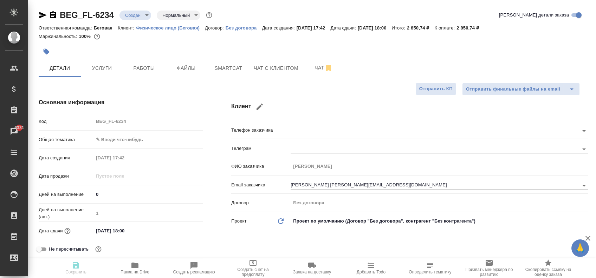
type textarea "x"
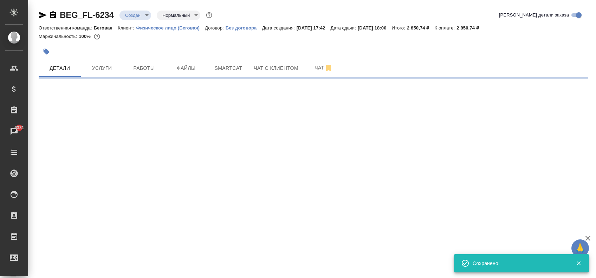
type input "holyTrinity"
select select "RU"
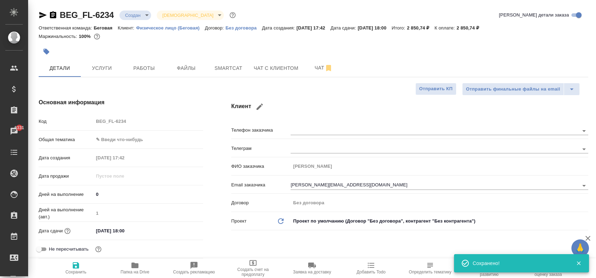
type textarea "x"
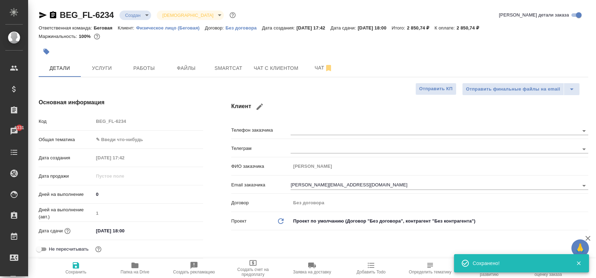
type textarea "x"
click at [113, 66] on span "Услуги" at bounding box center [102, 68] width 34 height 9
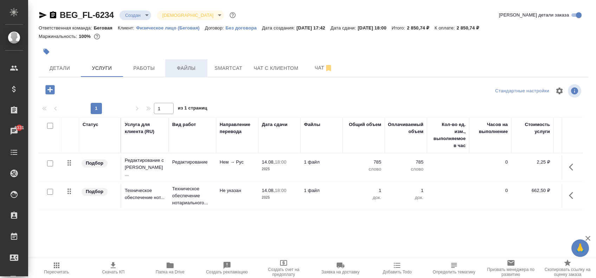
click at [177, 64] on span "Файлы" at bounding box center [186, 68] width 34 height 9
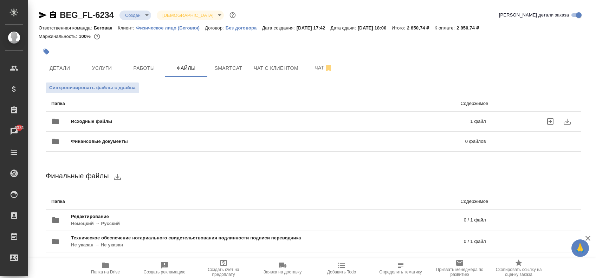
click at [100, 121] on span "Исходные файлы" at bounding box center [181, 121] width 220 height 7
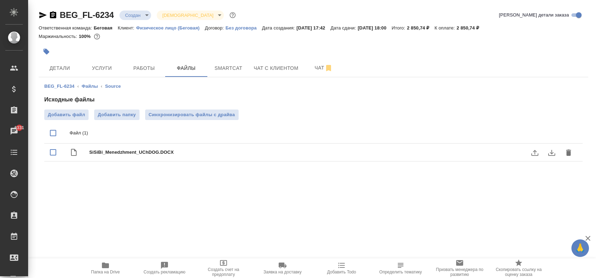
click at [170, 154] on span "SiSiBi_Menedzhment_UChDOG.DOCX" at bounding box center [327, 152] width 477 height 7
checkbox input "true"
click at [555, 148] on button "download" at bounding box center [552, 153] width 17 height 17
click at [146, 154] on span "SiSiBi_Menedzhment_UChDOG.DOCX" at bounding box center [327, 152] width 477 height 7
checkbox input "true"
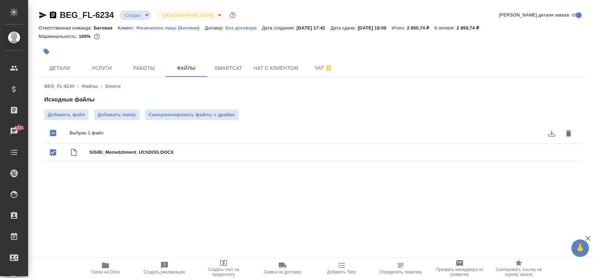
click at [198, 221] on div ".cls-1 fill:#fff; AWATERA [PERSON_NAME] Спецификации Заказы 6331 Чаты Todo Прое…" at bounding box center [298, 139] width 596 height 278
click at [136, 203] on div ".cls-1 fill:#fff; AWATERA Zaytseva Svetlana Клиенты Спецификации Заказы 6334 Ча…" at bounding box center [298, 139] width 596 height 278
click at [167, 93] on div "BEG_FL-6234 ‹ Файлы ‹ Source Исходные файлы Добавить файл Добавить папку Синхро…" at bounding box center [314, 123] width 550 height 93
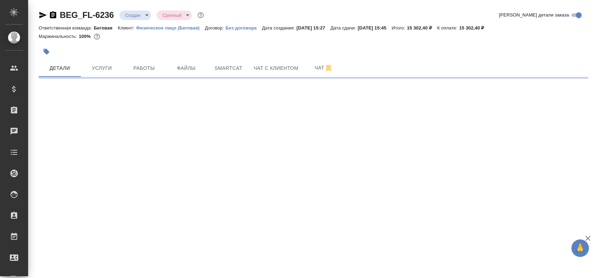
select select "RU"
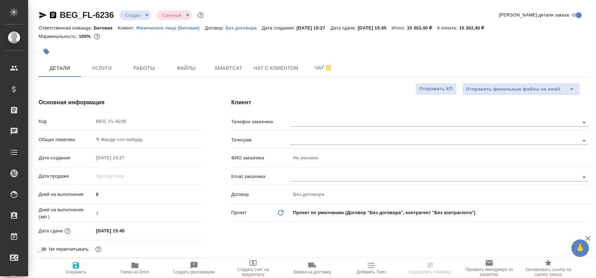
type textarea "x"
click at [313, 172] on div at bounding box center [440, 176] width 298 height 13
paste input "[PERSON_NAME][EMAIL_ADDRESS][DOMAIN_NAME]"
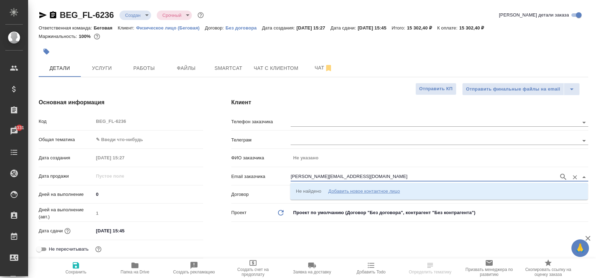
type input "[PERSON_NAME][EMAIL_ADDRESS][DOMAIN_NAME]"
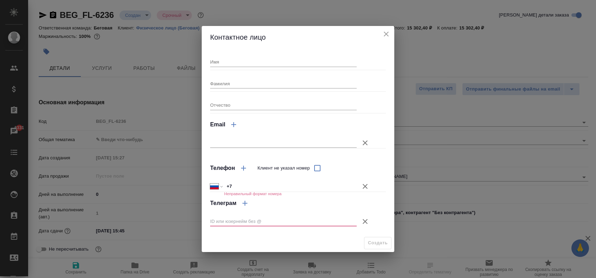
click at [385, 35] on icon "close" at bounding box center [386, 34] width 5 height 5
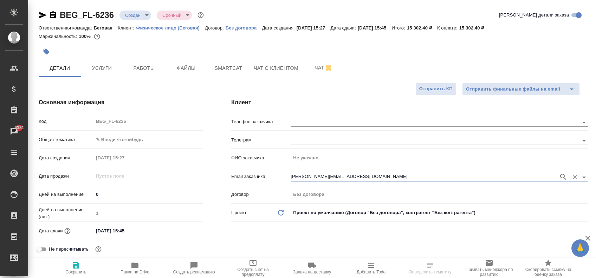
click at [380, 174] on input "[PERSON_NAME][EMAIL_ADDRESS][DOMAIN_NAME]" at bounding box center [423, 177] width 265 height 8
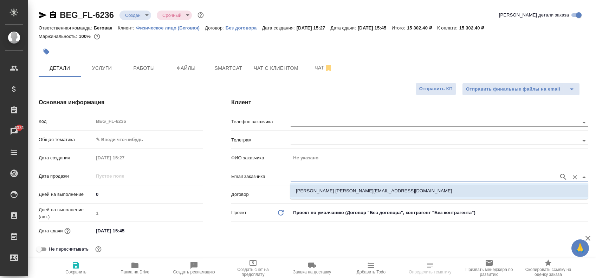
click at [372, 194] on p "Ерёмина Елена elena.eremina@multonpartners.com" at bounding box center [374, 191] width 156 height 7
type input "[PERSON_NAME]"
type input "Ерёмина Елена elena.eremina@multonpartners.com"
type textarea "x"
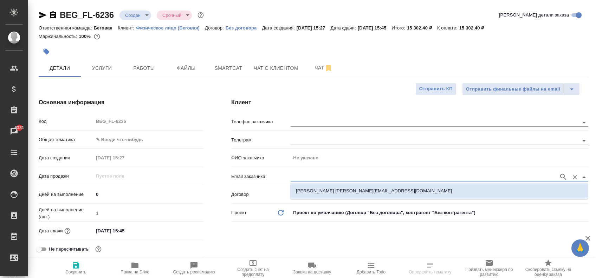
type textarea "x"
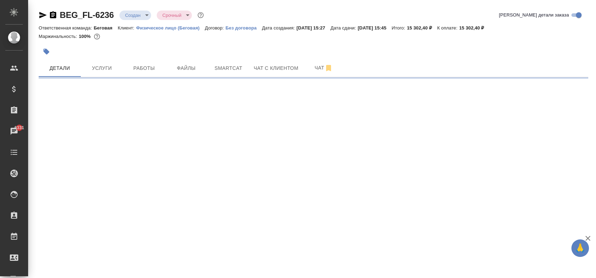
select select "RU"
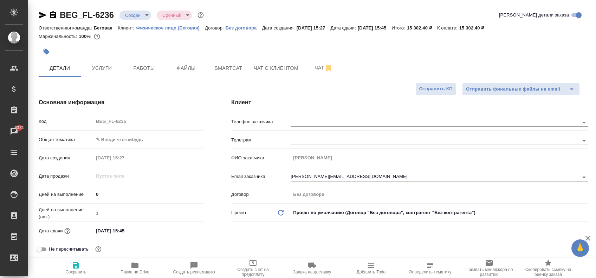
type textarea "x"
click at [79, 265] on icon "button" at bounding box center [76, 266] width 8 height 8
type textarea "x"
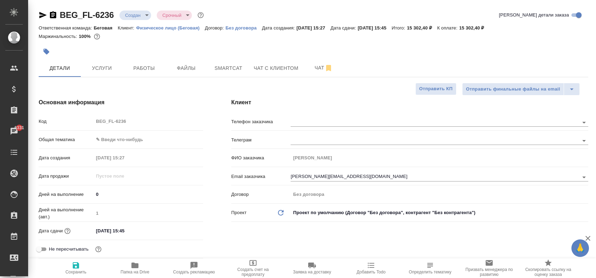
type textarea "x"
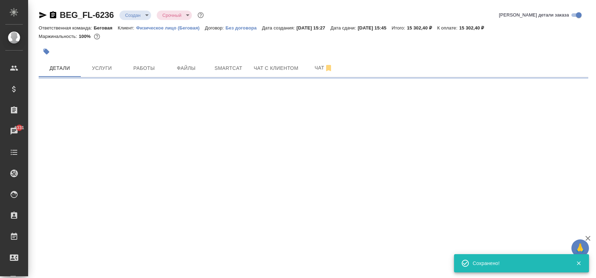
select select "RU"
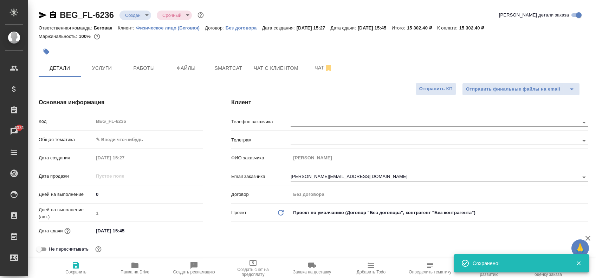
type textarea "x"
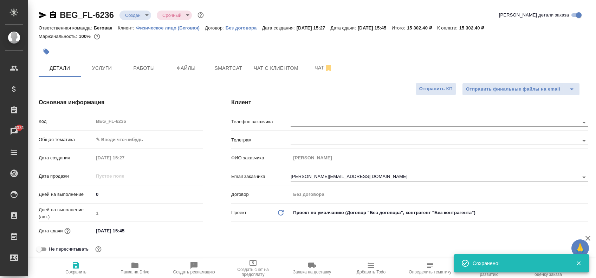
type textarea "x"
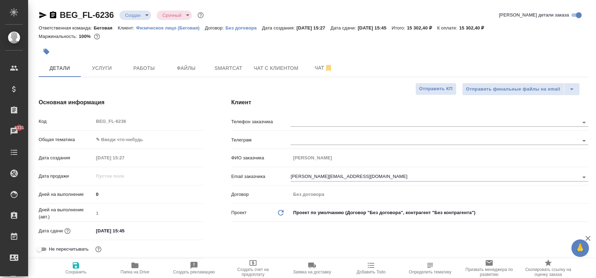
type textarea "x"
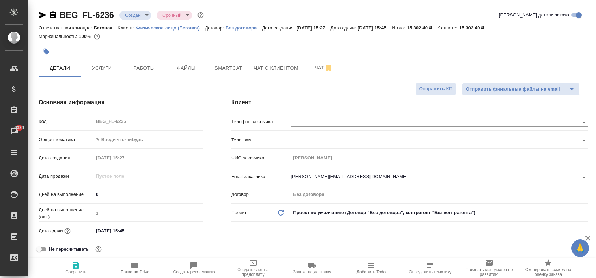
type textarea "x"
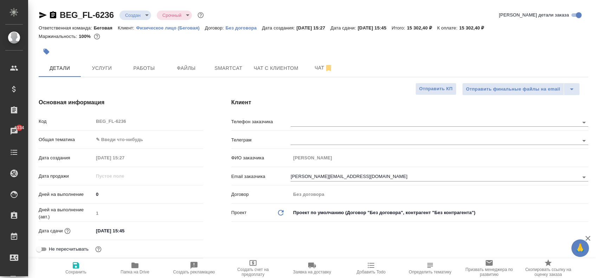
type textarea "x"
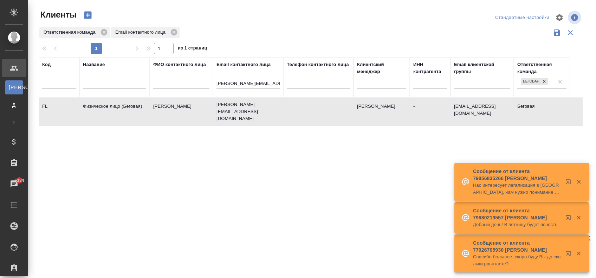
select select "RU"
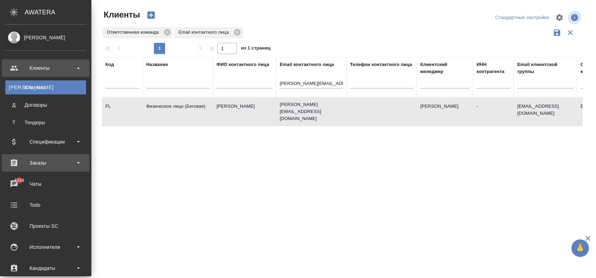
click at [64, 160] on div "Заказы" at bounding box center [45, 163] width 81 height 11
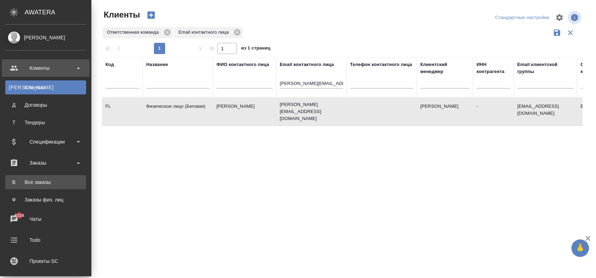
click at [62, 185] on div "Все заказы" at bounding box center [46, 182] width 74 height 7
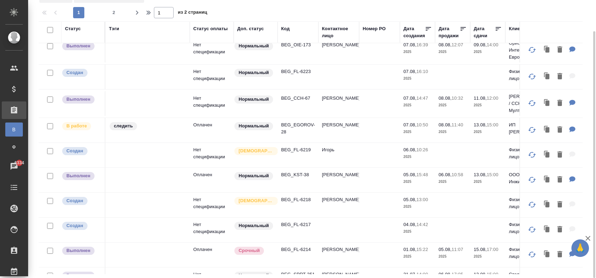
scroll to position [328, 0]
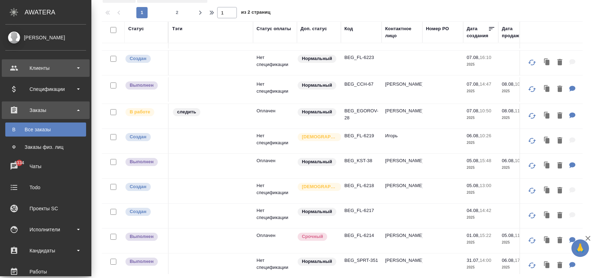
click at [31, 67] on div "Клиенты" at bounding box center [45, 68] width 81 height 11
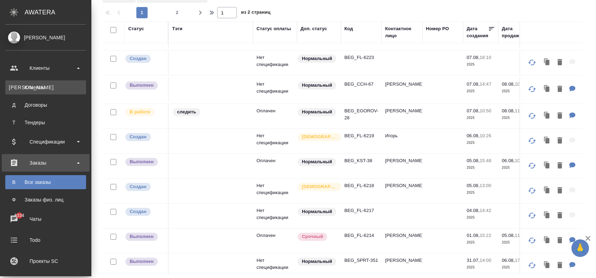
click at [34, 83] on link "К Клиенты" at bounding box center [45, 88] width 81 height 14
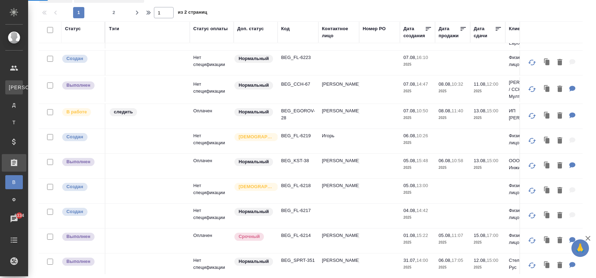
select select "RU"
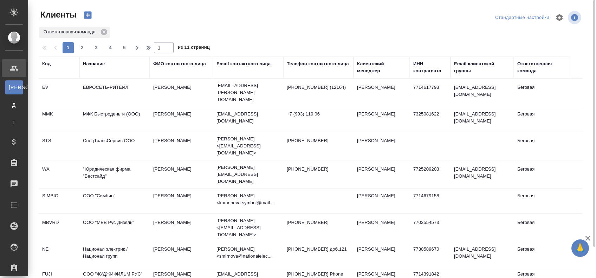
click at [101, 65] on div "Название" at bounding box center [94, 63] width 22 height 7
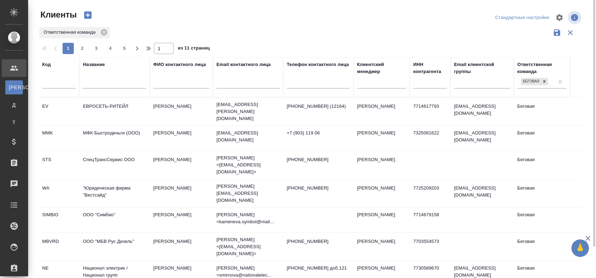
click at [97, 83] on input "text" at bounding box center [114, 84] width 63 height 9
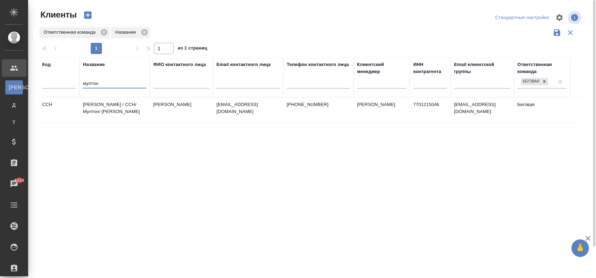
type input "мултон"
click at [106, 99] on td "Кока Кола Евразия / CCH/ Мултон/ Мултон Партнерс" at bounding box center [114, 110] width 70 height 25
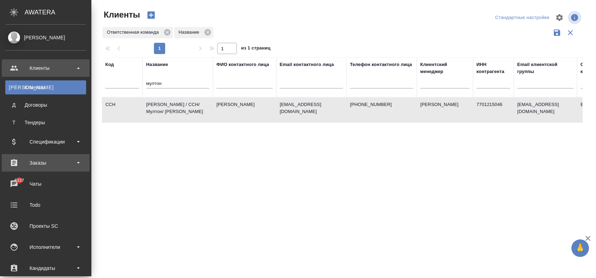
click at [56, 164] on div "Заказы" at bounding box center [45, 163] width 81 height 11
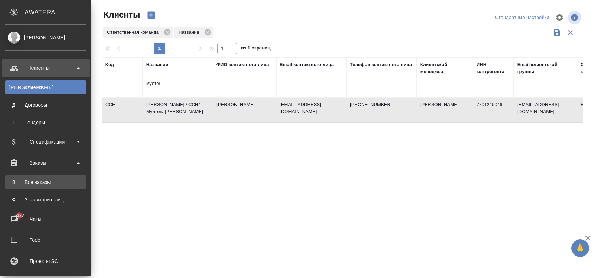
click at [61, 183] on div "Все заказы" at bounding box center [46, 182] width 74 height 7
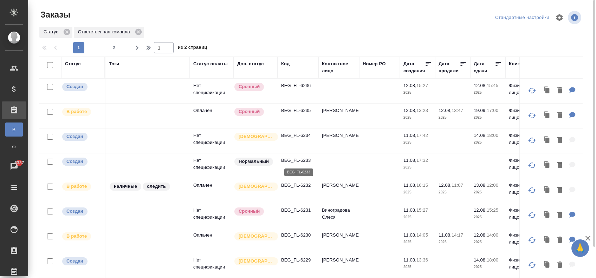
click at [291, 161] on p "BEG_FL-6233" at bounding box center [298, 160] width 34 height 7
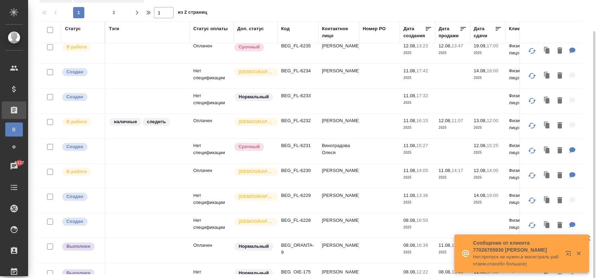
scroll to position [47, 0]
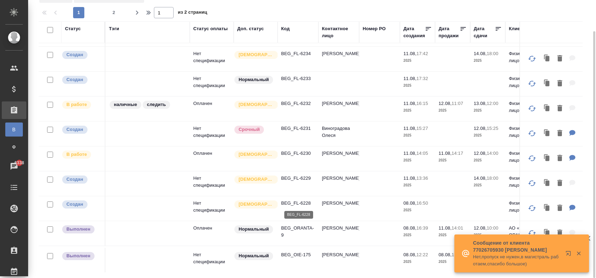
click at [282, 204] on p "BEG_FL-6228" at bounding box center [298, 203] width 34 height 7
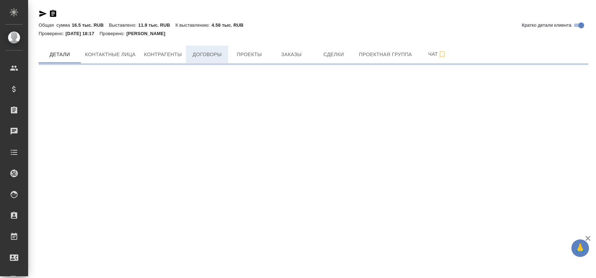
click at [208, 53] on span "Договоры" at bounding box center [207, 54] width 34 height 9
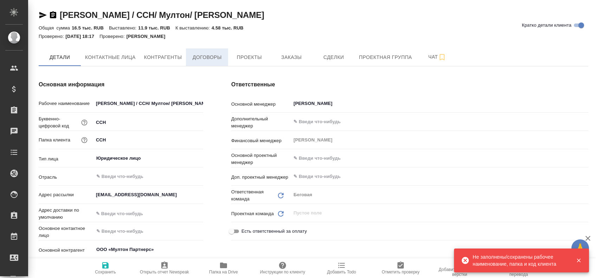
type textarea "x"
click at [206, 51] on button "Договоры" at bounding box center [207, 58] width 42 height 18
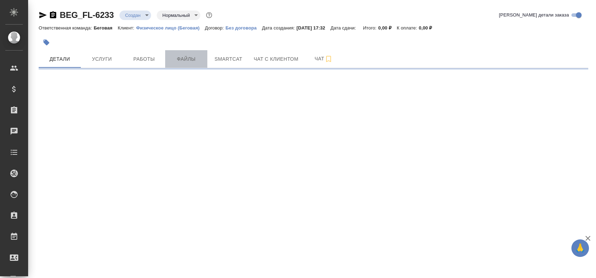
click at [203, 58] on span "Файлы" at bounding box center [186, 59] width 34 height 9
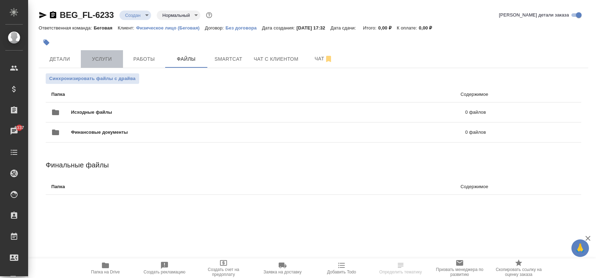
click at [102, 62] on span "Услуги" at bounding box center [102, 59] width 34 height 9
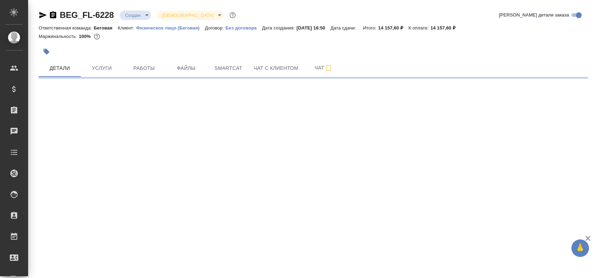
select select "RU"
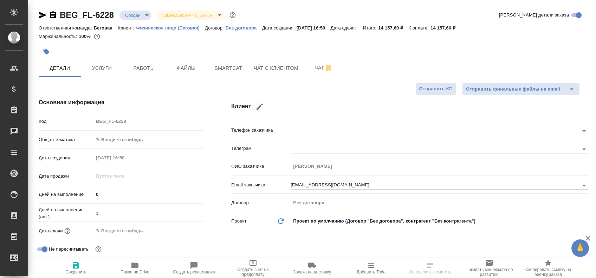
type textarea "x"
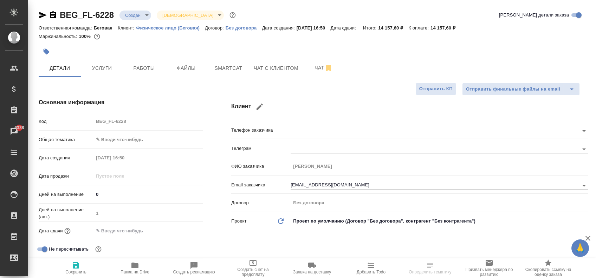
type textarea "x"
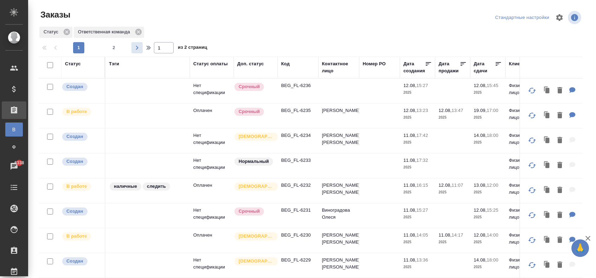
scroll to position [47, 0]
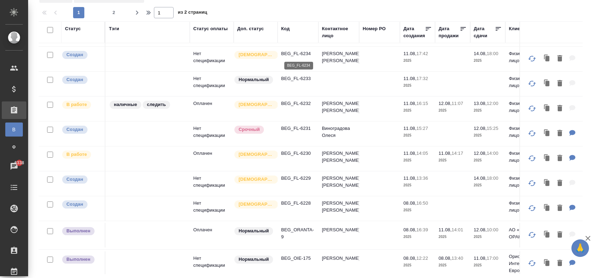
click at [295, 52] on p "BEG_FL-6234" at bounding box center [298, 53] width 34 height 7
click at [295, 175] on p "BEG_FL-6229" at bounding box center [298, 178] width 34 height 7
drag, startPoint x: 312, startPoint y: 197, endPoint x: 326, endPoint y: 275, distance: 79.3
click at [326, 275] on div "Заказы Стандартные настройки Статус Ответственная команда 1 2 1 из 2 страниц Ст…" at bounding box center [314, 122] width 558 height 314
click at [292, 21] on td "BEG_FL-6229" at bounding box center [298, 9] width 41 height 25
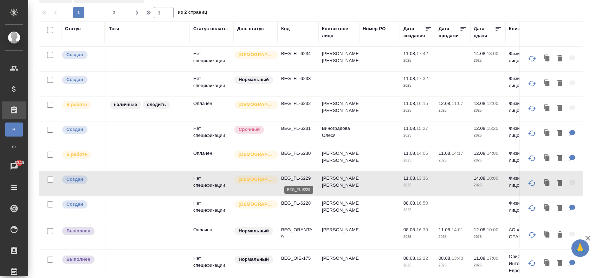
click at [294, 176] on p "BEG_FL-6229" at bounding box center [298, 178] width 34 height 7
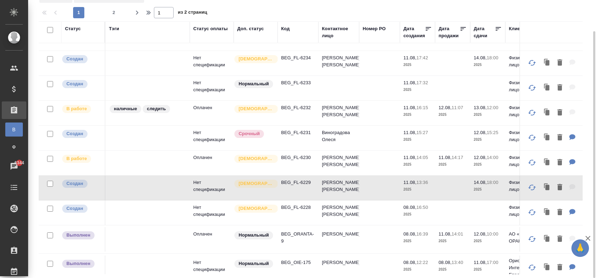
scroll to position [0, 0]
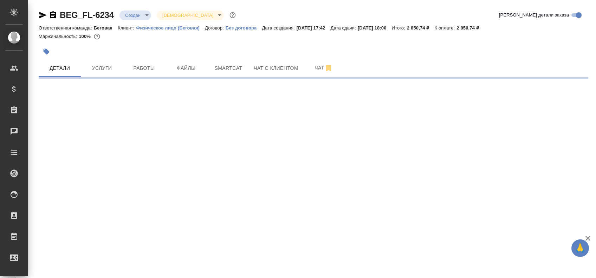
select select "RU"
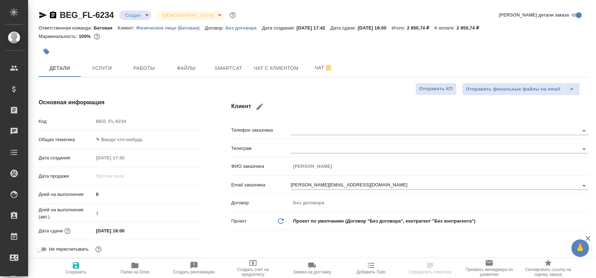
type textarea "x"
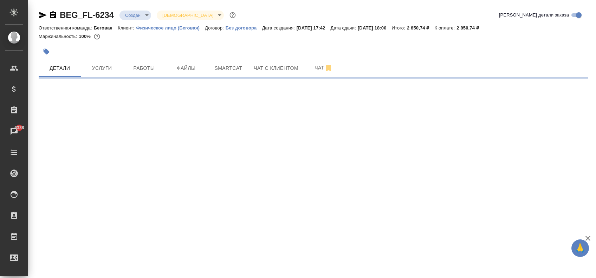
select select "RU"
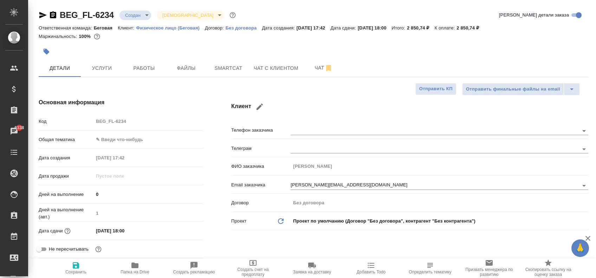
type textarea "x"
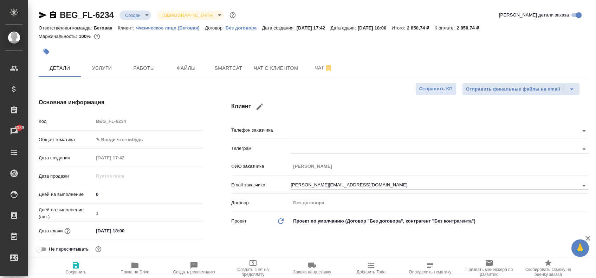
type textarea "x"
click at [120, 71] on button "Услуги" at bounding box center [102, 68] width 42 height 18
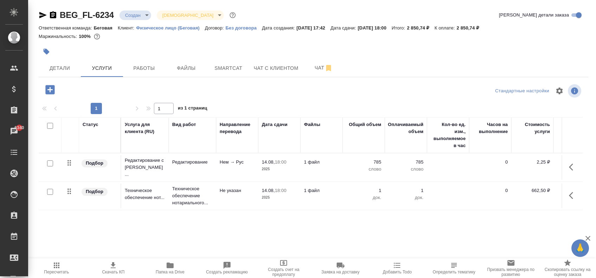
click at [574, 192] on icon "button" at bounding box center [573, 196] width 8 height 8
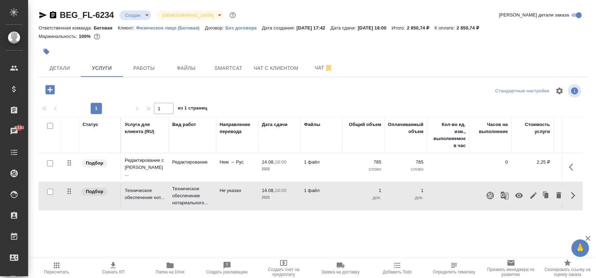
click at [499, 222] on div "Статус Услуга для клиента (RU) Вид работ Направление перевода Дата сдачи Файлы …" at bounding box center [311, 192] width 544 height 151
click at [47, 90] on icon "button" at bounding box center [49, 89] width 9 height 9
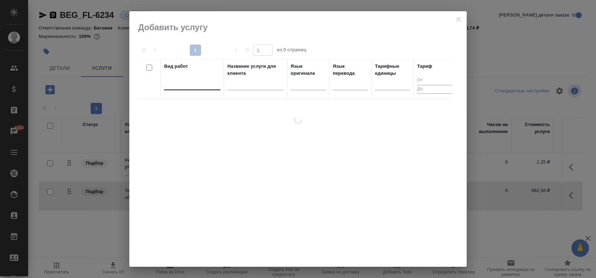
click at [187, 83] on div at bounding box center [192, 83] width 56 height 10
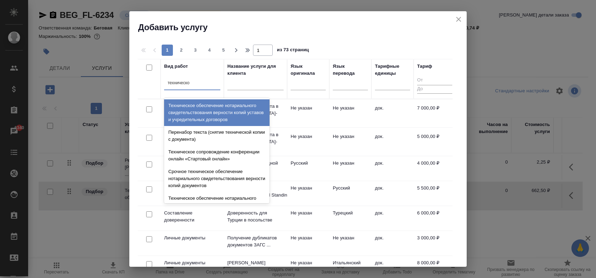
type input "техническое"
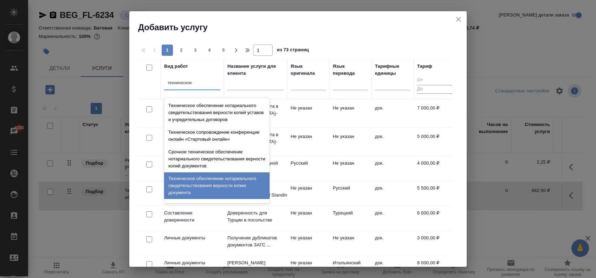
click at [200, 188] on div "Техническое обеспечение нотариального свидетельствования верности копии докумен…" at bounding box center [216, 186] width 105 height 27
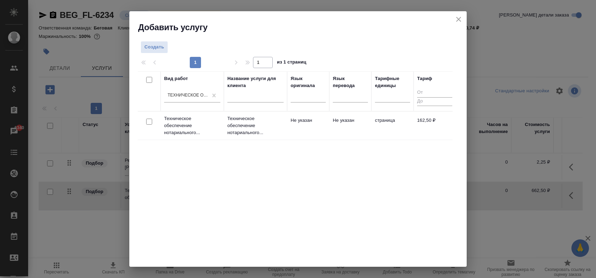
click at [145, 122] on div at bounding box center [149, 122] width 16 height 10
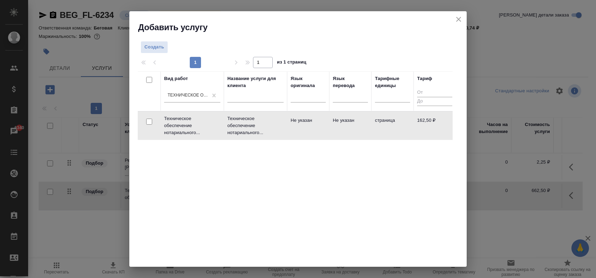
click at [149, 122] on input "checkbox" at bounding box center [149, 122] width 6 height 6
checkbox input "true"
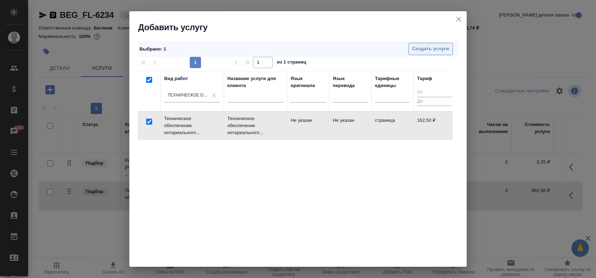
click at [423, 46] on span "Создать услуги" at bounding box center [430, 49] width 37 height 8
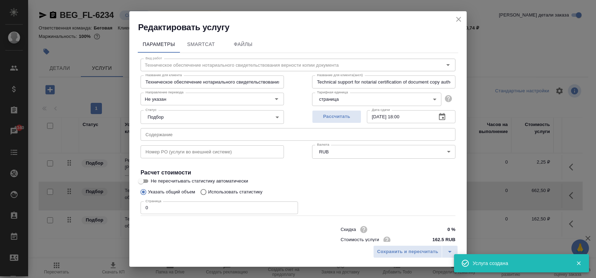
click at [177, 205] on input "0" at bounding box center [220, 208] width 158 height 13
type input "5"
click at [400, 247] on button "Сохранить и пересчитать" at bounding box center [407, 252] width 69 height 13
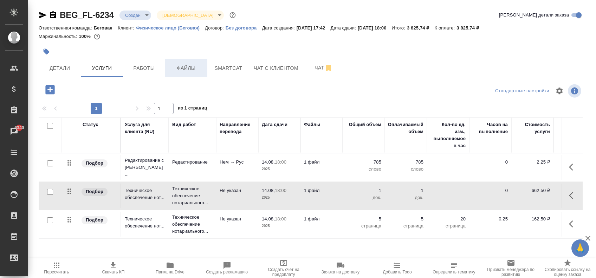
click at [180, 73] on button "Файлы" at bounding box center [186, 68] width 42 height 18
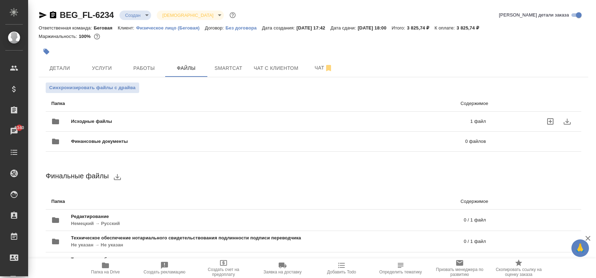
click at [152, 123] on span "Исходные файлы" at bounding box center [181, 121] width 220 height 7
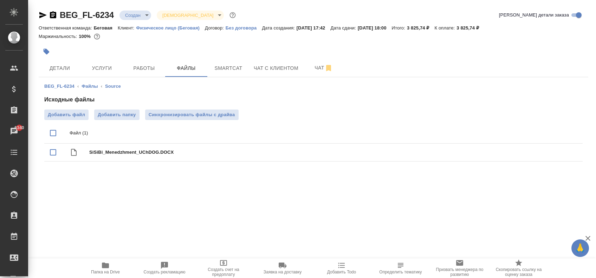
click at [144, 183] on div ".cls-1 fill:#fff; AWATERA [PERSON_NAME] Спецификации Заказы 6340 Чаты Todo Прое…" at bounding box center [298, 139] width 596 height 278
click at [108, 71] on span "Услуги" at bounding box center [102, 68] width 34 height 9
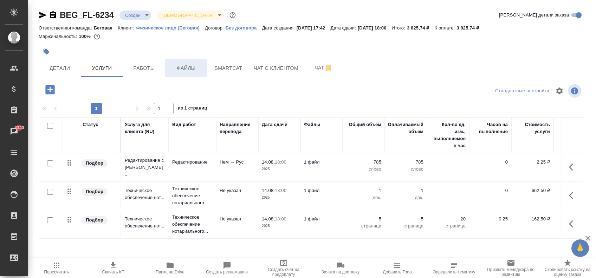
click at [182, 65] on span "Файлы" at bounding box center [186, 68] width 34 height 9
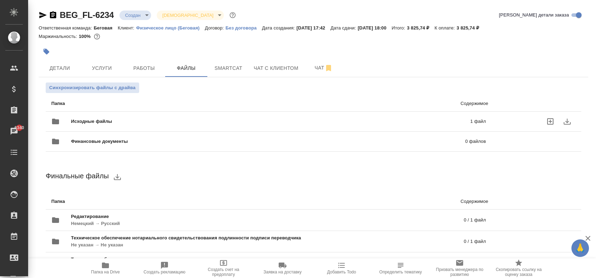
click at [554, 118] on icon "uploadFiles" at bounding box center [550, 121] width 8 height 8
click at [0, 0] on input "uploadFiles" at bounding box center [0, 0] width 0 height 0
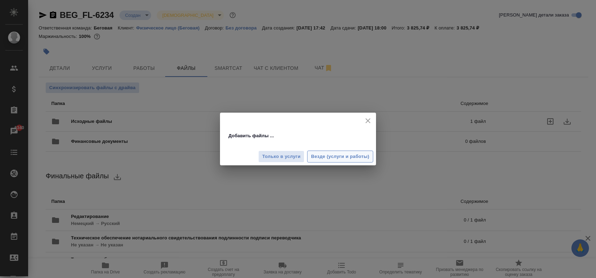
click at [333, 158] on span "Везде (услуги и работы)" at bounding box center [340, 157] width 58 height 8
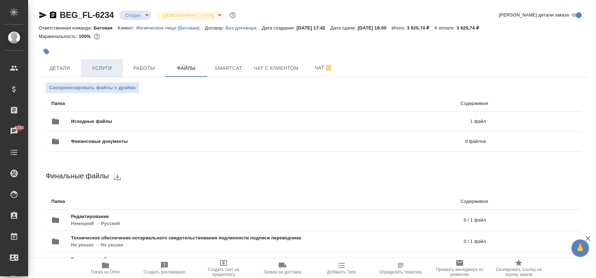
click at [108, 73] on button "Услуги" at bounding box center [102, 68] width 42 height 18
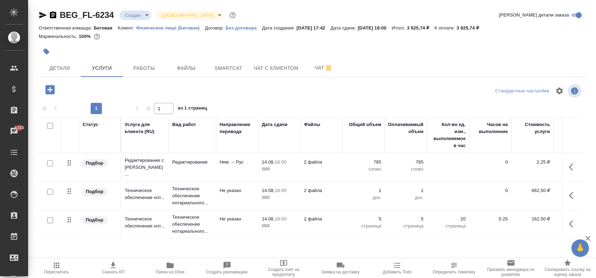
click at [379, 216] on p "5" at bounding box center [363, 219] width 35 height 7
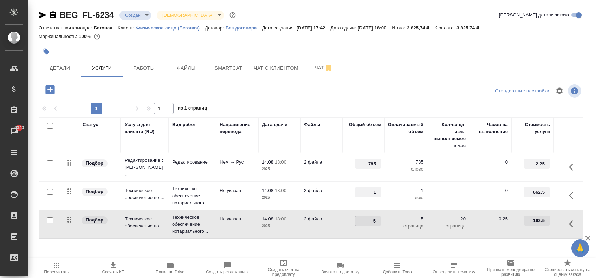
click at [379, 216] on input "5" at bounding box center [368, 221] width 26 height 10
type input "18"
click at [410, 249] on div "Статус Услуга для клиента (RU) Вид работ Направление перевода Дата сдачи Файлы …" at bounding box center [311, 192] width 544 height 151
click at [126, 87] on span "Сохранить и пересчитать" at bounding box center [99, 89] width 61 height 8
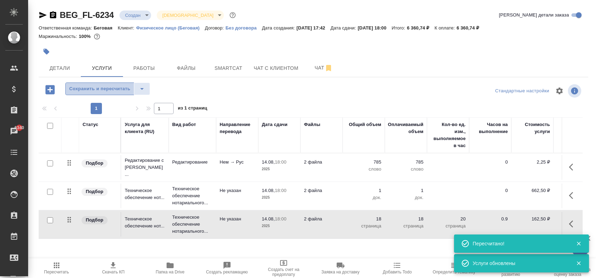
click at [105, 92] on span "Сохранить и пересчитать" at bounding box center [99, 89] width 61 height 8
click at [179, 44] on div at bounding box center [222, 51] width 367 height 15
click at [117, 264] on icon "button" at bounding box center [113, 266] width 8 height 8
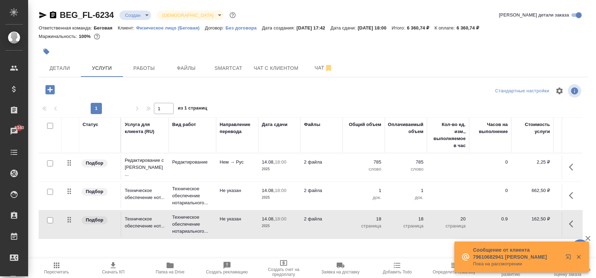
click at [254, 47] on div at bounding box center [222, 51] width 367 height 15
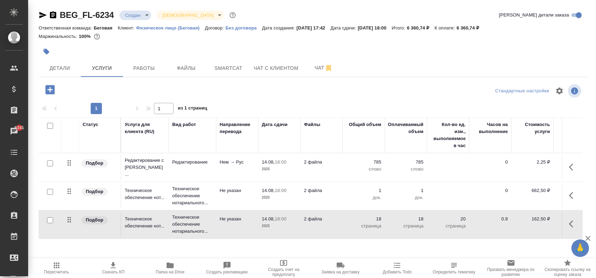
click at [281, 162] on p "18:00" at bounding box center [281, 162] width 12 height 5
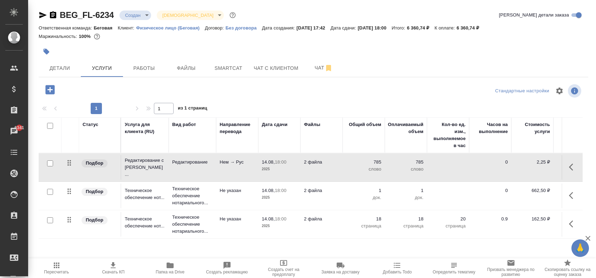
click at [281, 162] on p "18:00" at bounding box center [281, 162] width 12 height 5
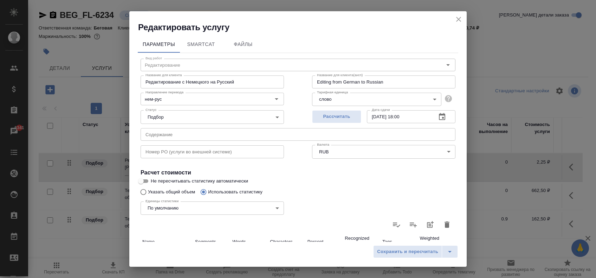
scroll to position [141, 0]
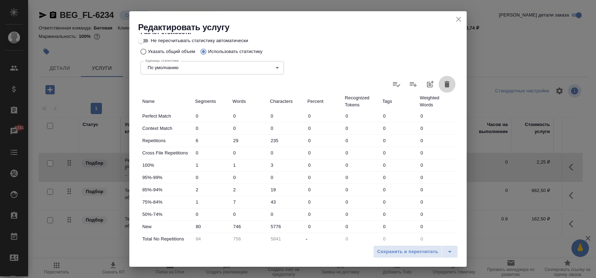
click at [445, 83] on icon "button" at bounding box center [447, 84] width 5 height 6
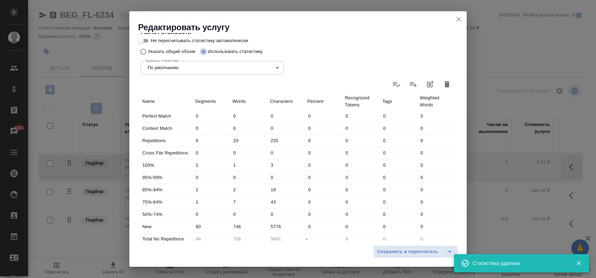
type input "0"
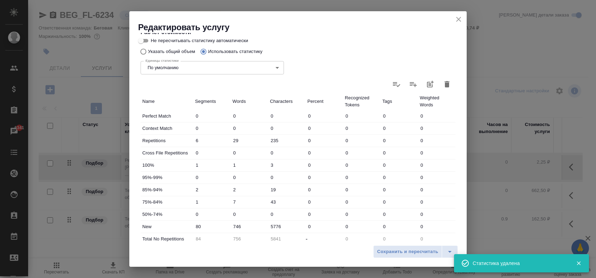
type input "0"
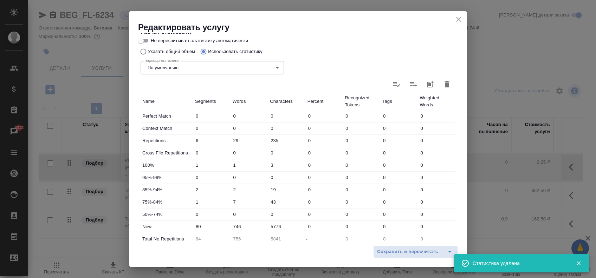
type input "0"
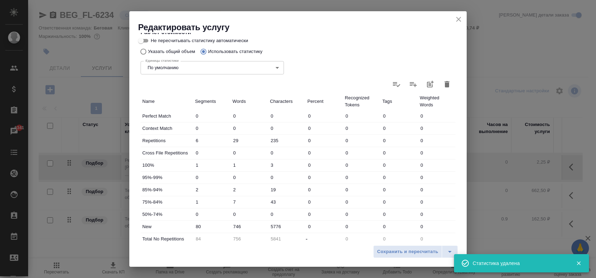
type input "0"
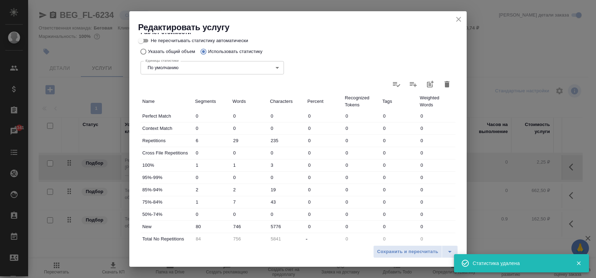
type input "0"
click at [460, 20] on icon "close" at bounding box center [459, 19] width 8 height 8
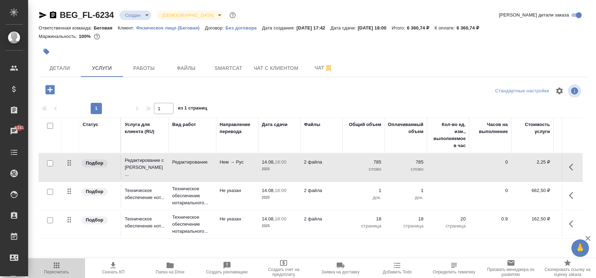
click at [63, 270] on span "Пересчитать" at bounding box center [56, 272] width 25 height 5
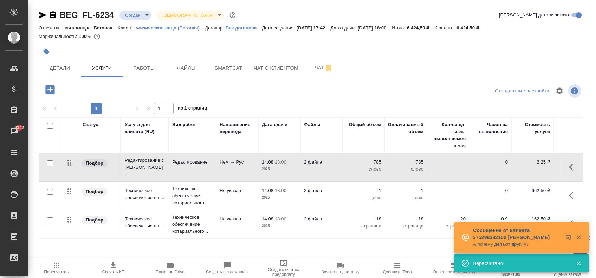
click at [256, 92] on div at bounding box center [313, 91] width 183 height 17
click at [117, 269] on icon "button" at bounding box center [113, 266] width 8 height 8
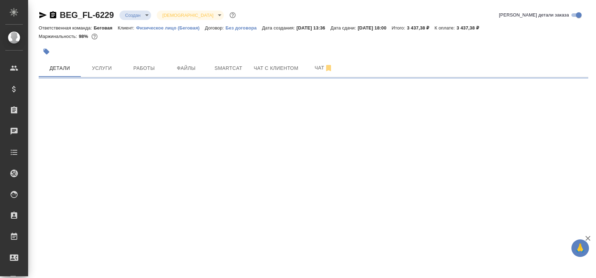
select select "RU"
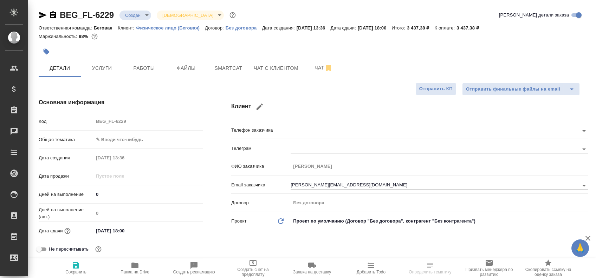
type textarea "x"
click at [106, 66] on span "Услуги" at bounding box center [102, 68] width 34 height 9
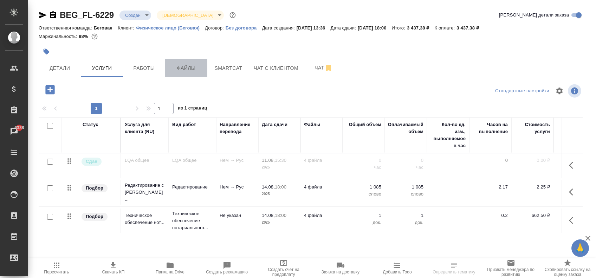
click at [178, 73] on button "Файлы" at bounding box center [186, 68] width 42 height 18
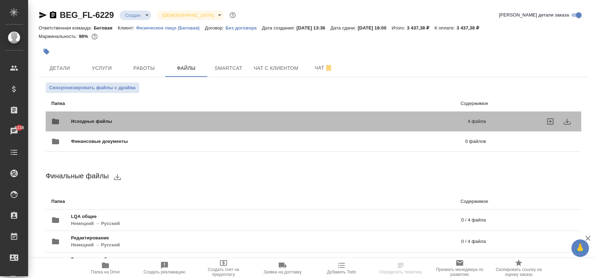
click at [184, 123] on span "Исходные файлы" at bounding box center [180, 121] width 219 height 7
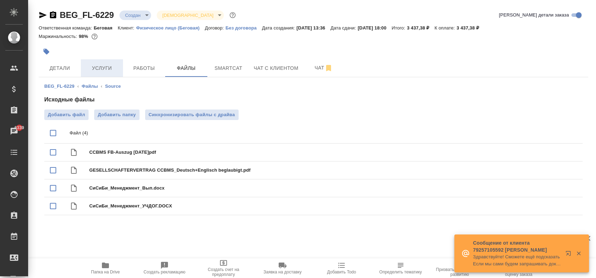
click at [107, 64] on span "Услуги" at bounding box center [102, 68] width 34 height 9
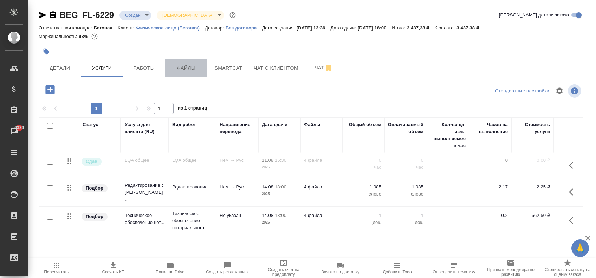
click at [191, 70] on span "Файлы" at bounding box center [186, 68] width 34 height 9
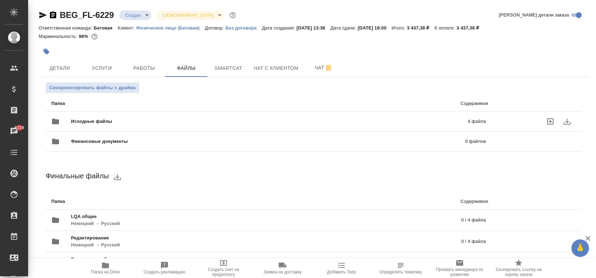
click at [155, 116] on div "Исходные файлы 4 файла" at bounding box center [268, 121] width 435 height 17
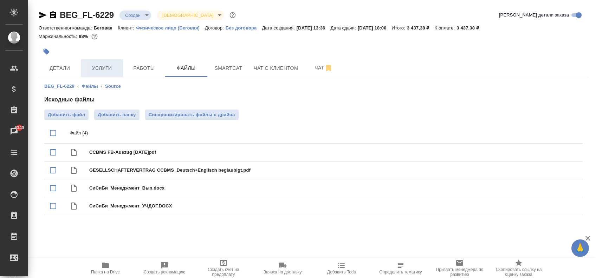
click at [102, 68] on span "Услуги" at bounding box center [102, 68] width 34 height 9
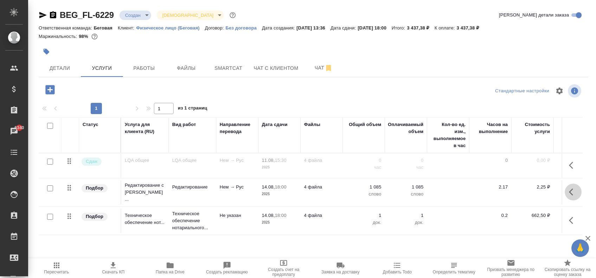
click at [566, 194] on button "button" at bounding box center [573, 192] width 17 height 17
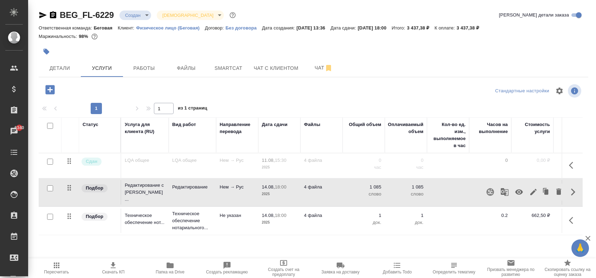
click at [532, 191] on icon "button" at bounding box center [534, 192] width 6 height 6
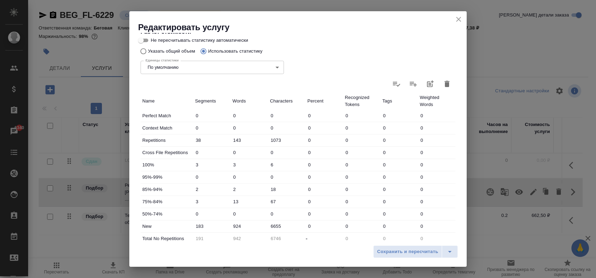
scroll to position [141, 0]
click at [443, 88] on icon "button" at bounding box center [447, 84] width 8 height 8
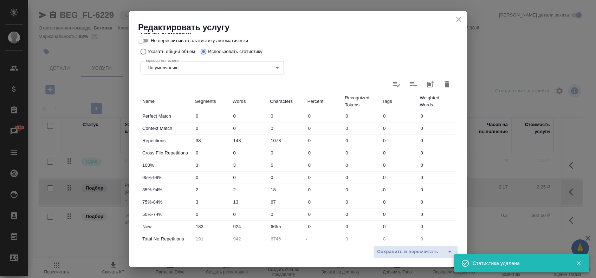
type input "0"
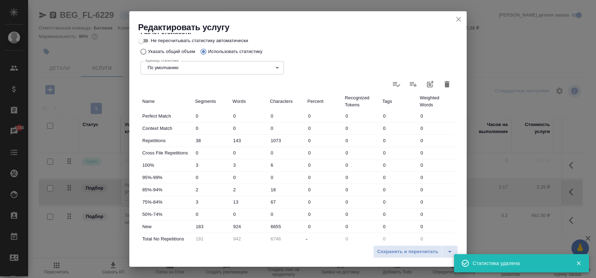
type input "0"
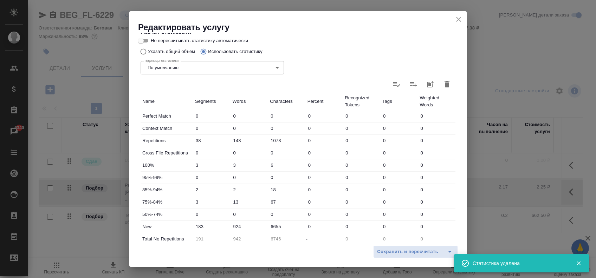
type input "0"
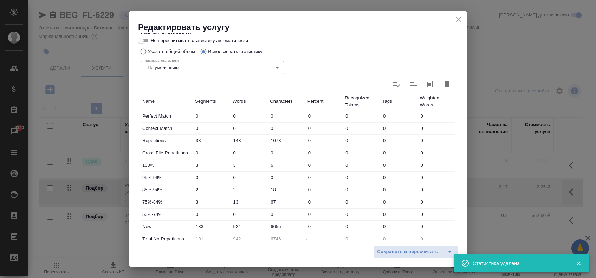
type input "0"
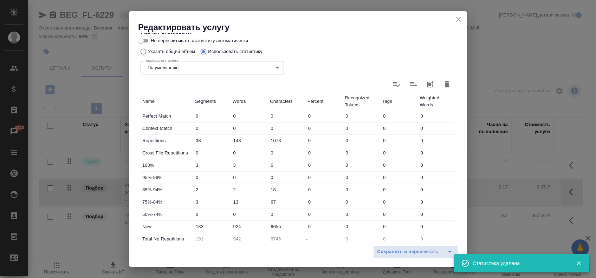
type input "0"
click at [400, 254] on span "Сохранить и пересчитать" at bounding box center [407, 252] width 61 height 8
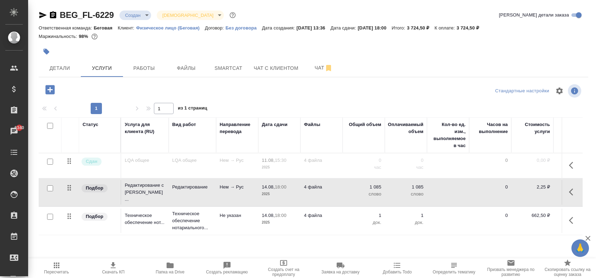
click at [59, 263] on icon "button" at bounding box center [56, 266] width 8 height 8
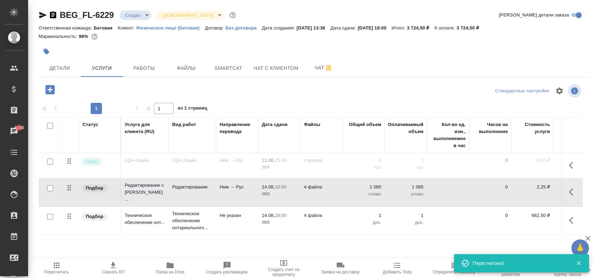
click at [573, 191] on icon "button" at bounding box center [573, 192] width 8 height 8
click at [531, 192] on icon "button" at bounding box center [534, 192] width 6 height 6
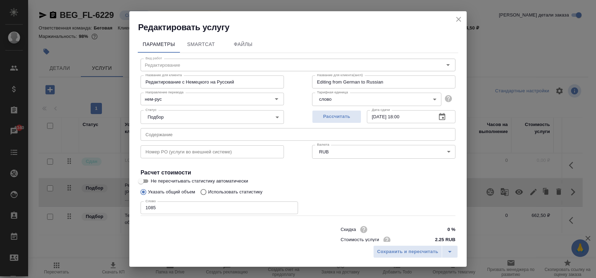
click at [230, 210] on input "1085" at bounding box center [220, 208] width 158 height 13
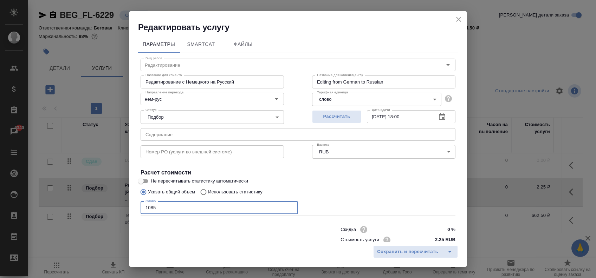
click at [230, 210] on input "1085" at bounding box center [220, 208] width 158 height 13
type input "1119"
click at [398, 247] on button "Сохранить и пересчитать" at bounding box center [407, 252] width 69 height 13
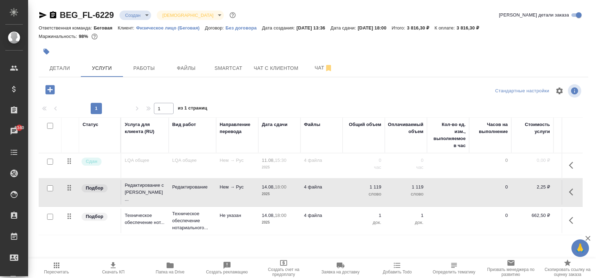
click at [52, 86] on icon "button" at bounding box center [49, 89] width 9 height 9
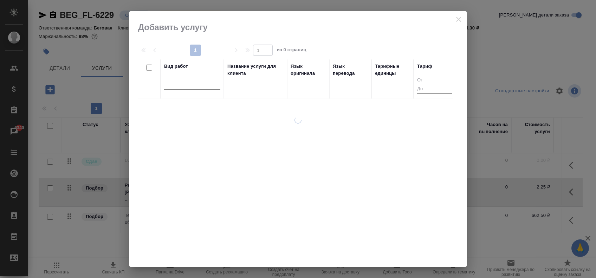
click at [184, 84] on div at bounding box center [192, 83] width 56 height 10
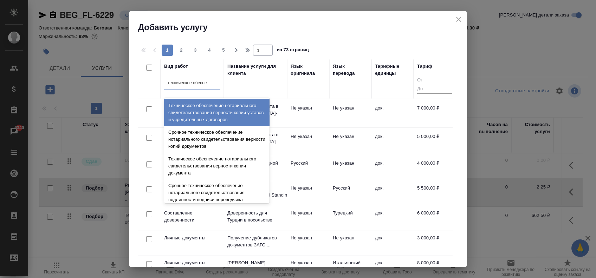
type input "техническое обеспеч"
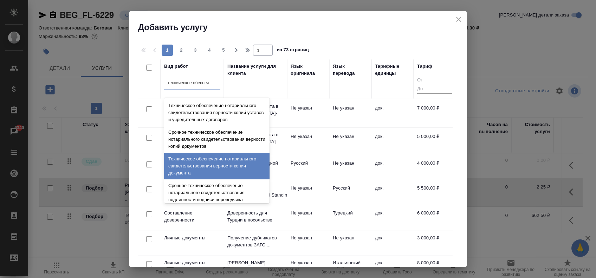
click at [196, 173] on div "Техническое обеспечение нотариального свидетельствования верности копии докумен…" at bounding box center [216, 166] width 105 height 27
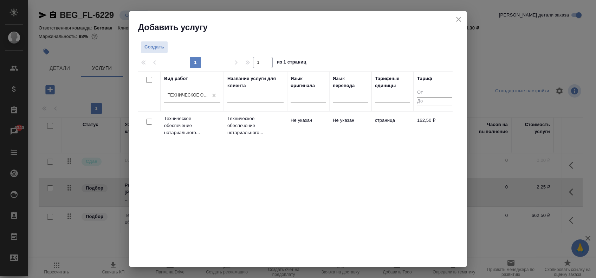
click at [146, 121] on div at bounding box center [149, 122] width 16 height 10
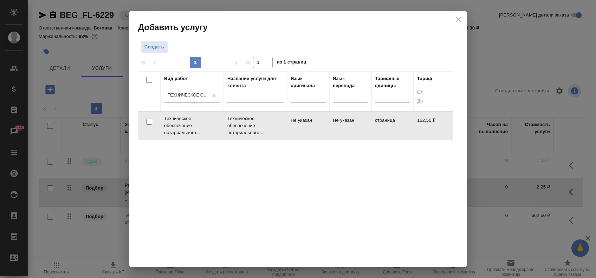
click at [150, 120] on input "checkbox" at bounding box center [149, 122] width 6 height 6
checkbox input "true"
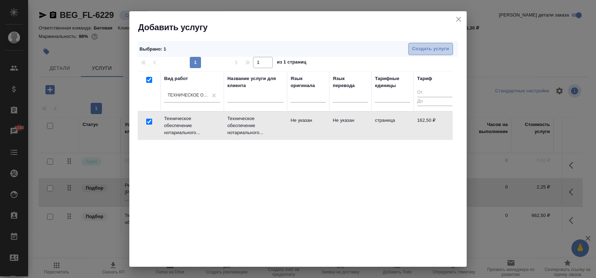
click at [420, 49] on span "Создать услуги" at bounding box center [430, 49] width 37 height 8
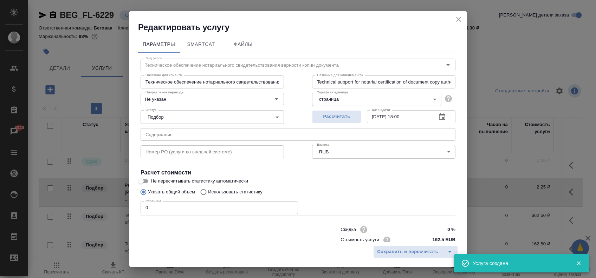
click at [167, 208] on input "0" at bounding box center [220, 208] width 158 height 13
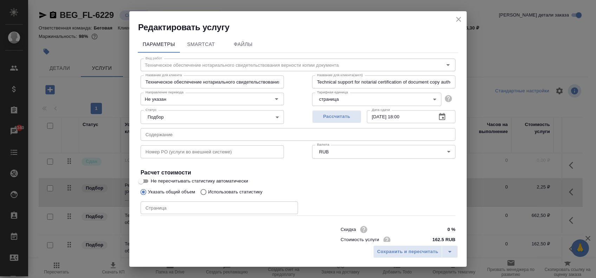
drag, startPoint x: 340, startPoint y: 17, endPoint x: 360, endPoint y: 37, distance: 28.8
click at [360, 37] on div "Редактировать услугу Параметры SmartCat Файлы Вид работ Техническое обеспечение…" at bounding box center [298, 139] width 338 height 256
click at [199, 204] on input "number" at bounding box center [220, 208] width 158 height 13
type input "4"
click at [391, 254] on span "Сохранить и пересчитать" at bounding box center [407, 252] width 61 height 8
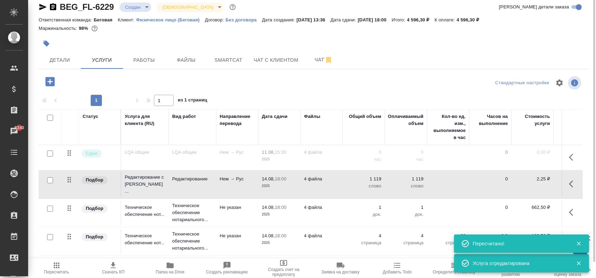
scroll to position [0, 0]
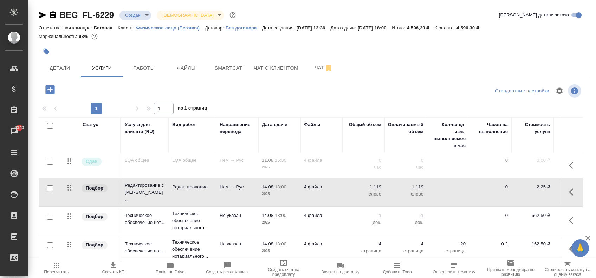
click at [107, 269] on span "Скачать КП" at bounding box center [113, 268] width 49 height 13
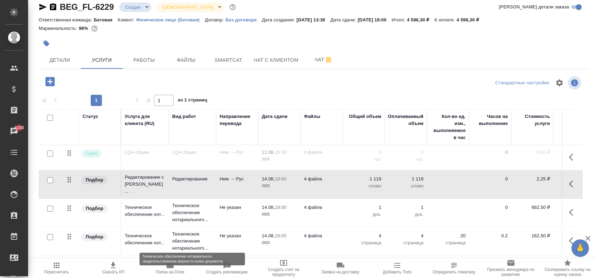
click at [193, 233] on p "Техническое обеспечение нотариального..." at bounding box center [192, 241] width 40 height 21
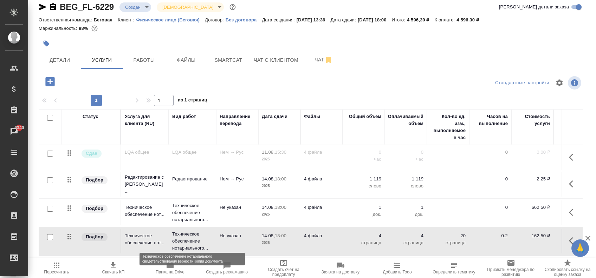
click at [193, 233] on p "Техническое обеспечение нотариального..." at bounding box center [192, 241] width 40 height 21
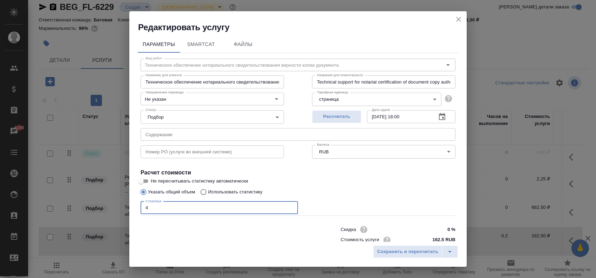
click at [186, 207] on input "4" at bounding box center [220, 208] width 158 height 13
type input "8"
click at [424, 251] on span "Сохранить и пересчитать" at bounding box center [407, 252] width 61 height 8
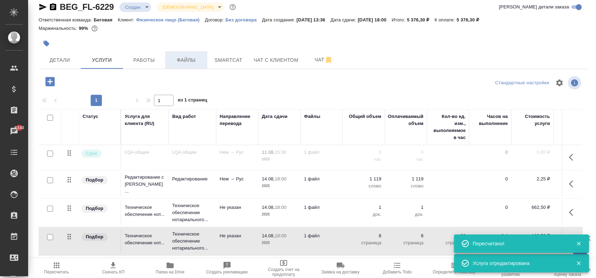
click at [195, 57] on span "Файлы" at bounding box center [186, 60] width 34 height 9
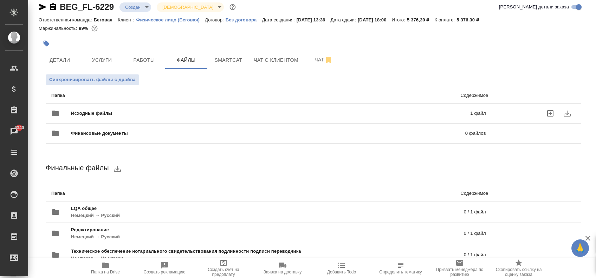
click at [546, 109] on label "uploadFiles" at bounding box center [550, 113] width 17 height 17
click at [0, 0] on input "uploadFiles" at bounding box center [0, 0] width 0 height 0
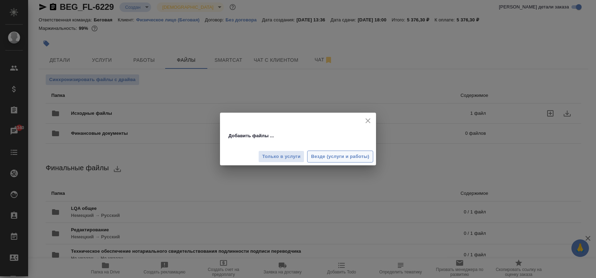
click at [336, 156] on span "Везде (услуги и работы)" at bounding box center [340, 157] width 58 height 8
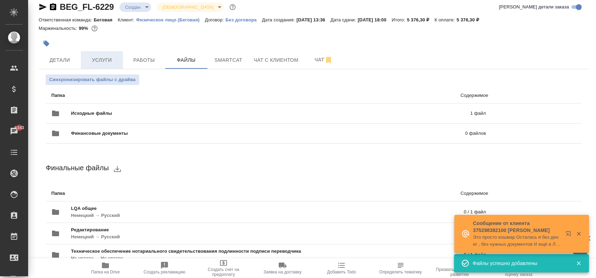
click at [104, 53] on button "Услуги" at bounding box center [102, 60] width 42 height 18
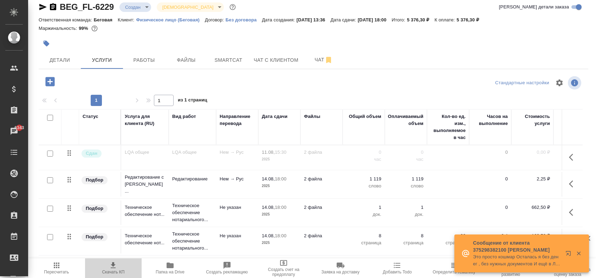
click at [114, 272] on span "Скачать КП" at bounding box center [113, 272] width 23 height 5
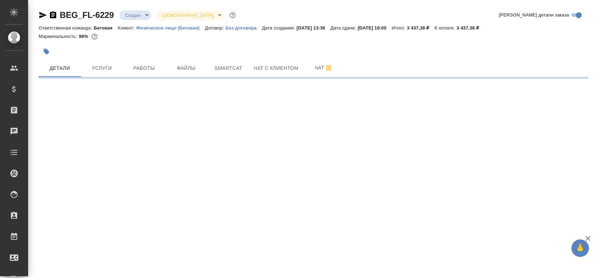
select select "RU"
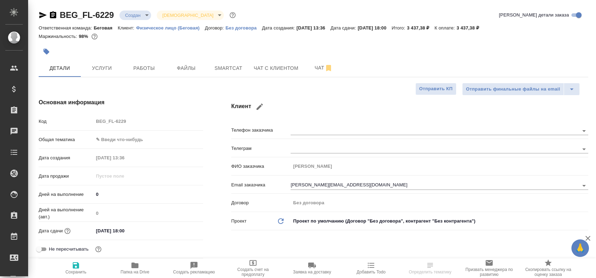
type textarea "x"
click at [183, 68] on span "Файлы" at bounding box center [186, 68] width 34 height 9
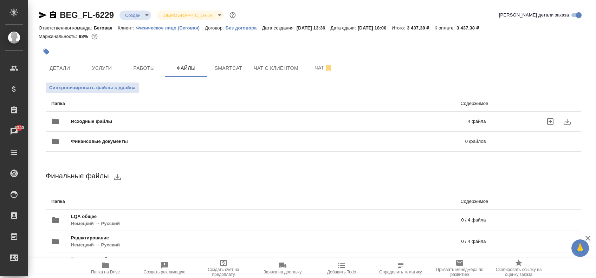
click at [187, 118] on span "Исходные файлы" at bounding box center [180, 121] width 219 height 7
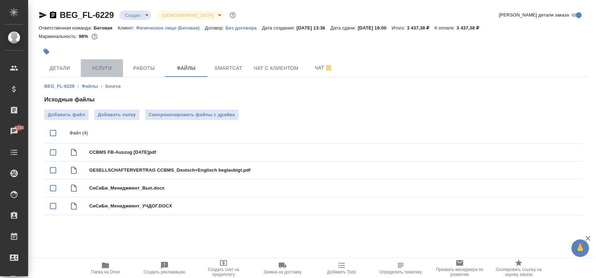
click at [107, 66] on span "Услуги" at bounding box center [102, 68] width 34 height 9
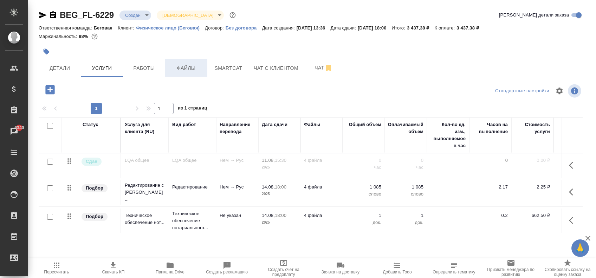
click at [180, 73] on button "Файлы" at bounding box center [186, 68] width 42 height 18
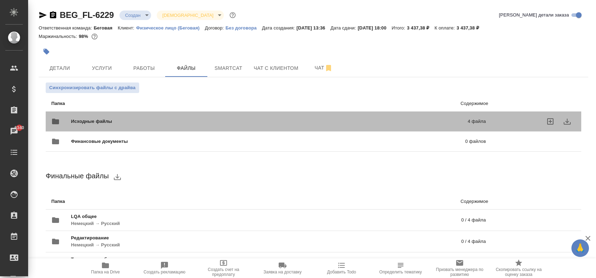
click at [124, 112] on div "Исходные файлы 4 файла" at bounding box center [268, 121] width 449 height 31
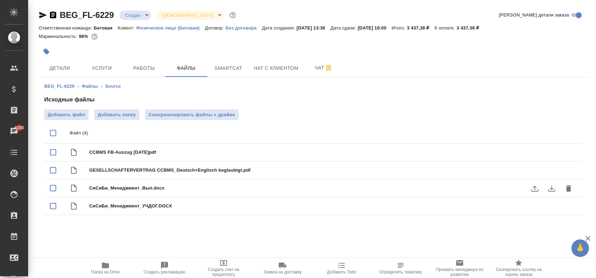
click at [159, 191] on span "СиСиБи_Менеджмент_Вып.docx" at bounding box center [327, 188] width 477 height 7
checkbox input "true"
click at [551, 188] on icon "download" at bounding box center [552, 189] width 8 height 8
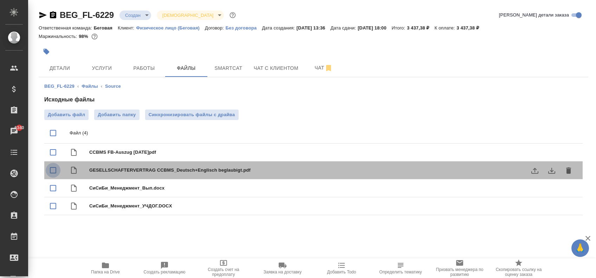
click at [54, 169] on input "checkbox" at bounding box center [53, 170] width 15 height 15
checkbox input "true"
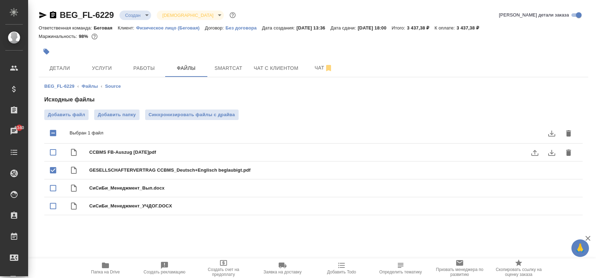
click at [53, 153] on input "checkbox" at bounding box center [53, 152] width 15 height 15
checkbox input "true"
click at [569, 128] on button "delete" at bounding box center [568, 133] width 17 height 17
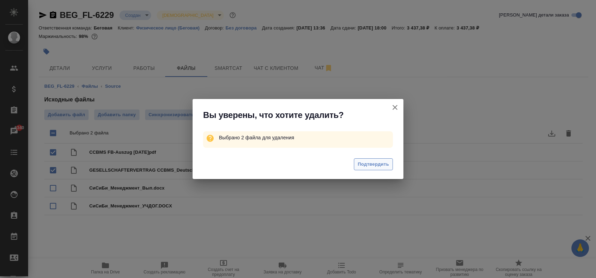
click at [378, 166] on span "Подтвердить" at bounding box center [373, 165] width 31 height 8
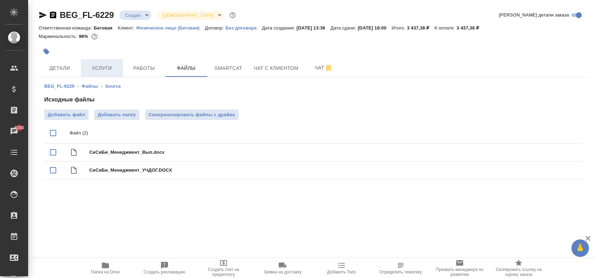
click at [96, 70] on span "Услуги" at bounding box center [102, 68] width 34 height 9
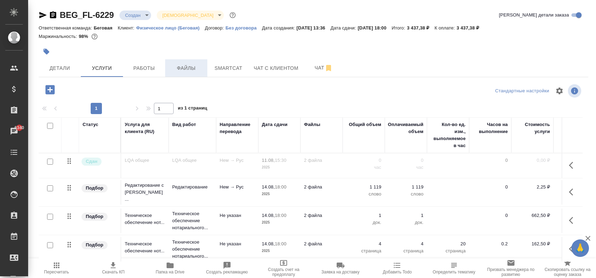
click at [179, 71] on span "Файлы" at bounding box center [186, 68] width 34 height 9
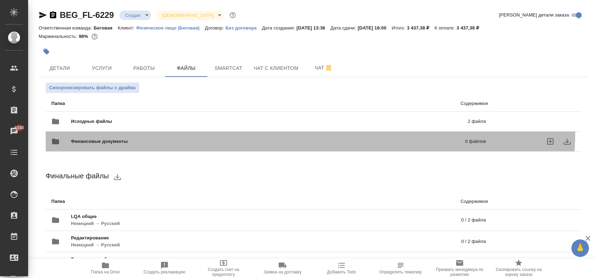
click at [90, 127] on div "Финансовые документы 0 файлов" at bounding box center [268, 141] width 449 height 31
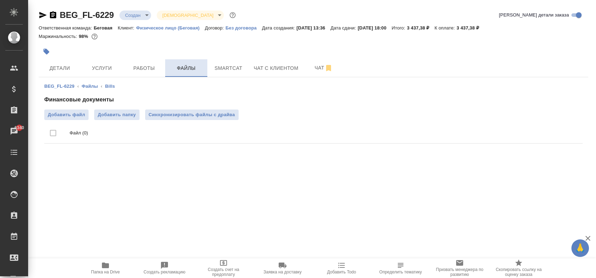
click at [182, 71] on span "Файлы" at bounding box center [186, 68] width 34 height 9
click at [91, 86] on link "Файлы" at bounding box center [90, 86] width 16 height 5
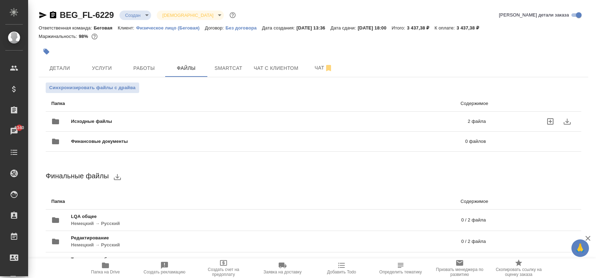
click at [103, 118] on span "Исходные файлы" at bounding box center [180, 121] width 219 height 7
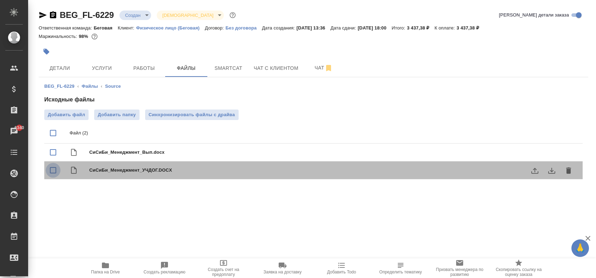
click at [55, 169] on input "checkbox" at bounding box center [53, 170] width 15 height 15
checkbox input "true"
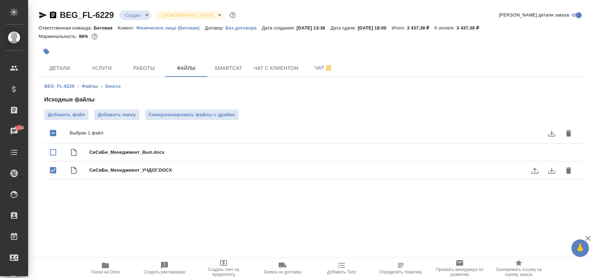
click at [570, 167] on icon "delete" at bounding box center [569, 171] width 8 height 8
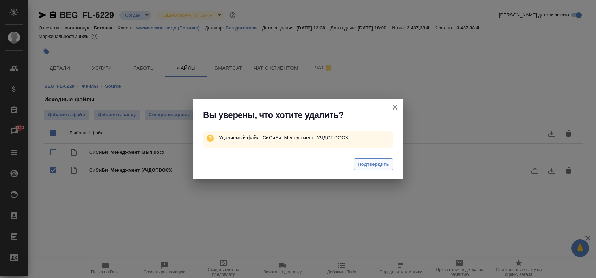
click at [381, 166] on span "Подтвердить" at bounding box center [373, 165] width 31 height 8
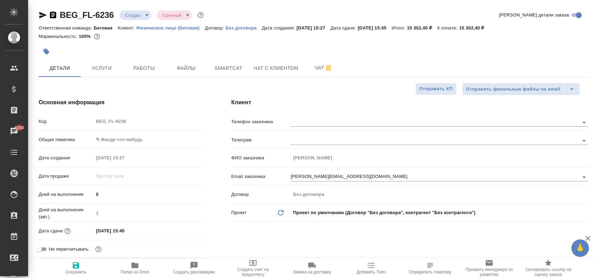
select select "RU"
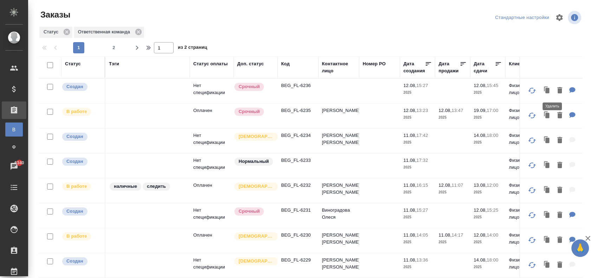
click at [556, 90] on icon "button" at bounding box center [560, 90] width 8 height 8
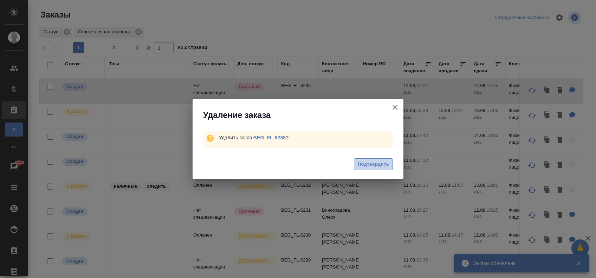
click at [380, 163] on span "Подтвердить" at bounding box center [373, 165] width 31 height 8
